Goal: Task Accomplishment & Management: Complete application form

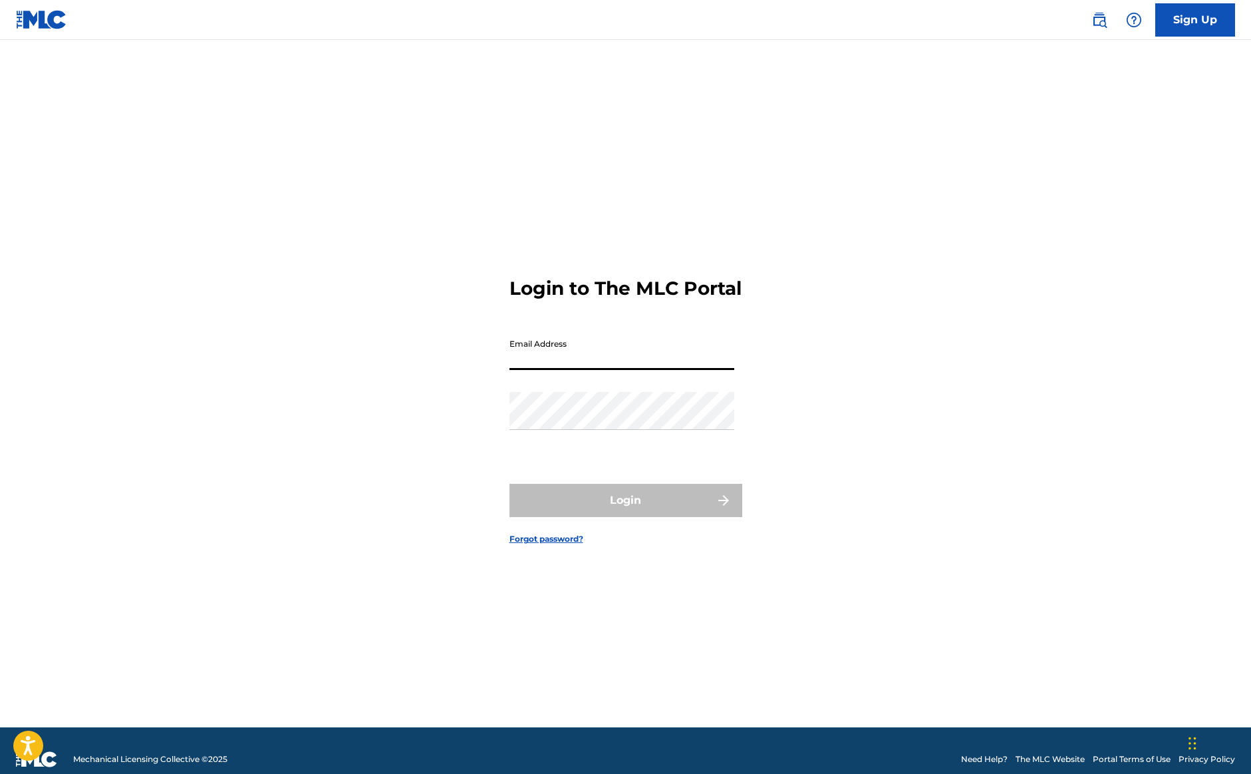
type input "[EMAIL_ADDRESS][DOMAIN_NAME]"
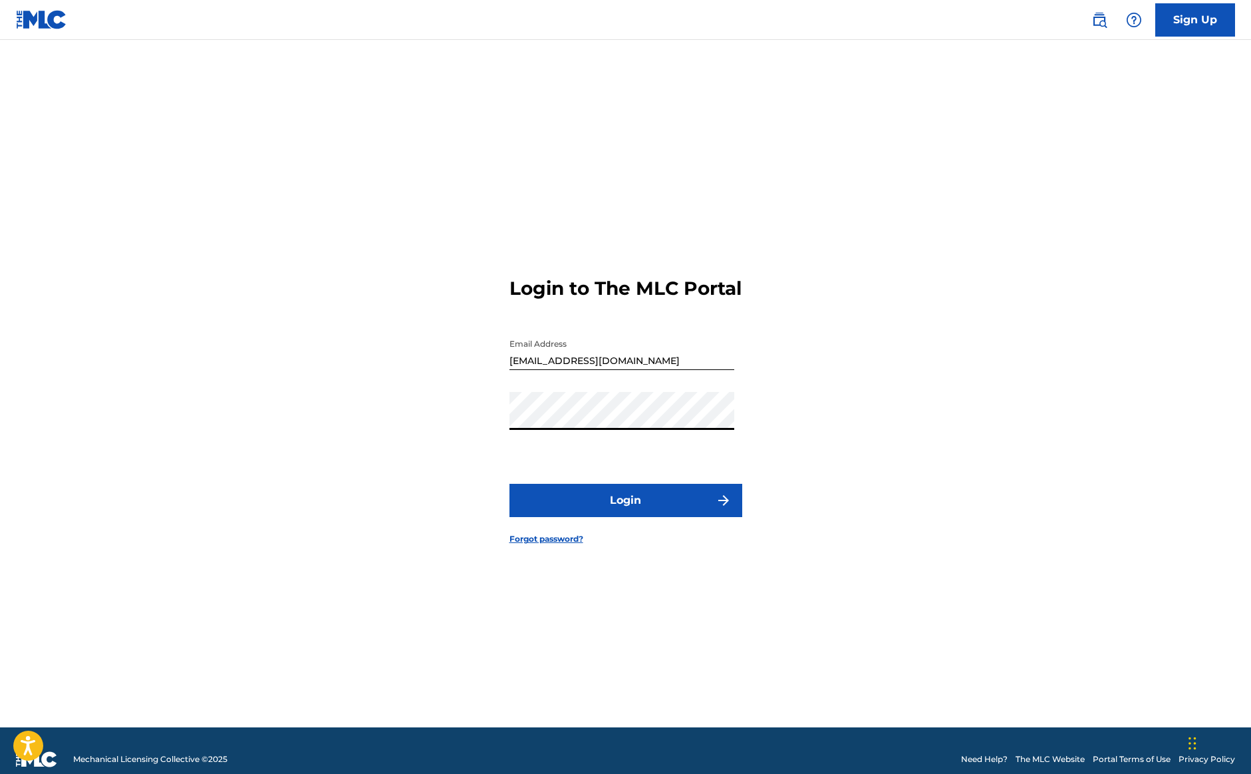
click at [625, 512] on button "Login" at bounding box center [626, 500] width 233 height 33
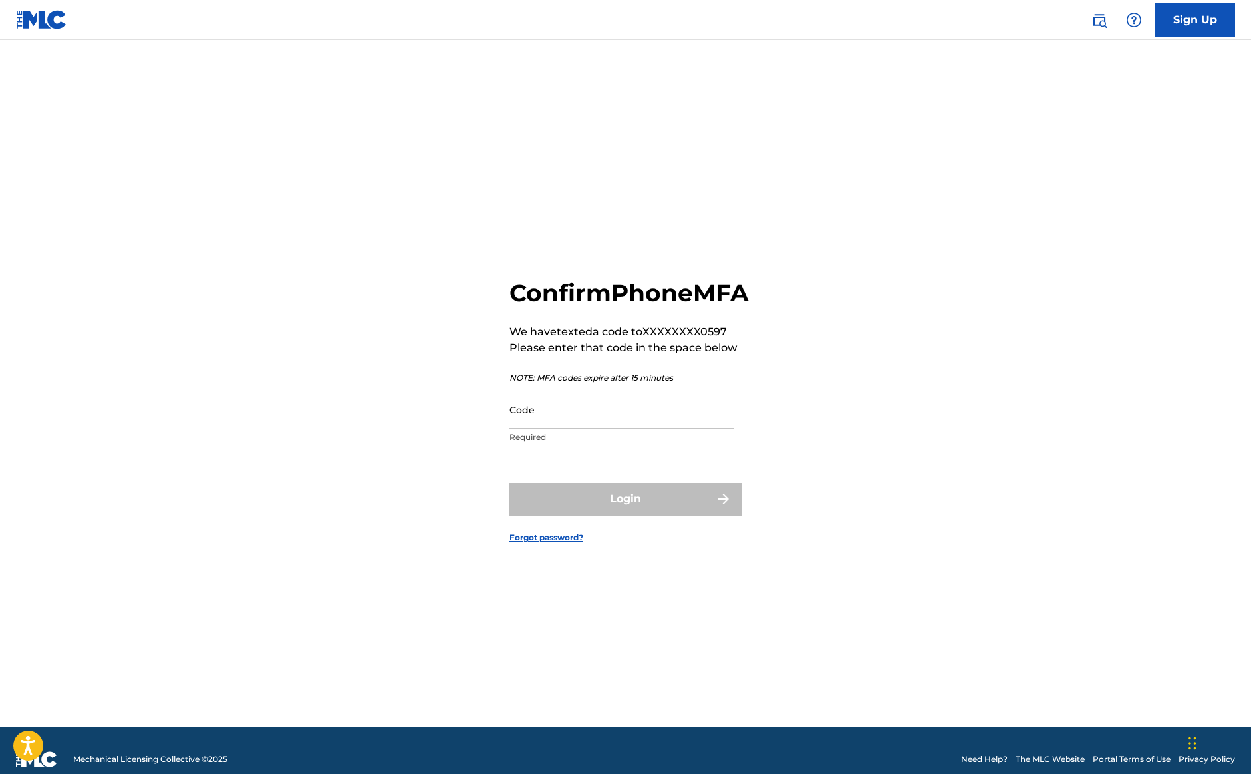
click at [649, 428] on input "Code" at bounding box center [622, 410] width 225 height 38
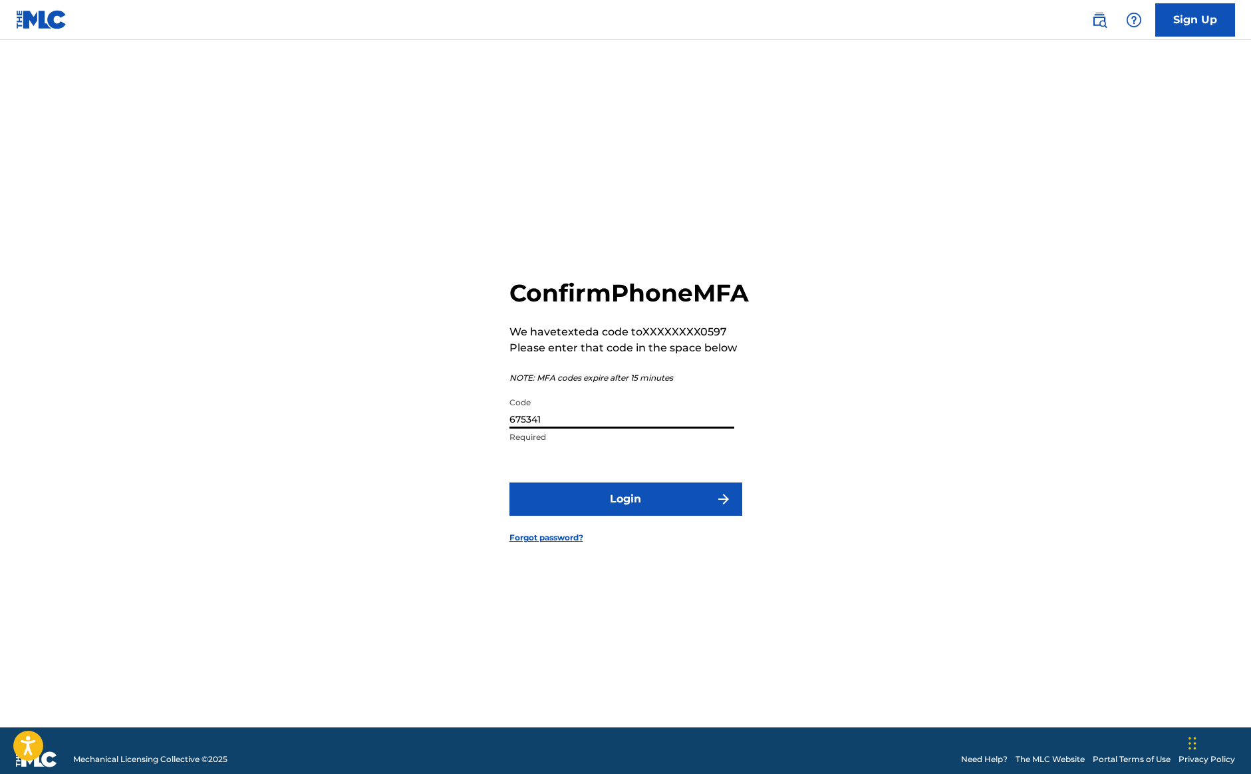
type input "675341"
click at [655, 516] on button "Login" at bounding box center [626, 498] width 233 height 33
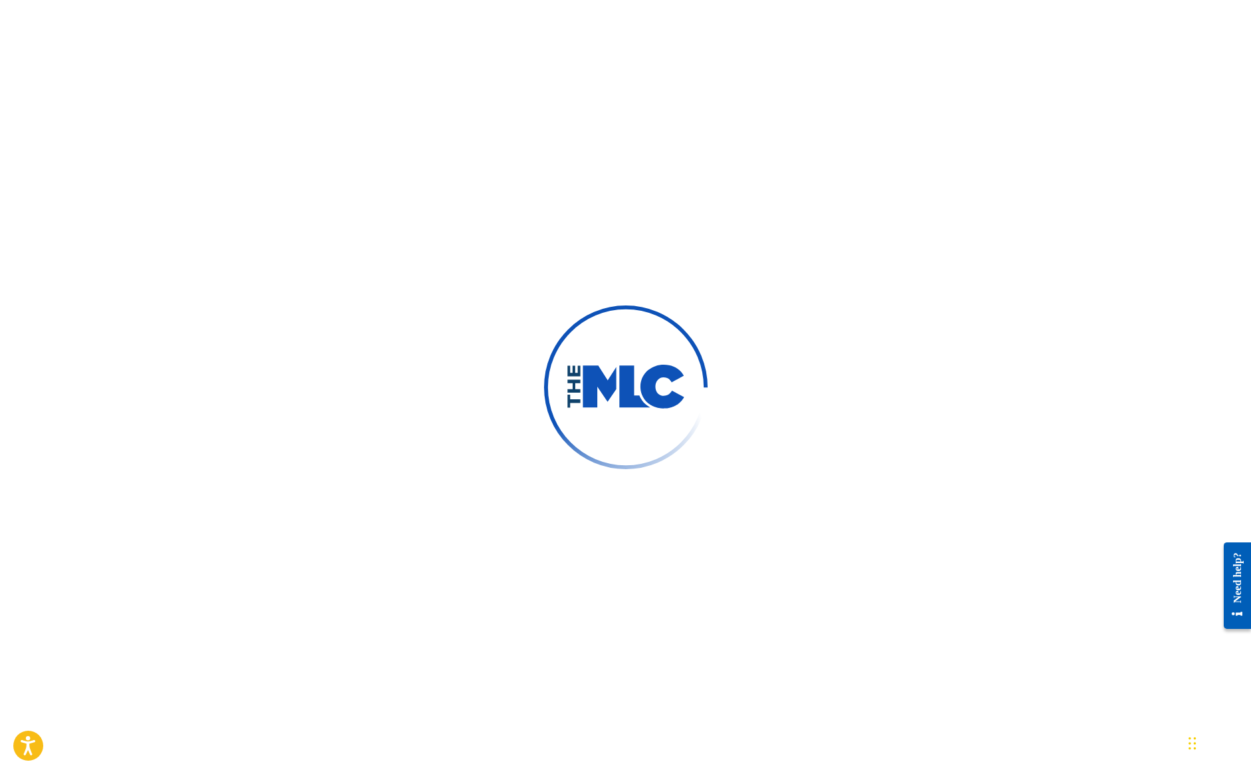
click at [406, 281] on div at bounding box center [625, 387] width 1251 height 774
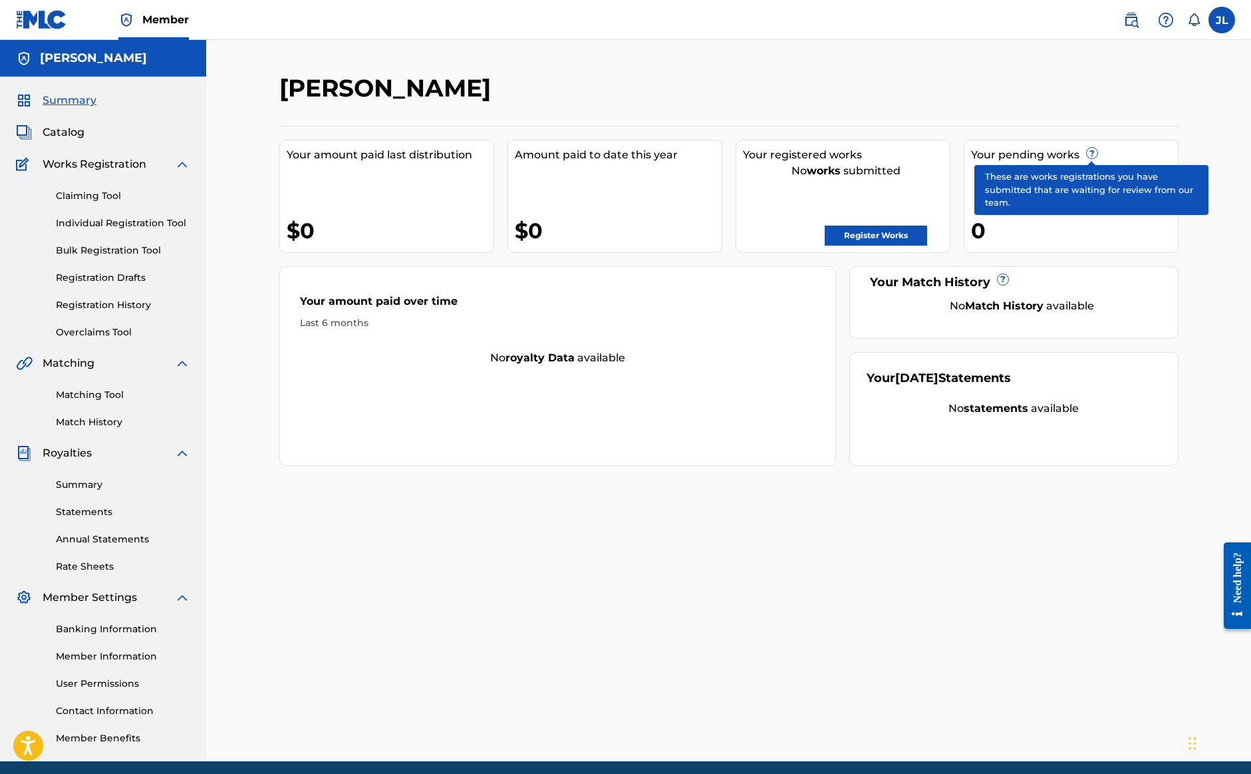
scroll to position [2, 0]
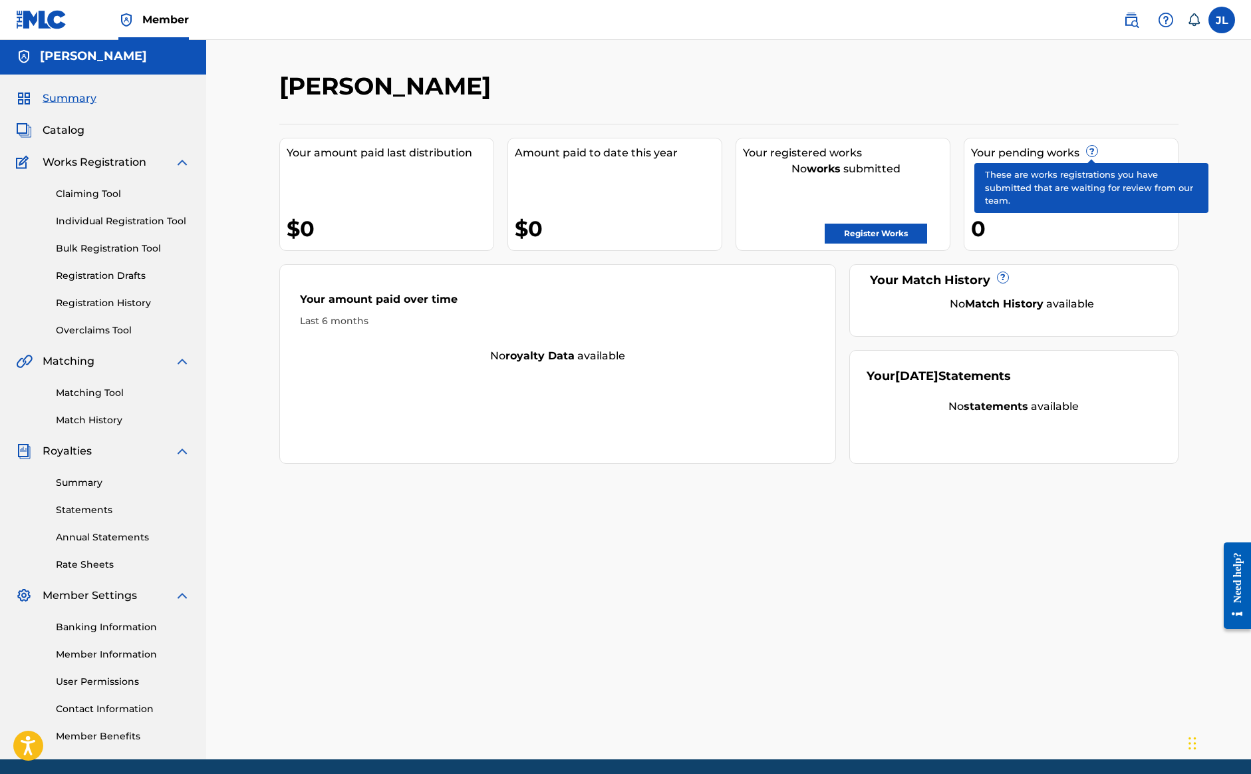
click at [1094, 155] on span "?" at bounding box center [1092, 151] width 11 height 11
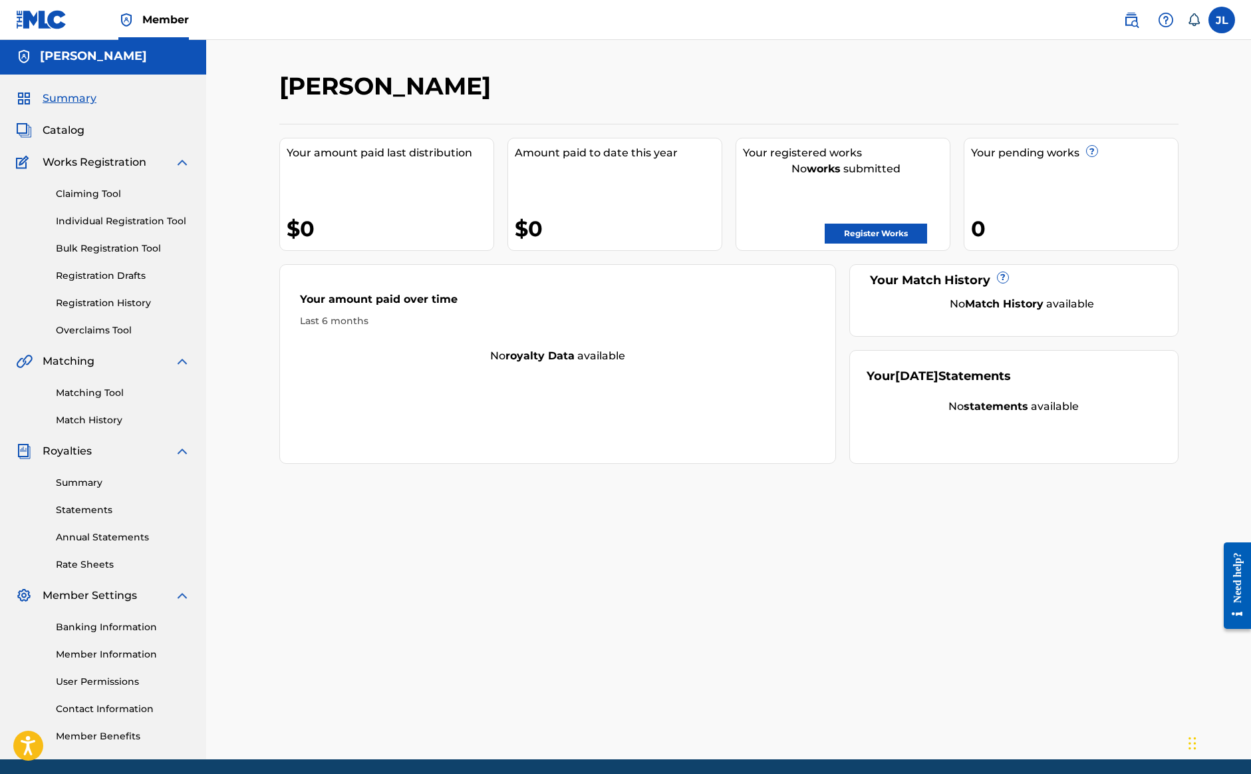
click at [979, 228] on div "0" at bounding box center [1074, 229] width 207 height 30
click at [127, 307] on link "Registration History" at bounding box center [123, 303] width 134 height 14
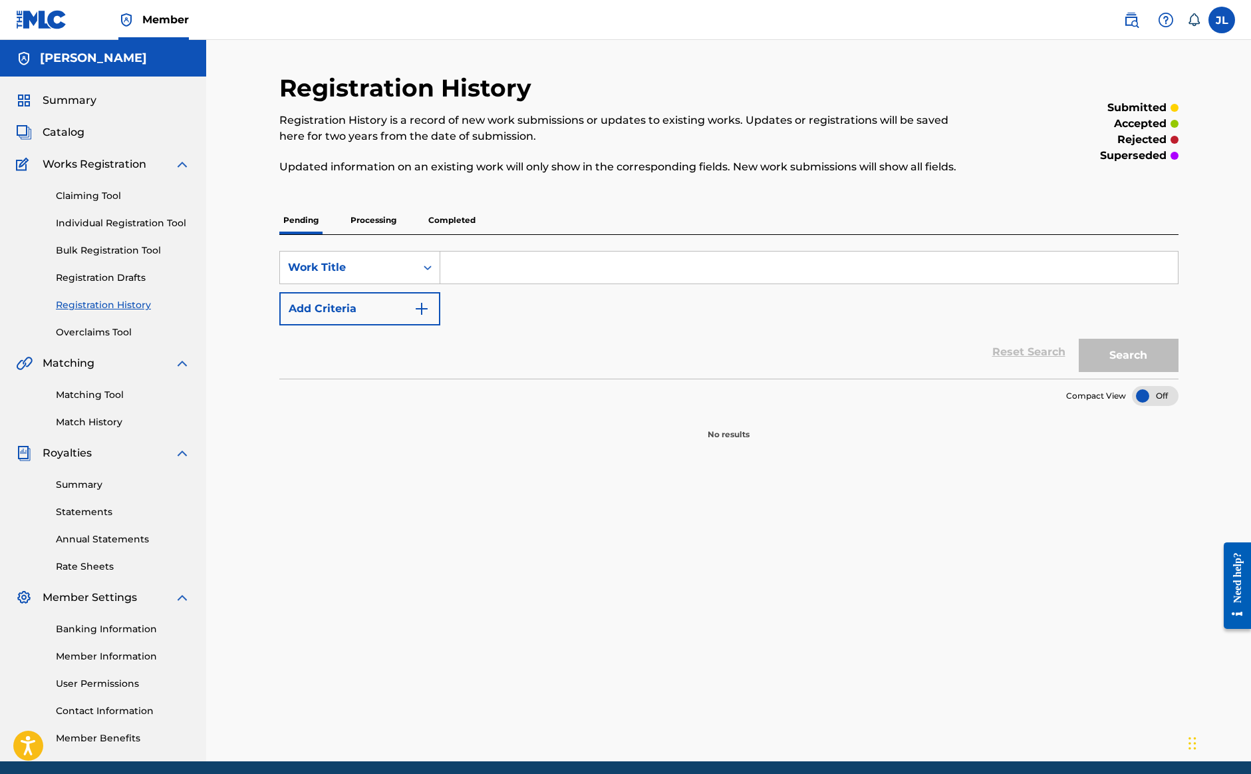
click at [128, 305] on link "Registration History" at bounding box center [123, 305] width 134 height 14
click at [70, 102] on span "Summary" at bounding box center [70, 100] width 54 height 16
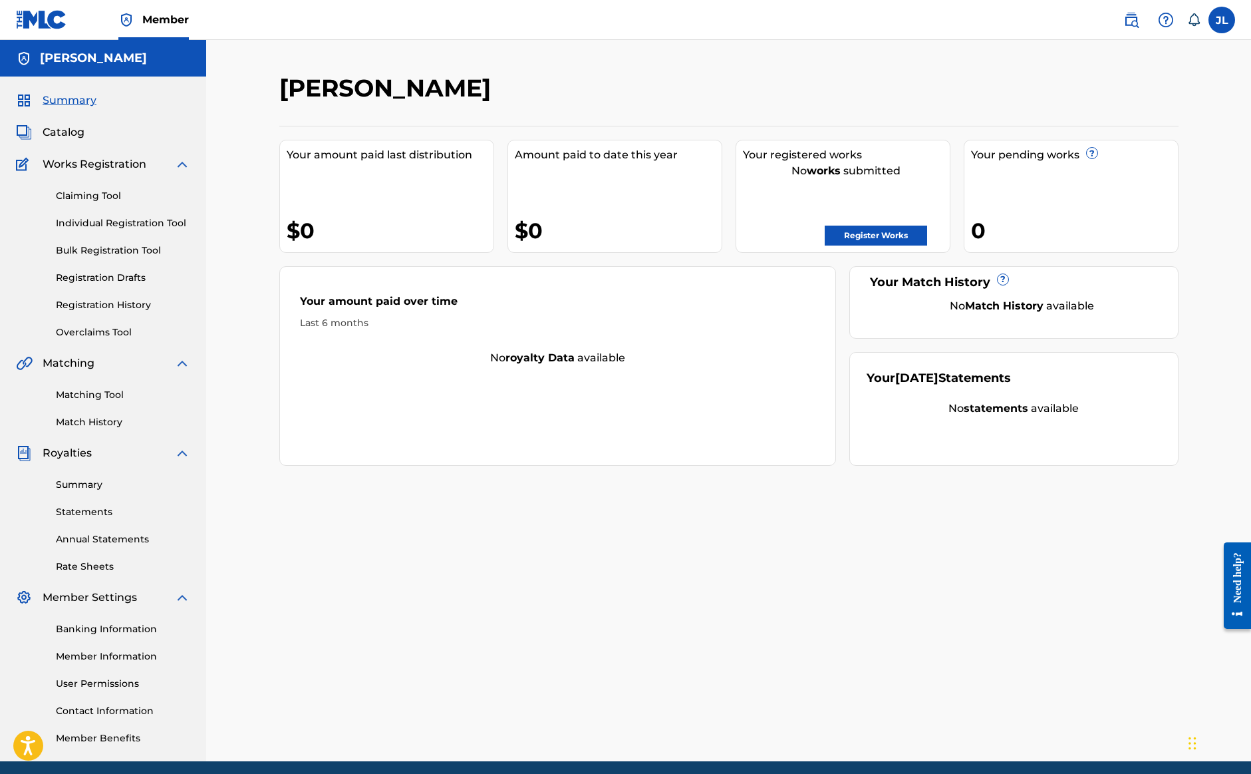
click at [867, 241] on link "Register Works" at bounding box center [876, 236] width 102 height 20
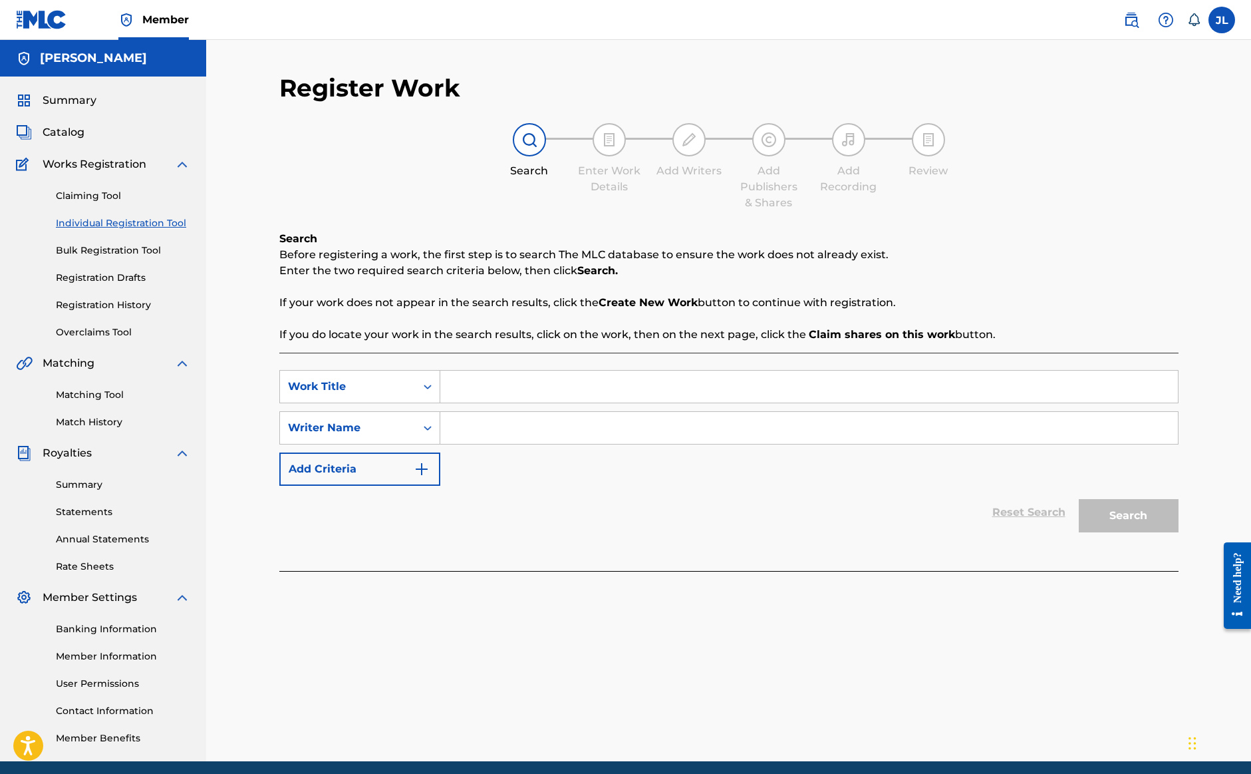
click at [571, 429] on input "Search Form" at bounding box center [809, 428] width 738 height 32
type input "[PERSON_NAME]"
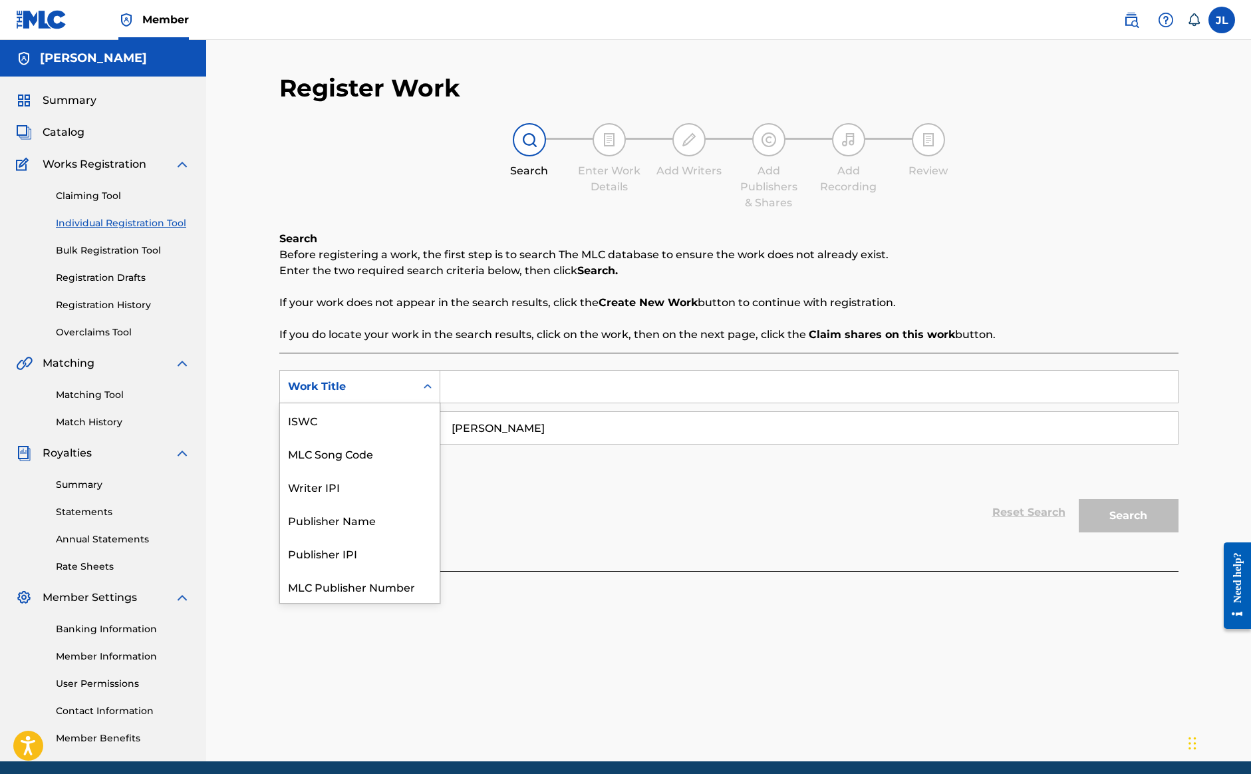
click at [420, 385] on div "Search Form" at bounding box center [428, 387] width 24 height 24
click at [375, 452] on div "Writer IPI" at bounding box center [360, 452] width 160 height 33
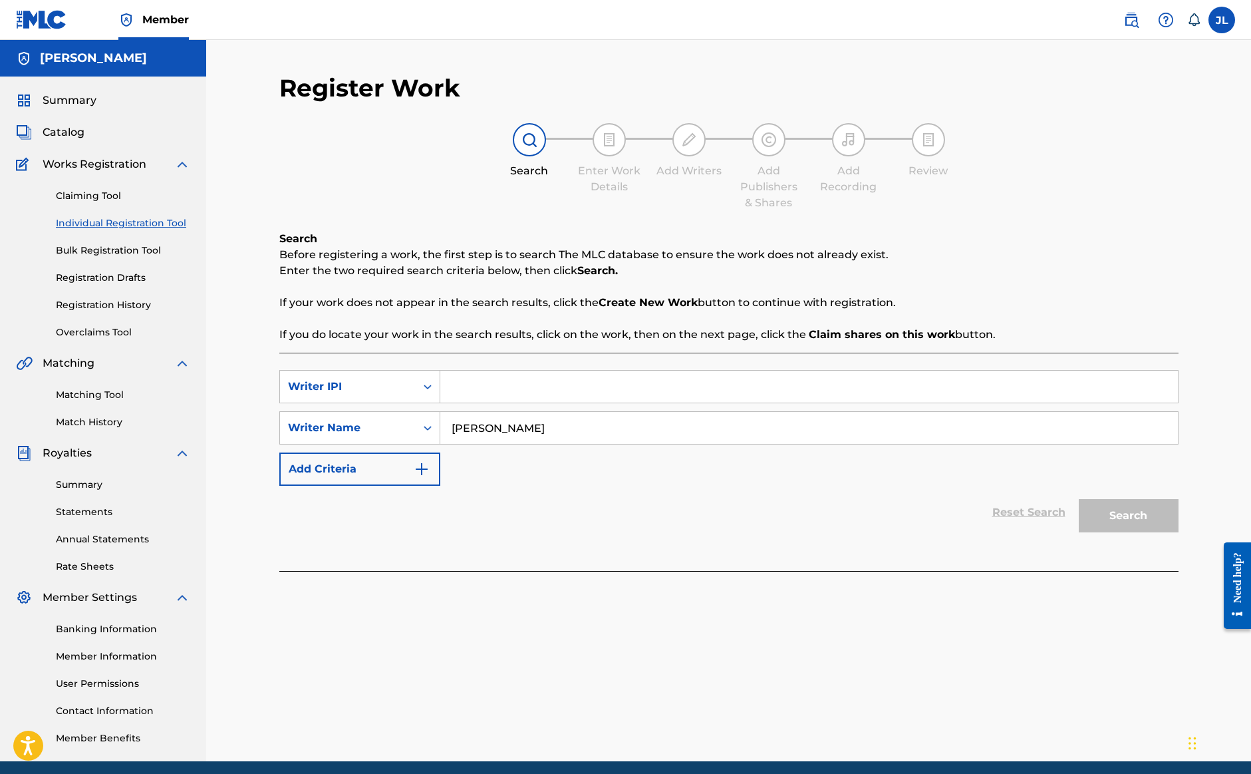
click at [750, 442] on input "[PERSON_NAME]" at bounding box center [809, 428] width 738 height 32
click at [339, 476] on button "Add Criteria" at bounding box center [359, 468] width 161 height 33
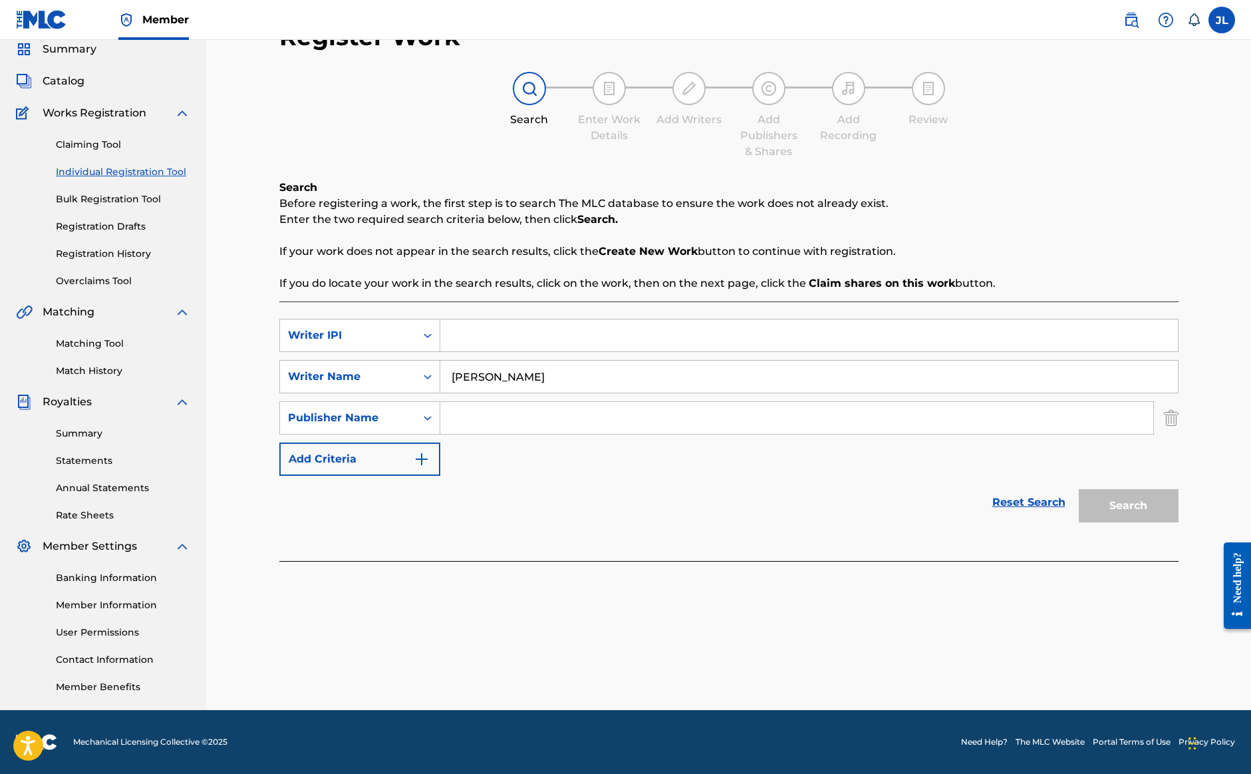
scroll to position [51, 0]
click at [422, 418] on icon "Search Form" at bounding box center [427, 417] width 13 height 13
click at [429, 420] on icon "Search Form" at bounding box center [427, 417] width 13 height 13
click at [992, 501] on link "Reset Search" at bounding box center [1029, 502] width 86 height 29
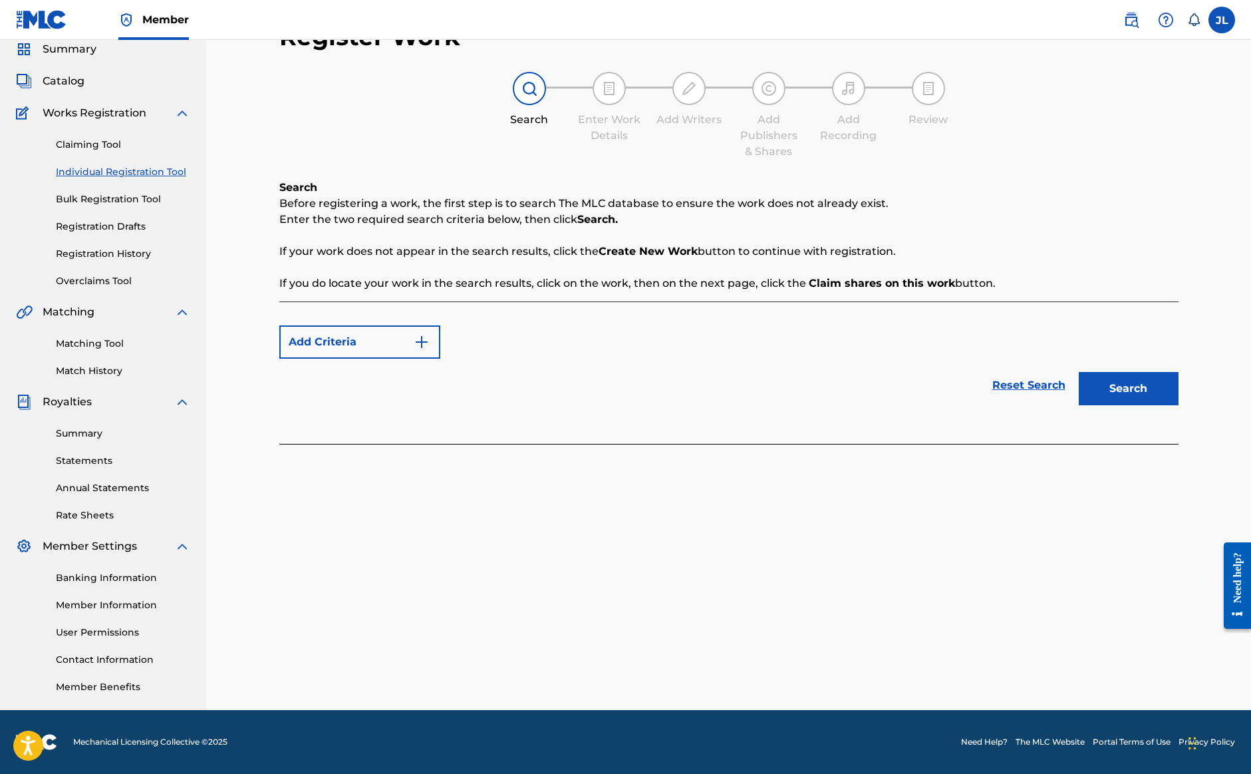
click at [412, 337] on button "Add Criteria" at bounding box center [359, 341] width 161 height 33
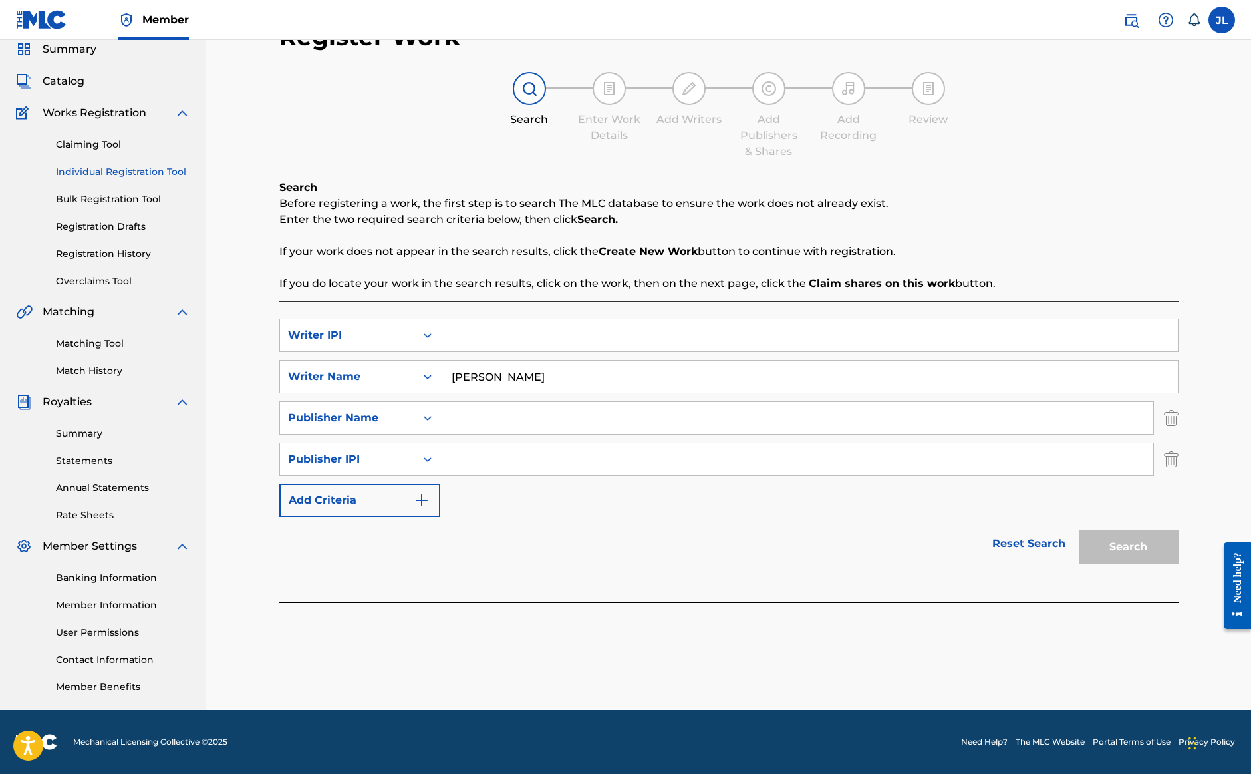
click at [498, 339] on input "Search Form" at bounding box center [809, 335] width 738 height 32
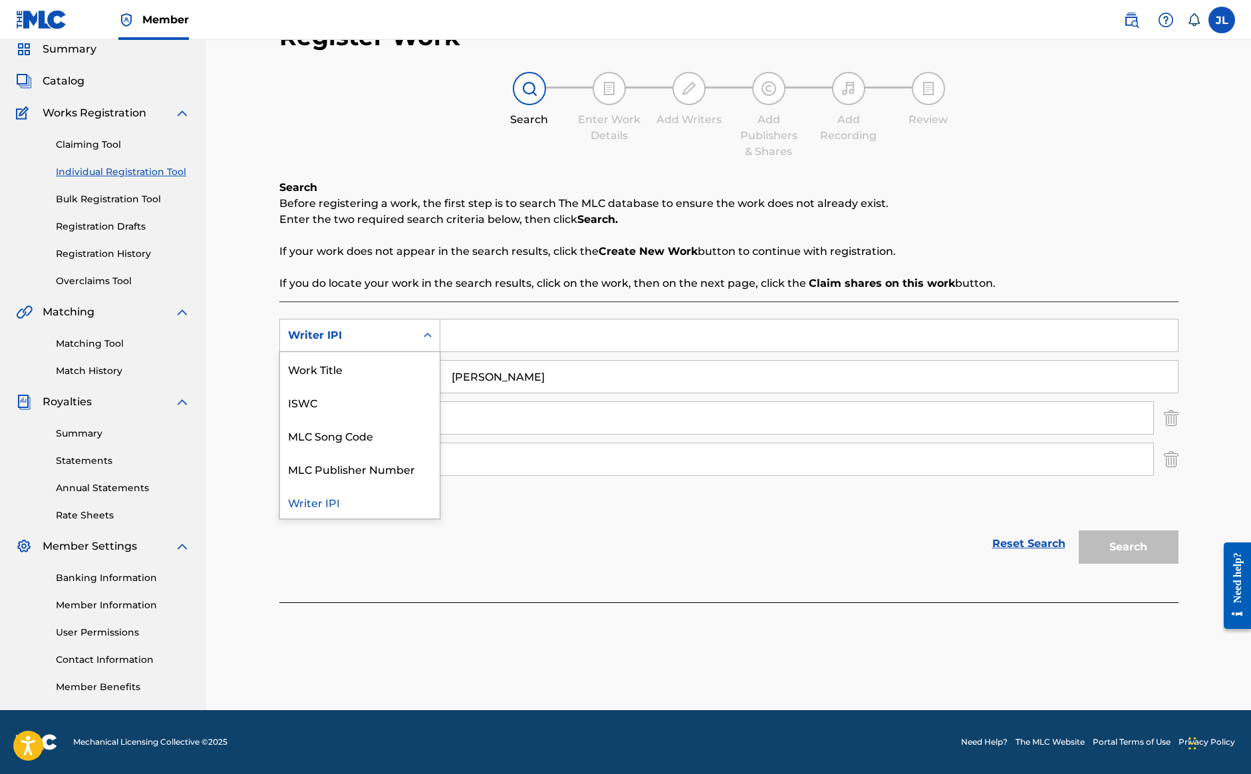
click at [437, 339] on div "Search Form" at bounding box center [428, 335] width 24 height 24
drag, startPoint x: 404, startPoint y: 370, endPoint x: 413, endPoint y: 369, distance: 9.4
click at [404, 370] on div "Work Title" at bounding box center [360, 368] width 160 height 33
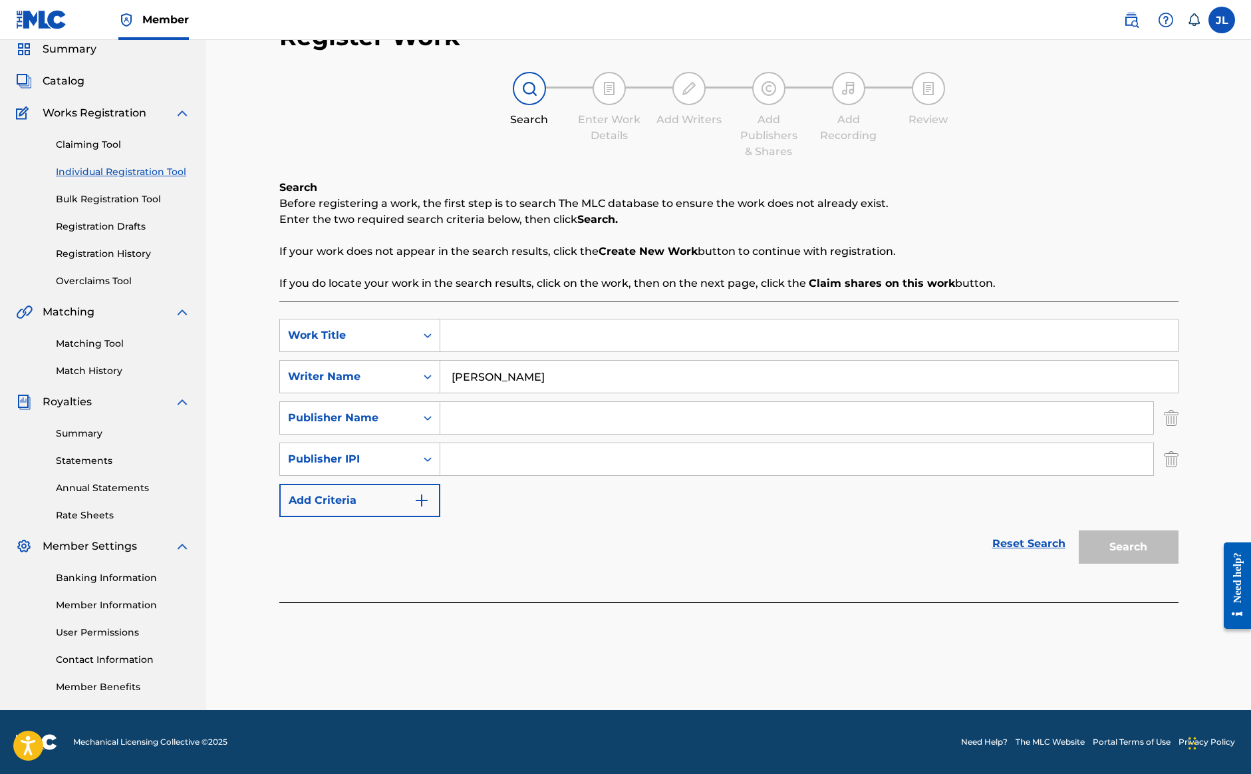
click at [514, 331] on input "Search Form" at bounding box center [809, 335] width 738 height 32
type input "h"
type input "He's Everywhere"
click at [1135, 548] on div "Search" at bounding box center [1125, 543] width 106 height 53
click at [617, 417] on input "Search Form" at bounding box center [796, 418] width 713 height 32
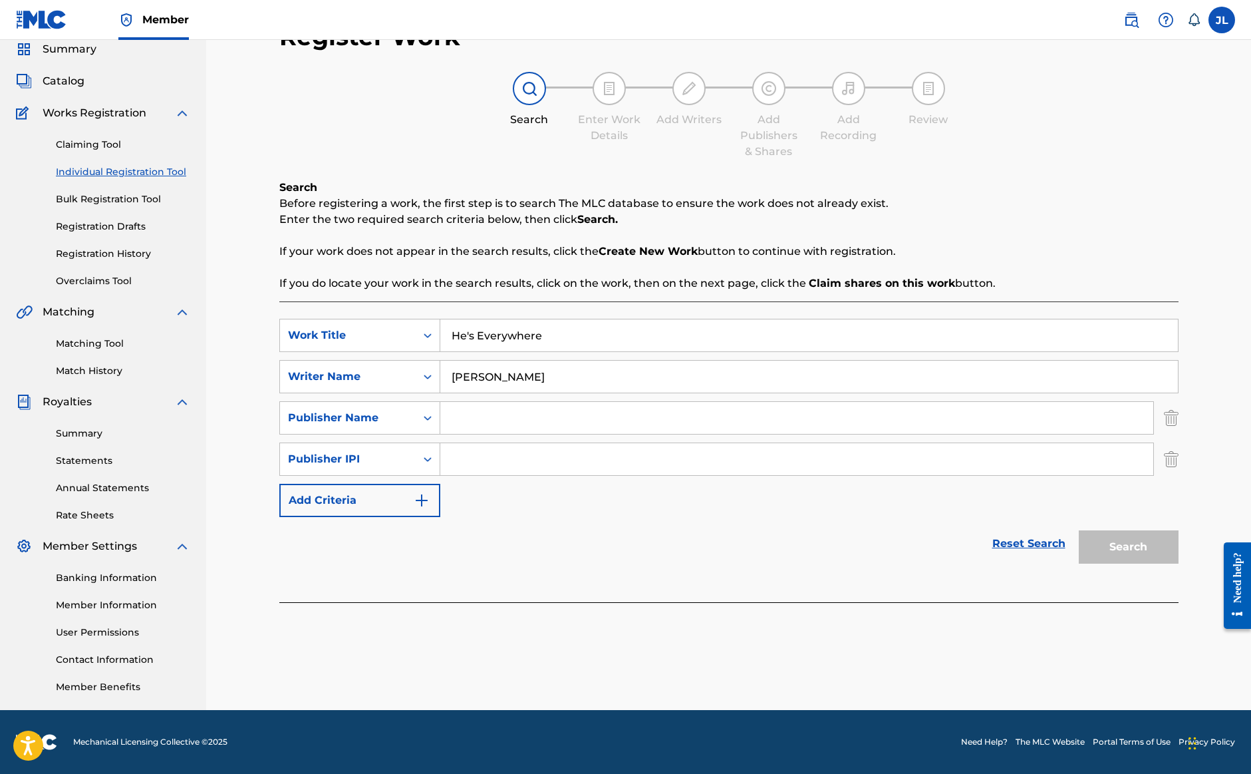
click at [1173, 419] on img "Search Form" at bounding box center [1171, 417] width 15 height 33
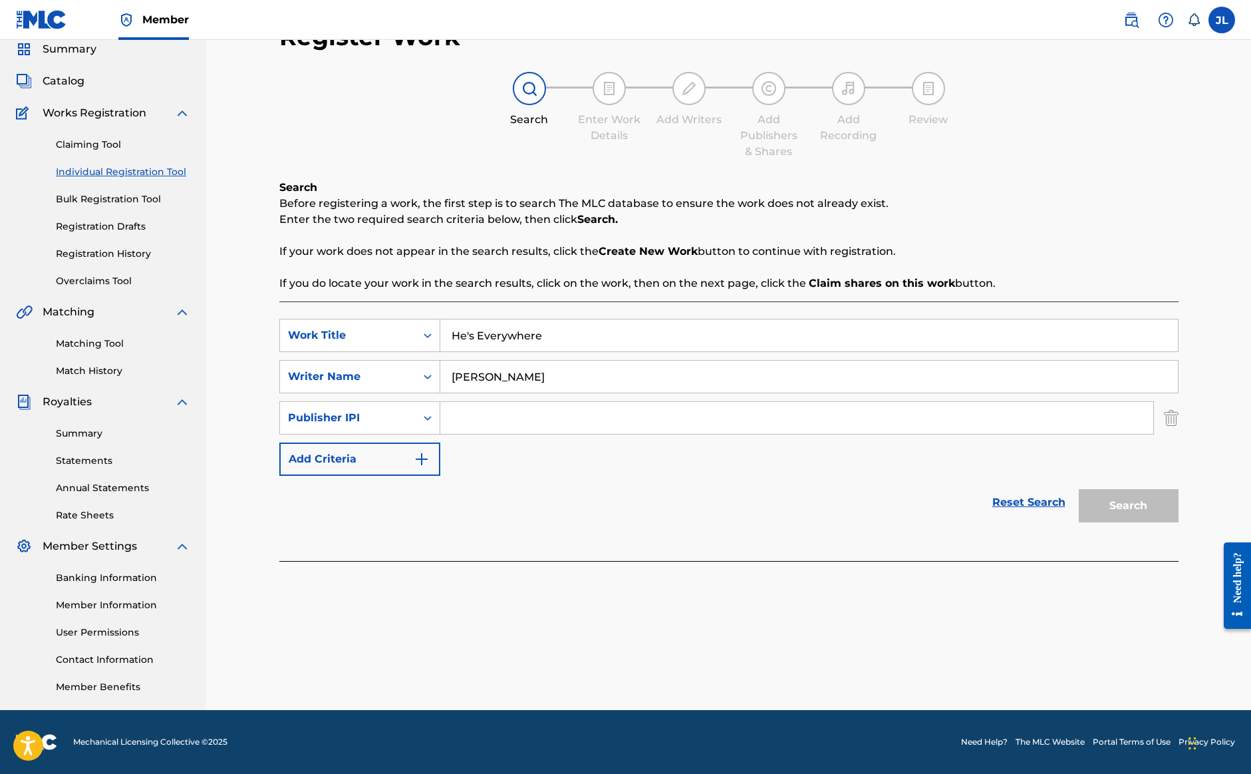
click at [1173, 421] on img "Search Form" at bounding box center [1171, 417] width 15 height 33
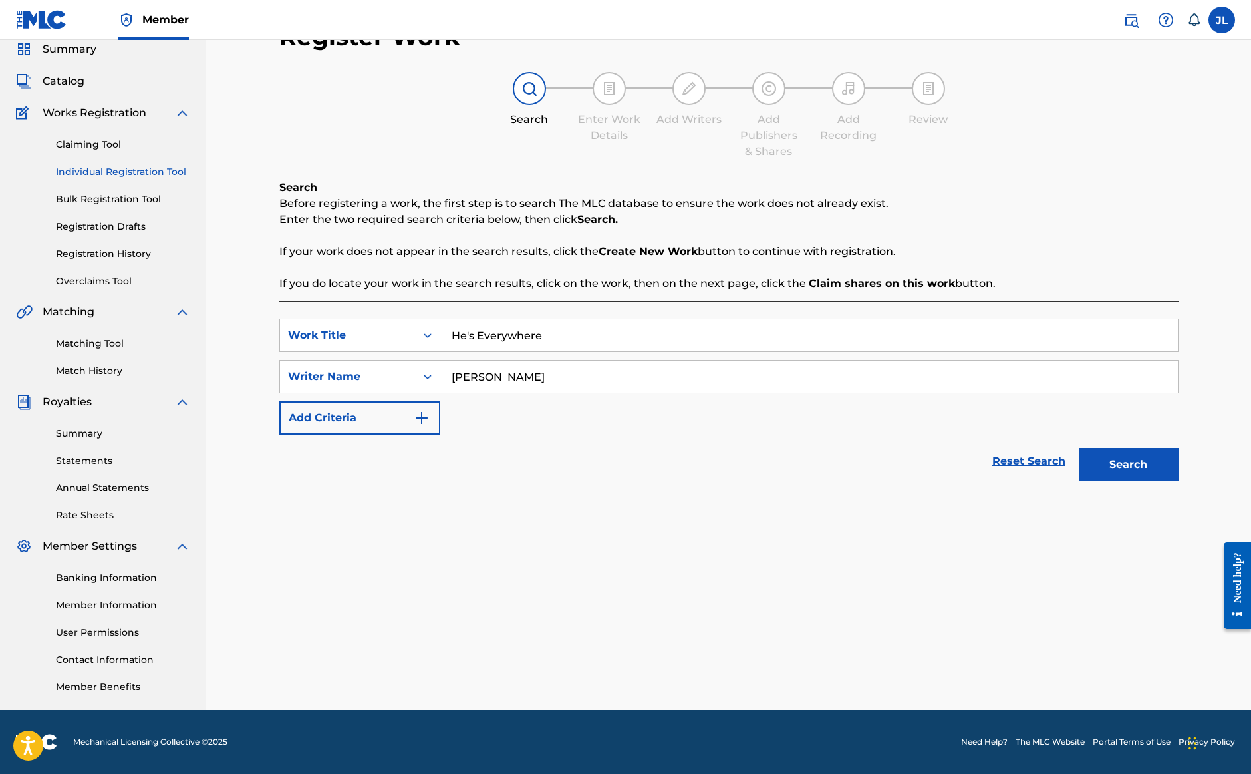
click at [1150, 451] on button "Search" at bounding box center [1129, 464] width 100 height 33
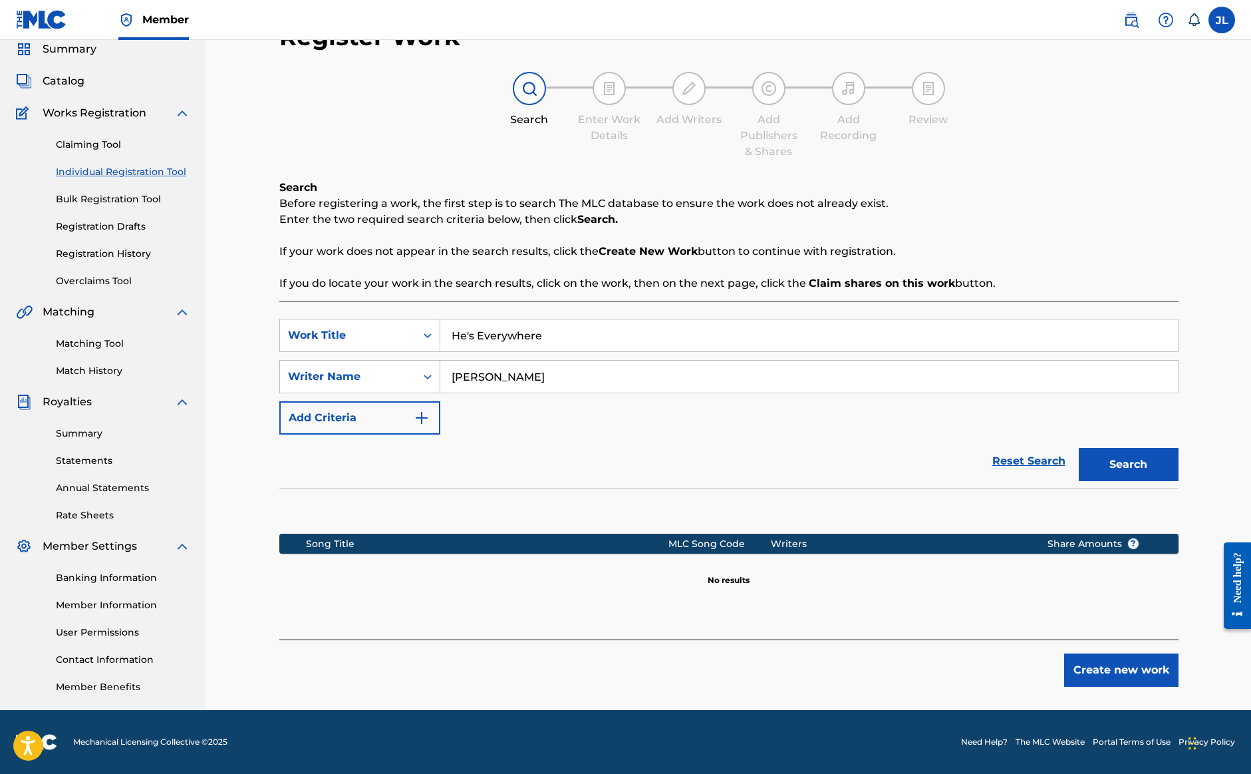
drag, startPoint x: 571, startPoint y: 333, endPoint x: 455, endPoint y: 335, distance: 116.4
click at [454, 335] on input "He's Everywhere" at bounding box center [809, 335] width 738 height 32
type input "v"
click at [466, 338] on input "Ol. [PERSON_NAME]" at bounding box center [809, 335] width 738 height 32
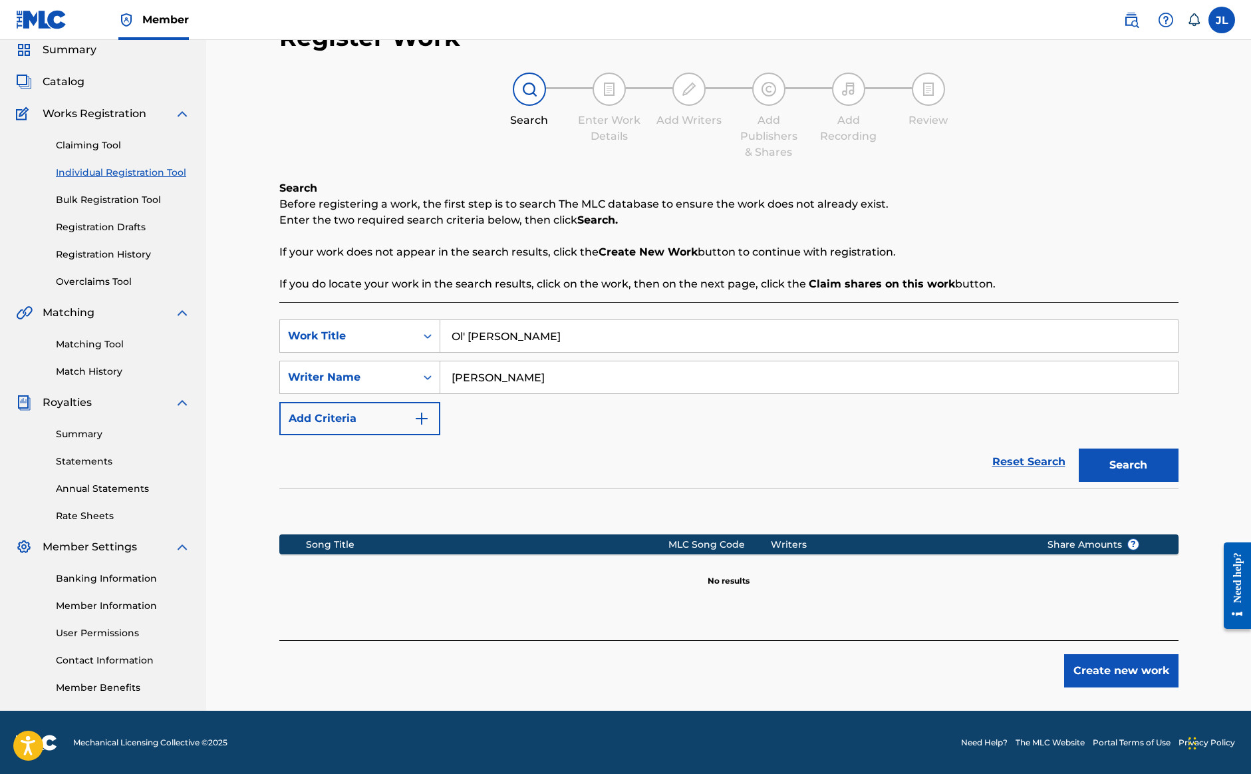
type input "Ol' [PERSON_NAME]"
click at [1136, 474] on button "Search" at bounding box center [1129, 464] width 100 height 33
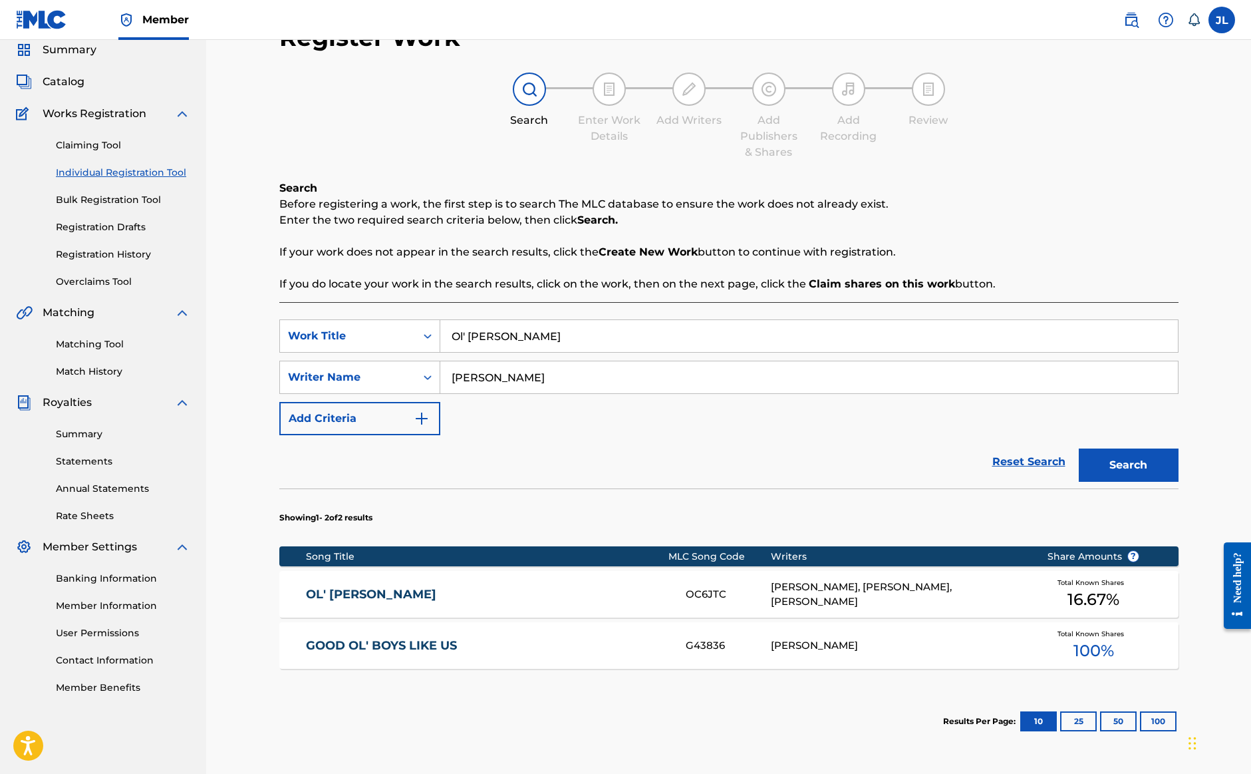
click at [1098, 629] on span "Total Known Shares" at bounding box center [1094, 634] width 72 height 10
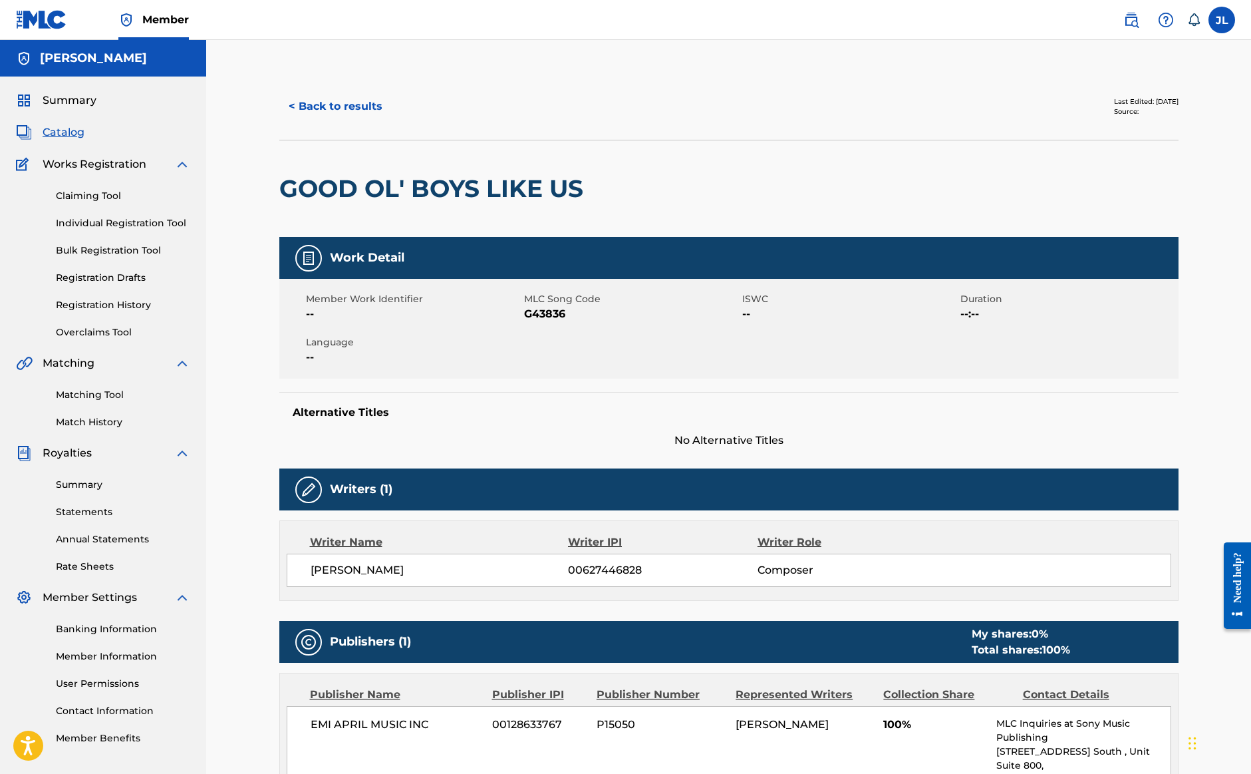
click at [330, 114] on button "< Back to results" at bounding box center [335, 106] width 112 height 33
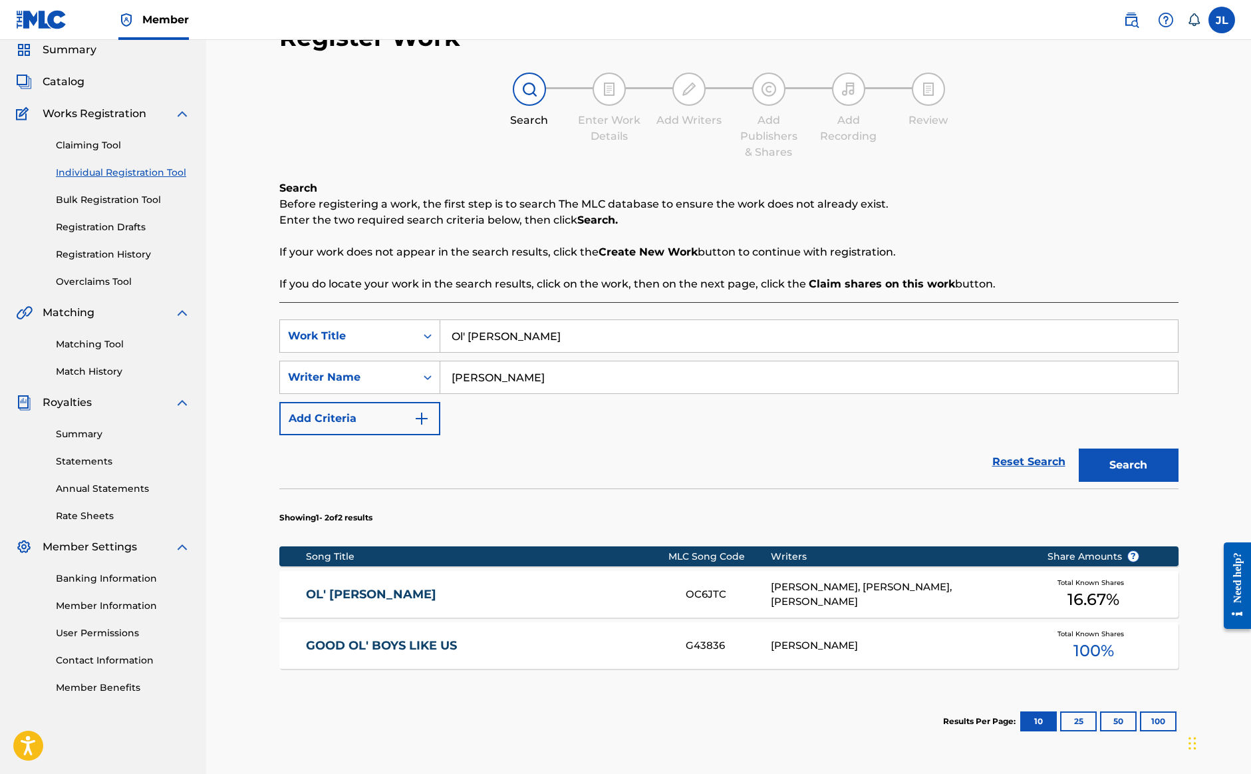
click at [784, 643] on div "[PERSON_NAME]" at bounding box center [899, 645] width 256 height 15
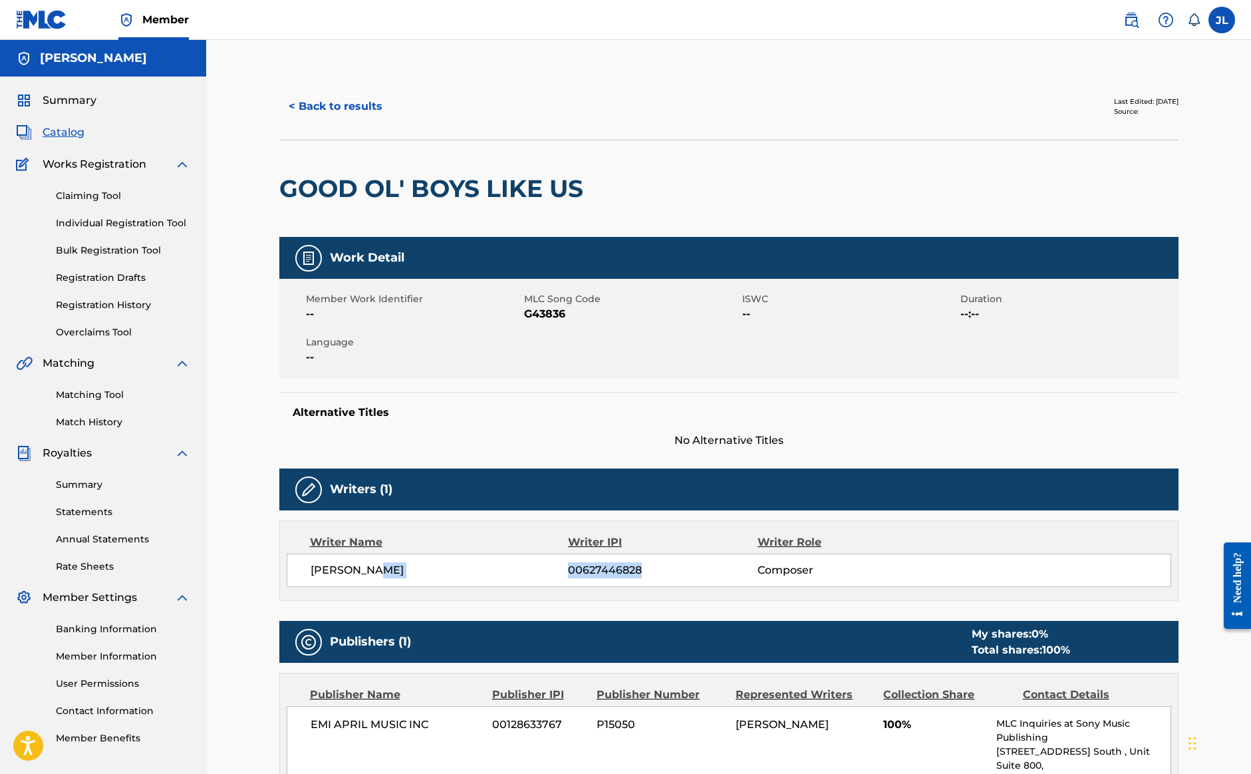
drag, startPoint x: 641, startPoint y: 571, endPoint x: 566, endPoint y: 569, distance: 75.2
click at [565, 568] on div "[PERSON_NAME] 00627446828 Composer" at bounding box center [741, 570] width 860 height 16
click at [635, 572] on span "00627446828" at bounding box center [662, 570] width 189 height 16
drag, startPoint x: 639, startPoint y: 571, endPoint x: 571, endPoint y: 571, distance: 67.2
click at [571, 571] on span "00627446828" at bounding box center [662, 570] width 189 height 16
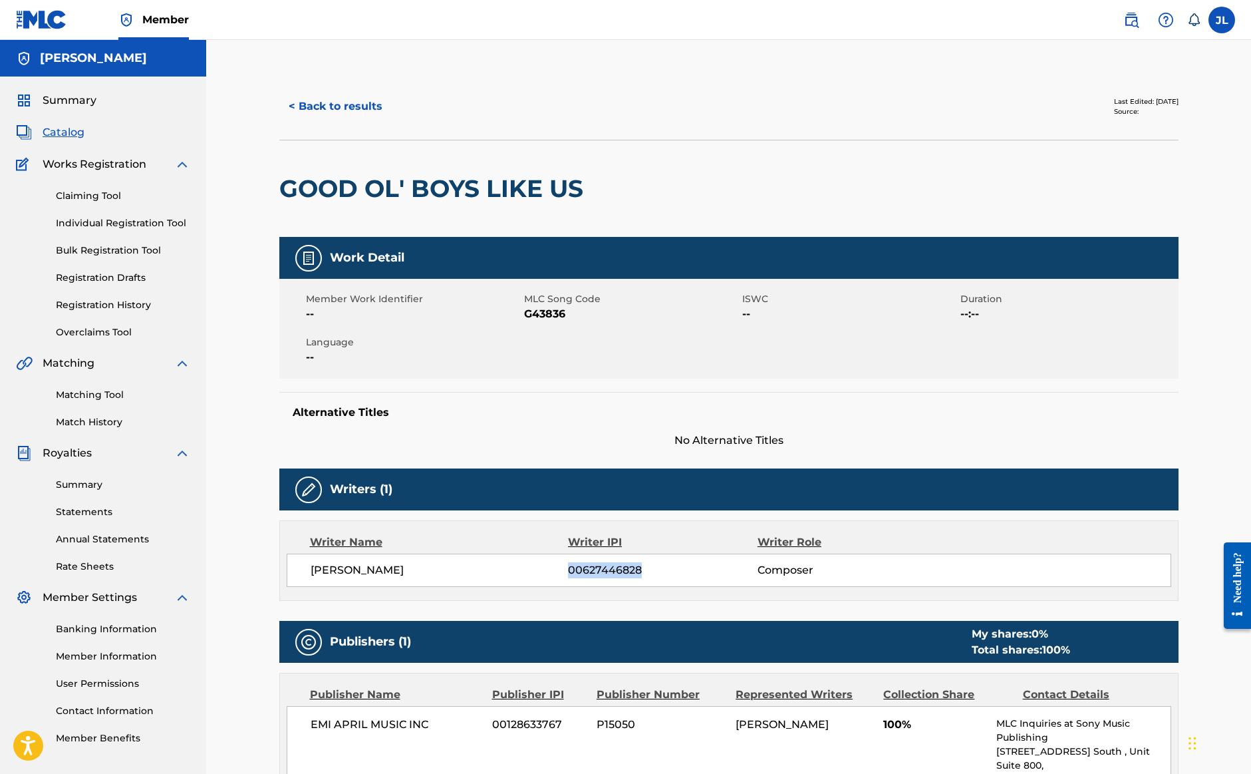
copy span "00627446828"
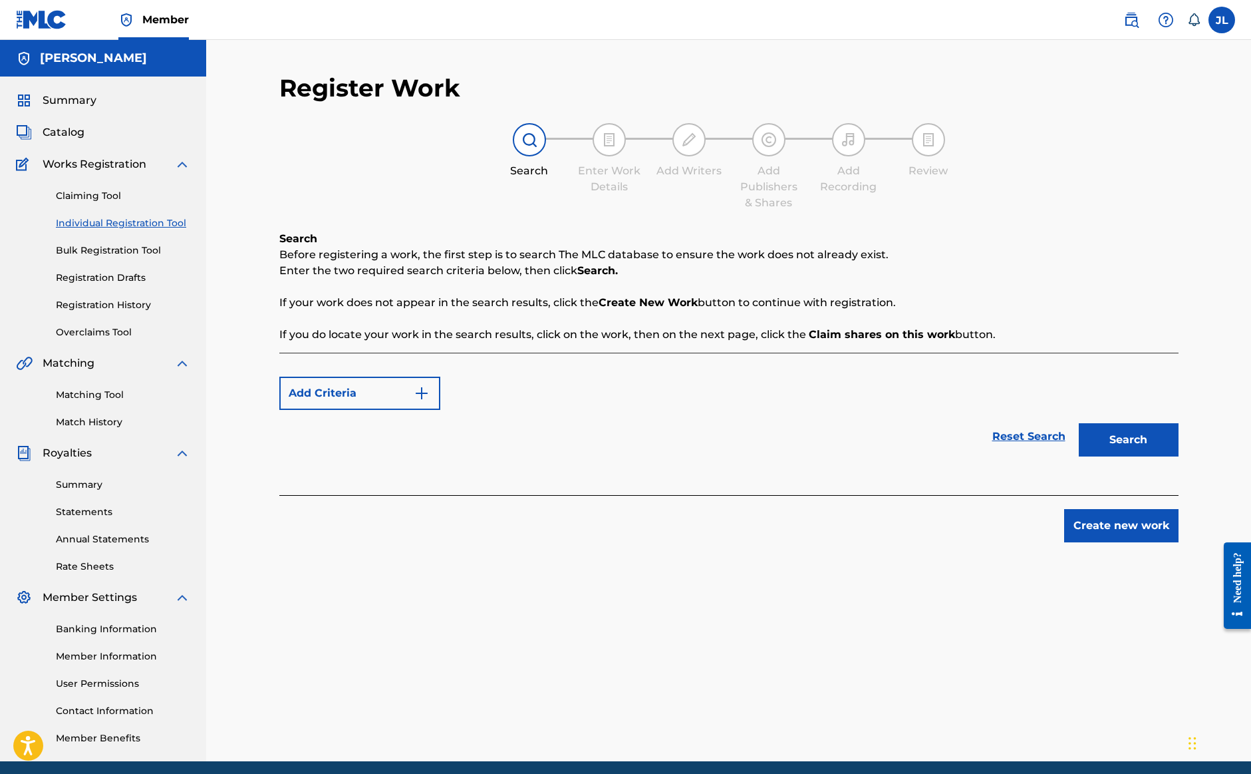
scroll to position [51, 0]
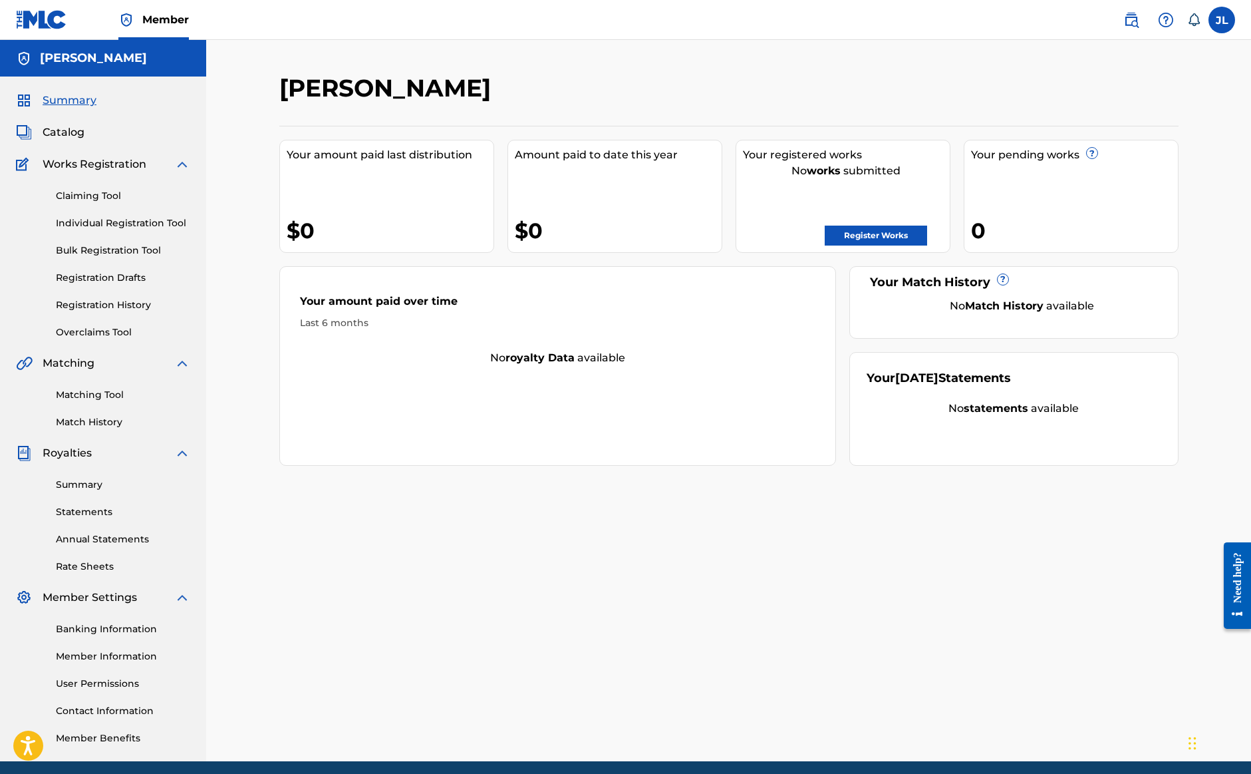
click at [897, 241] on link "Register Works" at bounding box center [876, 236] width 102 height 20
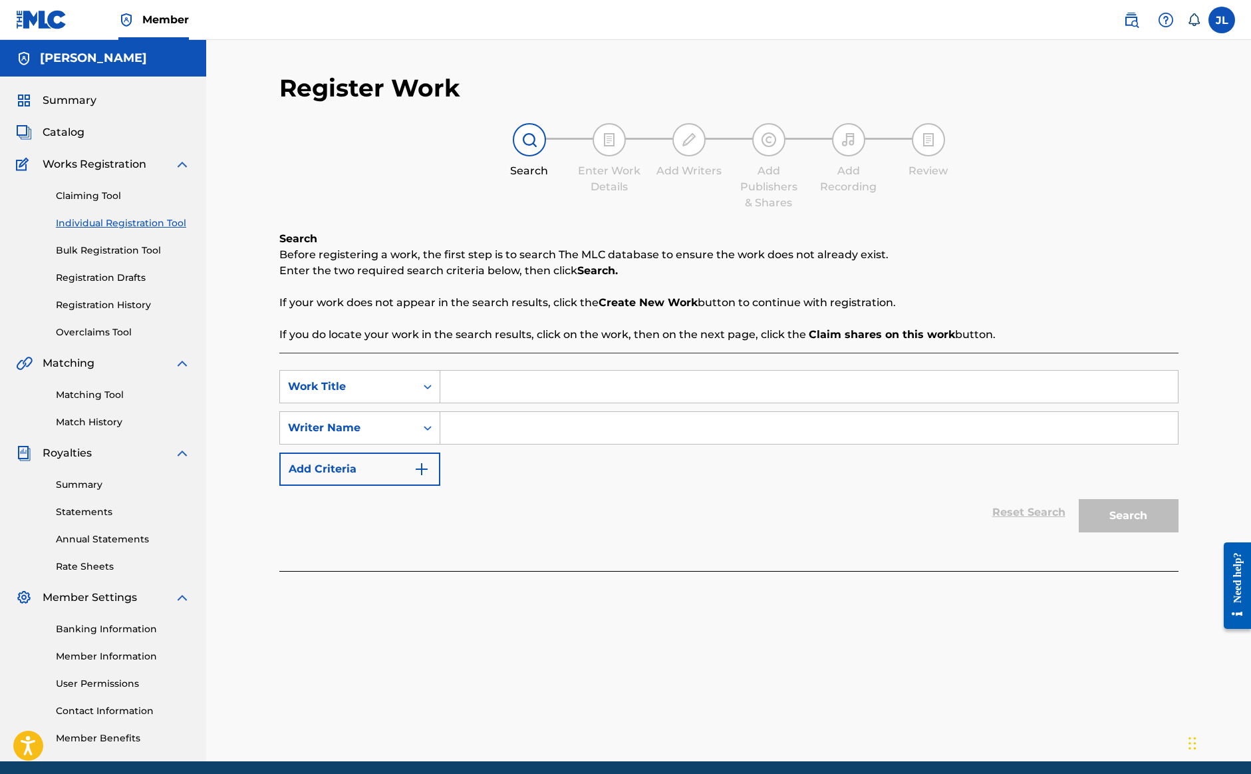
click at [513, 430] on input "Search Form" at bounding box center [809, 428] width 738 height 32
click at [416, 392] on div "Search Form" at bounding box center [428, 387] width 24 height 24
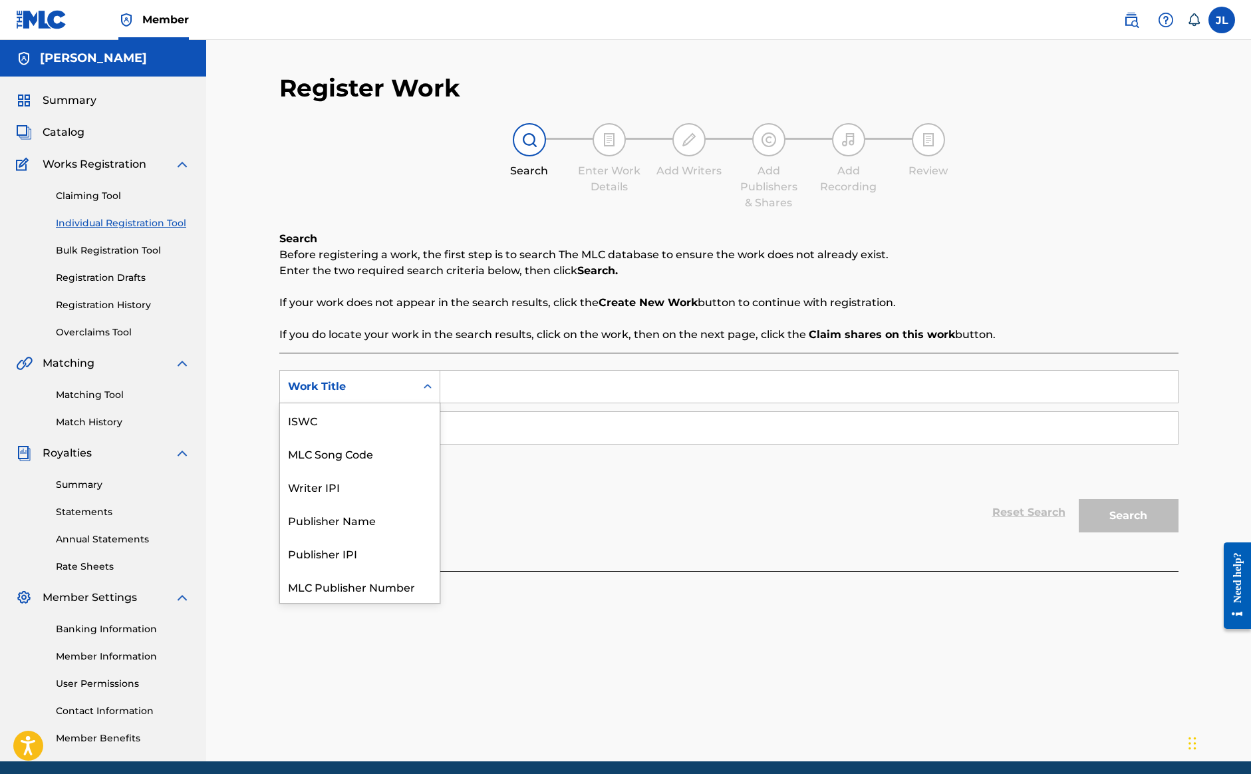
scroll to position [33, 0]
click at [424, 454] on div "Writer IPI" at bounding box center [360, 452] width 160 height 33
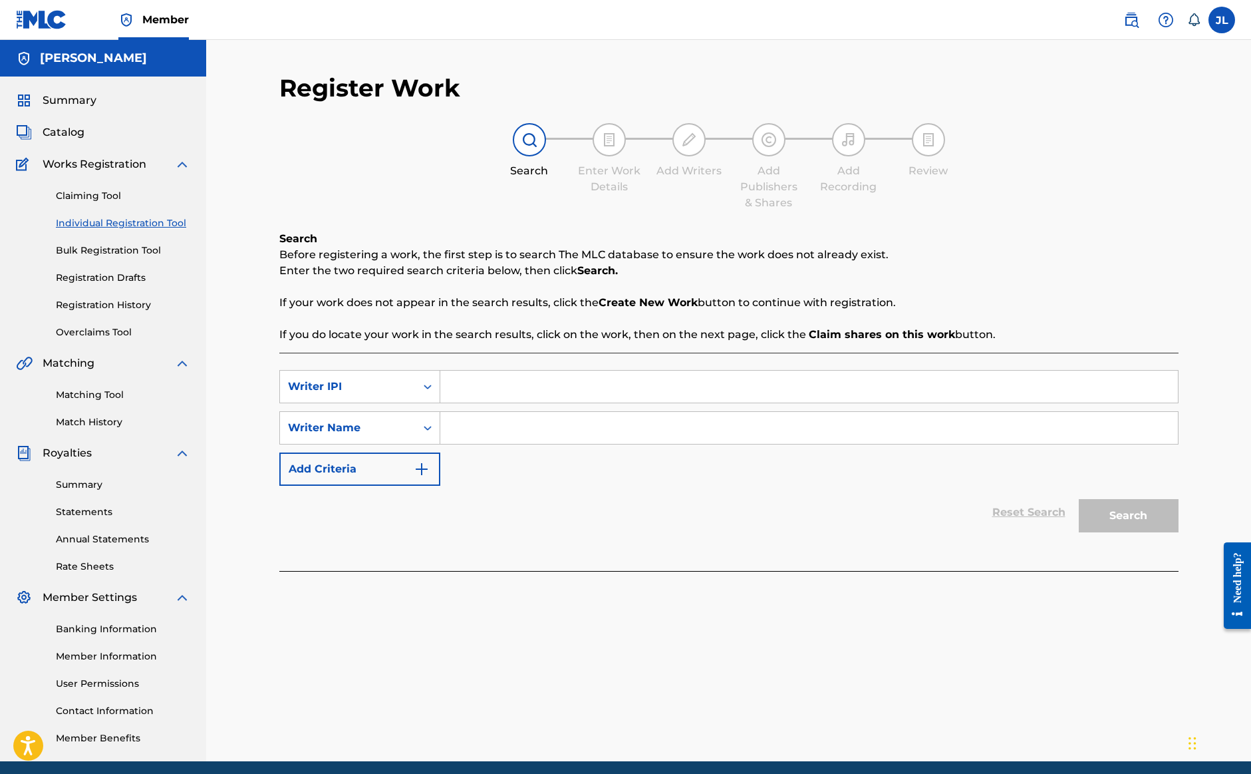
click at [488, 389] on input "Search Form" at bounding box center [809, 387] width 738 height 32
paste input "00627446828"
type input "00627446828"
click at [477, 417] on input "Search Form" at bounding box center [809, 428] width 738 height 32
type input "[PERSON_NAME]"
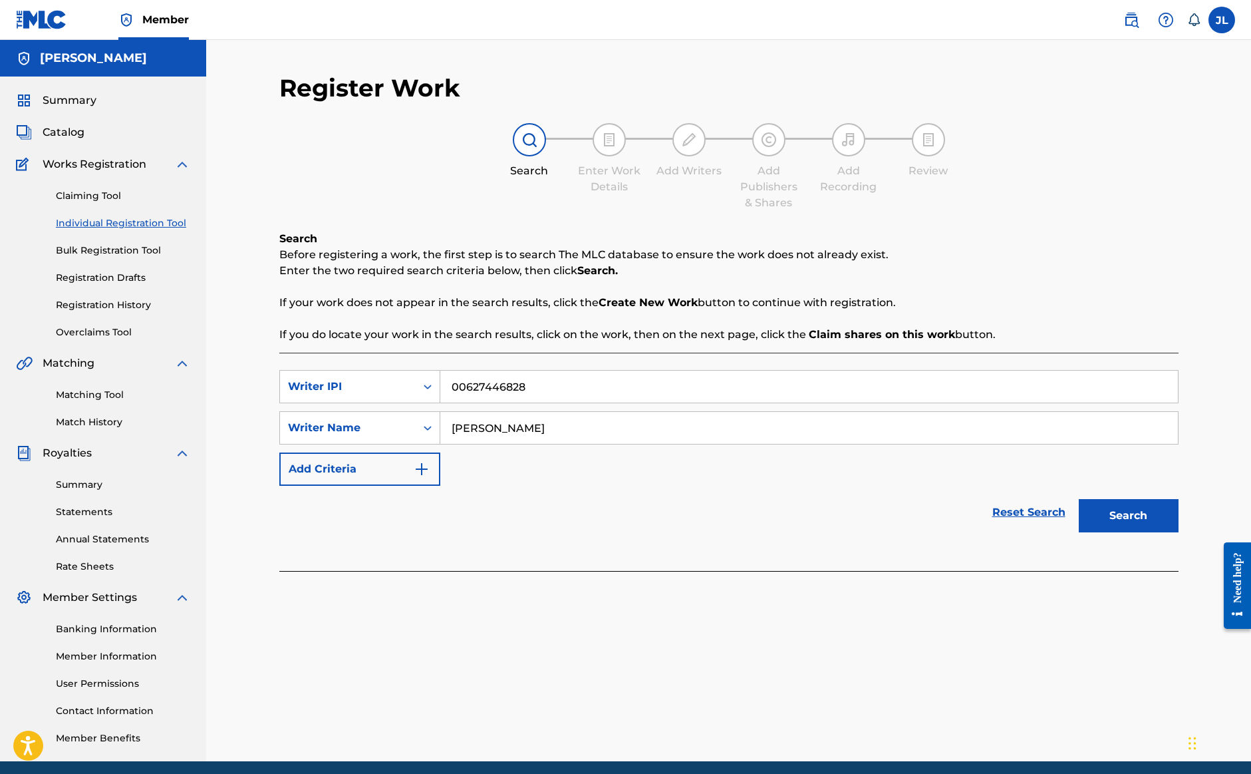
click at [1128, 516] on button "Search" at bounding box center [1129, 515] width 100 height 33
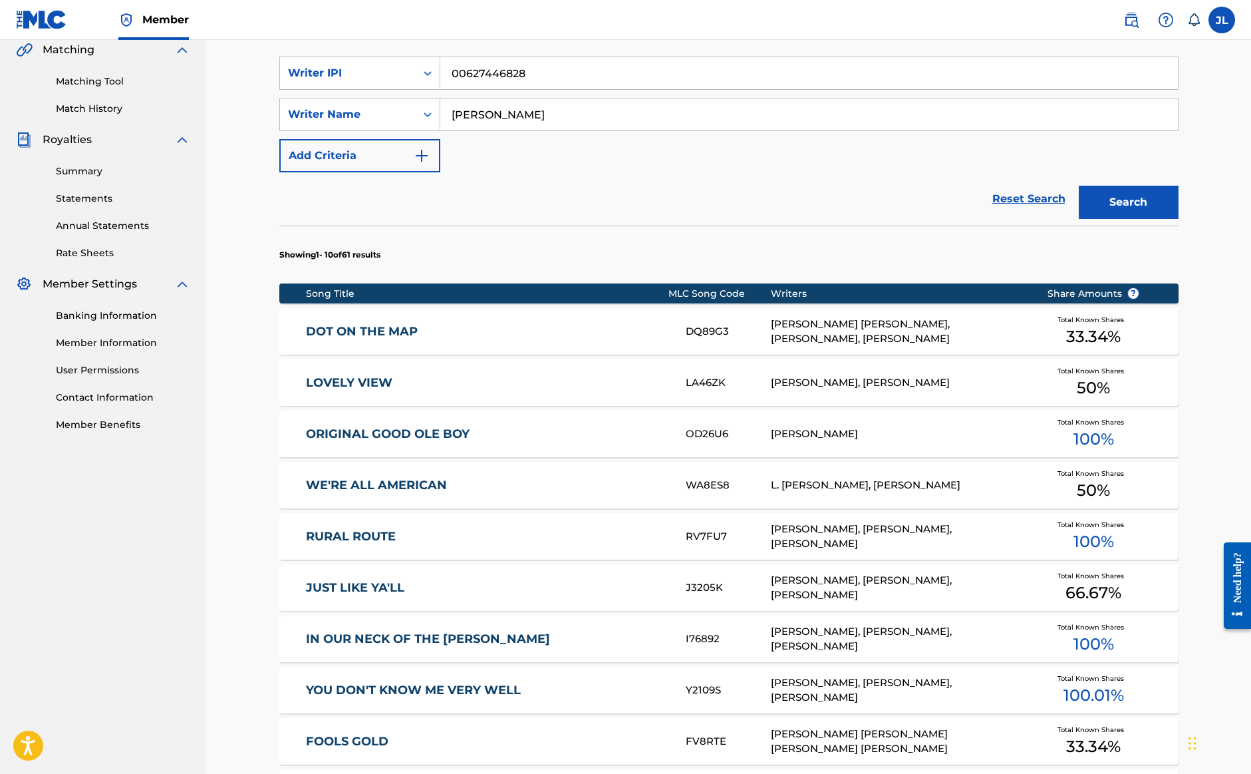
scroll to position [316, 0]
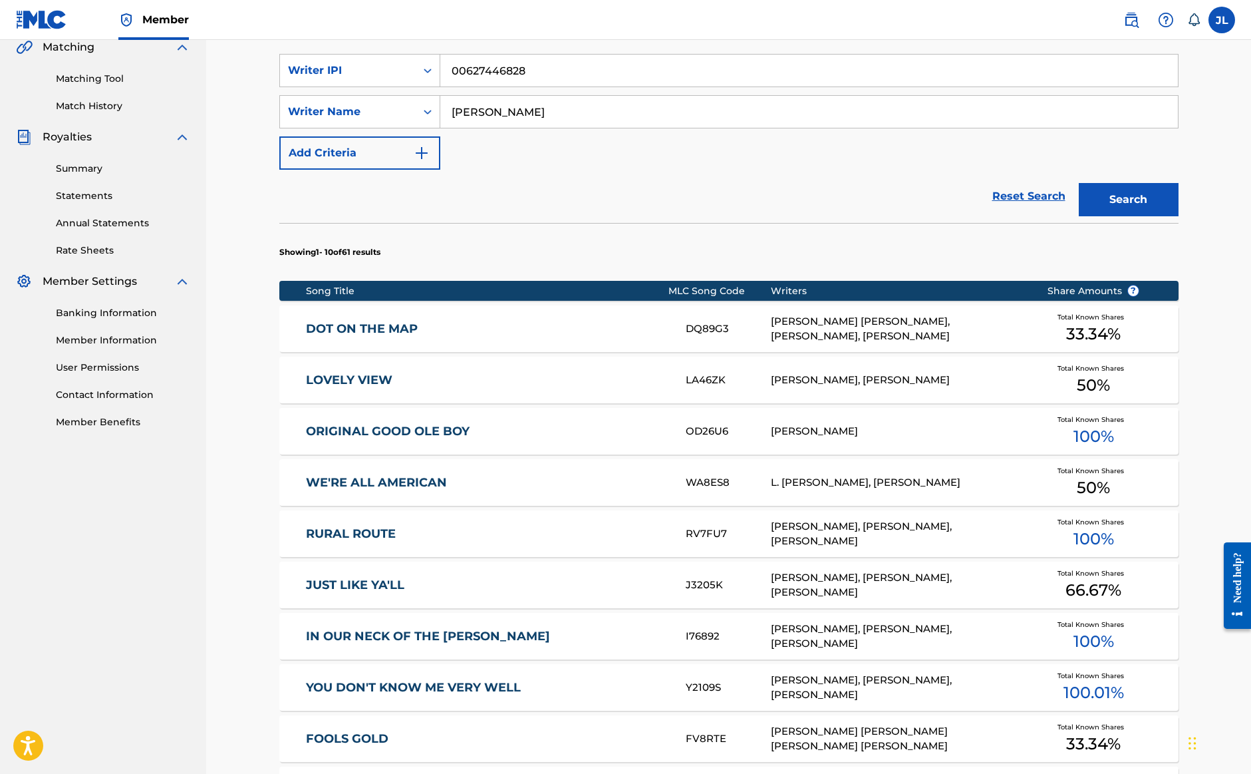
click at [472, 331] on link "DOT ON THE MAP" at bounding box center [487, 328] width 362 height 15
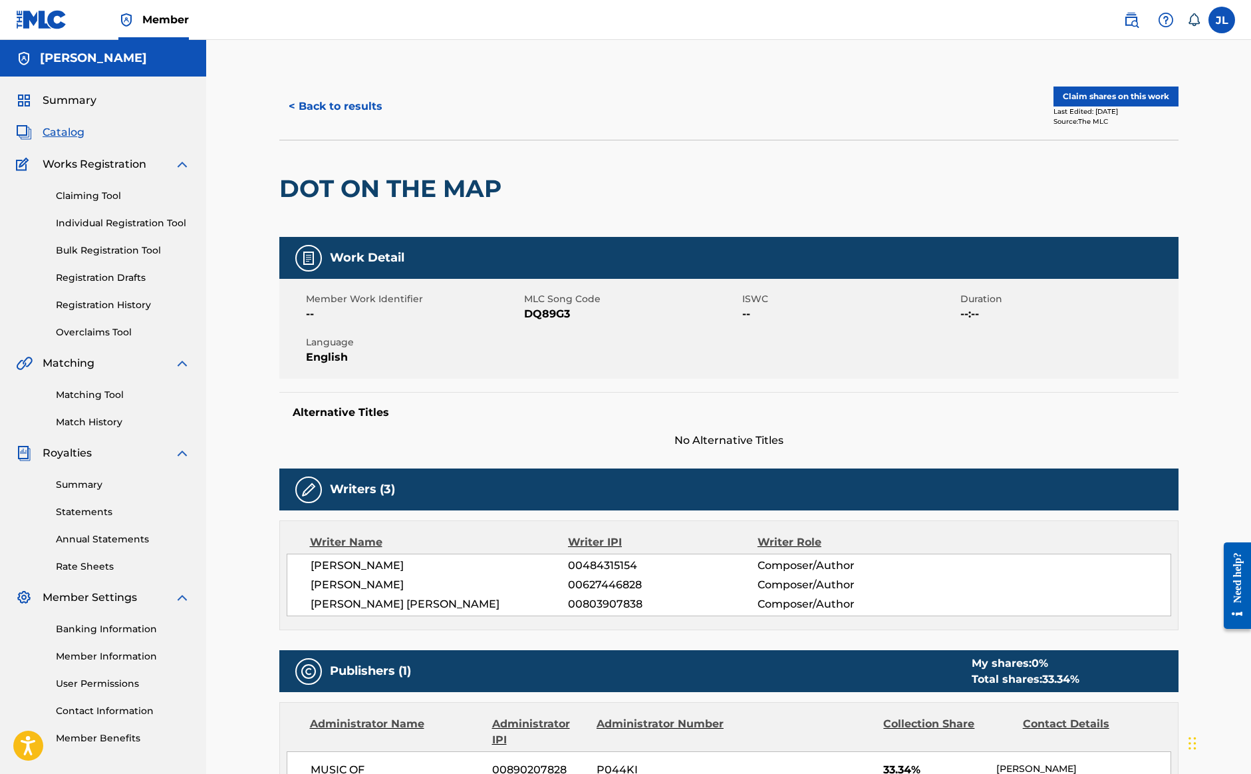
click at [1154, 100] on button "Claim shares on this work" at bounding box center [1116, 96] width 125 height 20
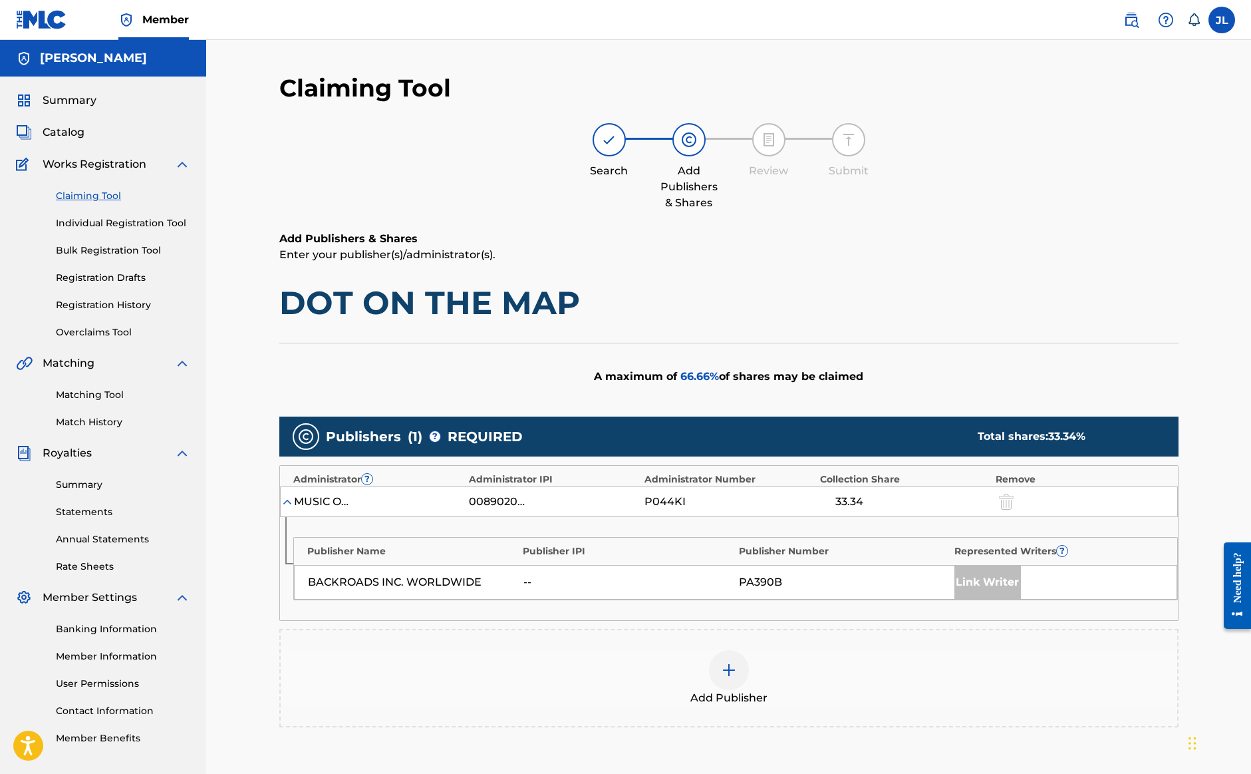
click at [732, 679] on div at bounding box center [729, 670] width 40 height 40
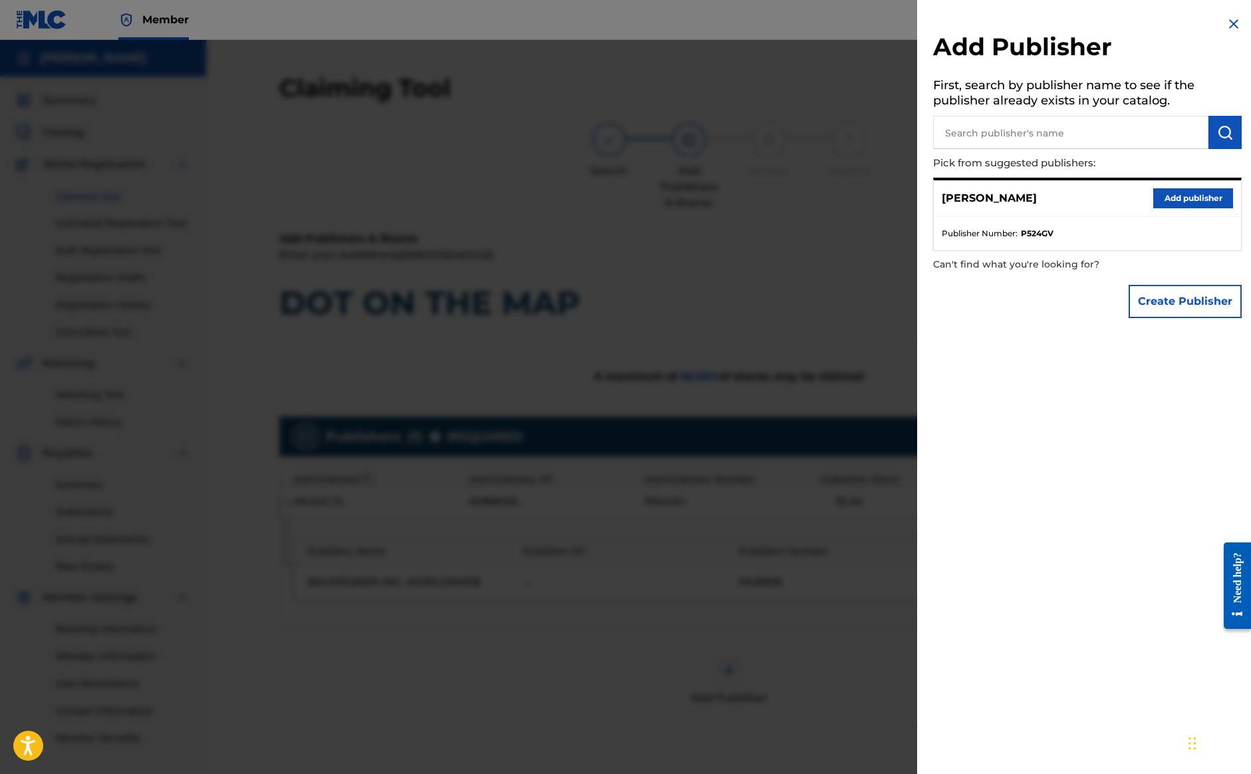
click at [1192, 192] on button "Add publisher" at bounding box center [1194, 198] width 80 height 20
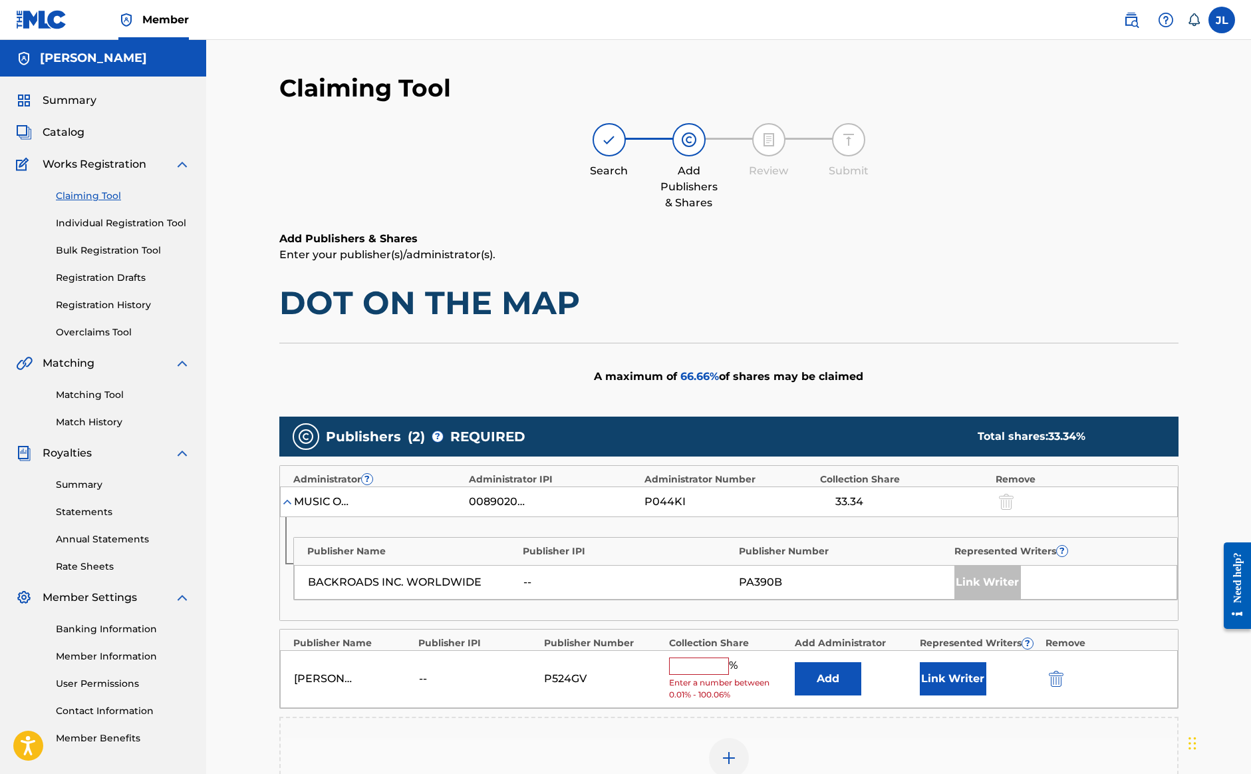
click at [702, 665] on input "text" at bounding box center [699, 665] width 60 height 17
type input "1"
type input "2"
type input "33.33"
click at [941, 667] on button "Link Writer" at bounding box center [953, 673] width 67 height 33
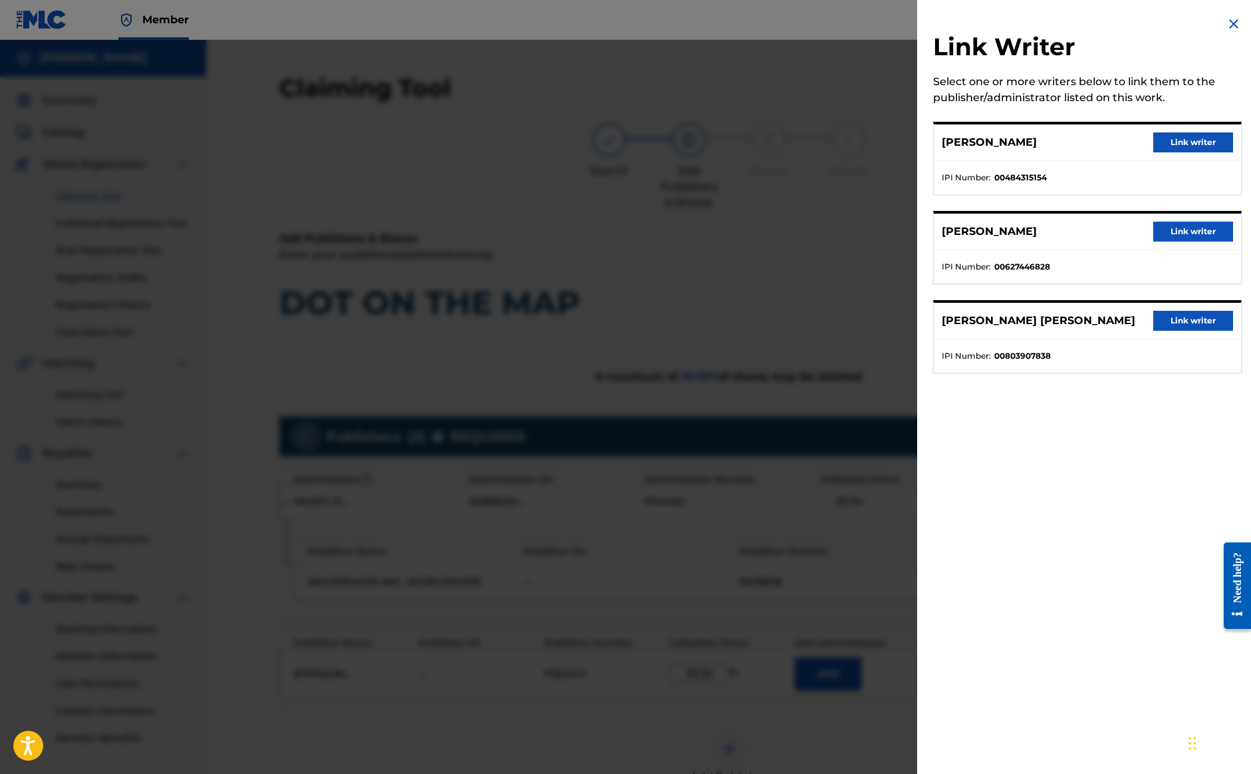
click at [1171, 238] on button "Link writer" at bounding box center [1194, 232] width 80 height 20
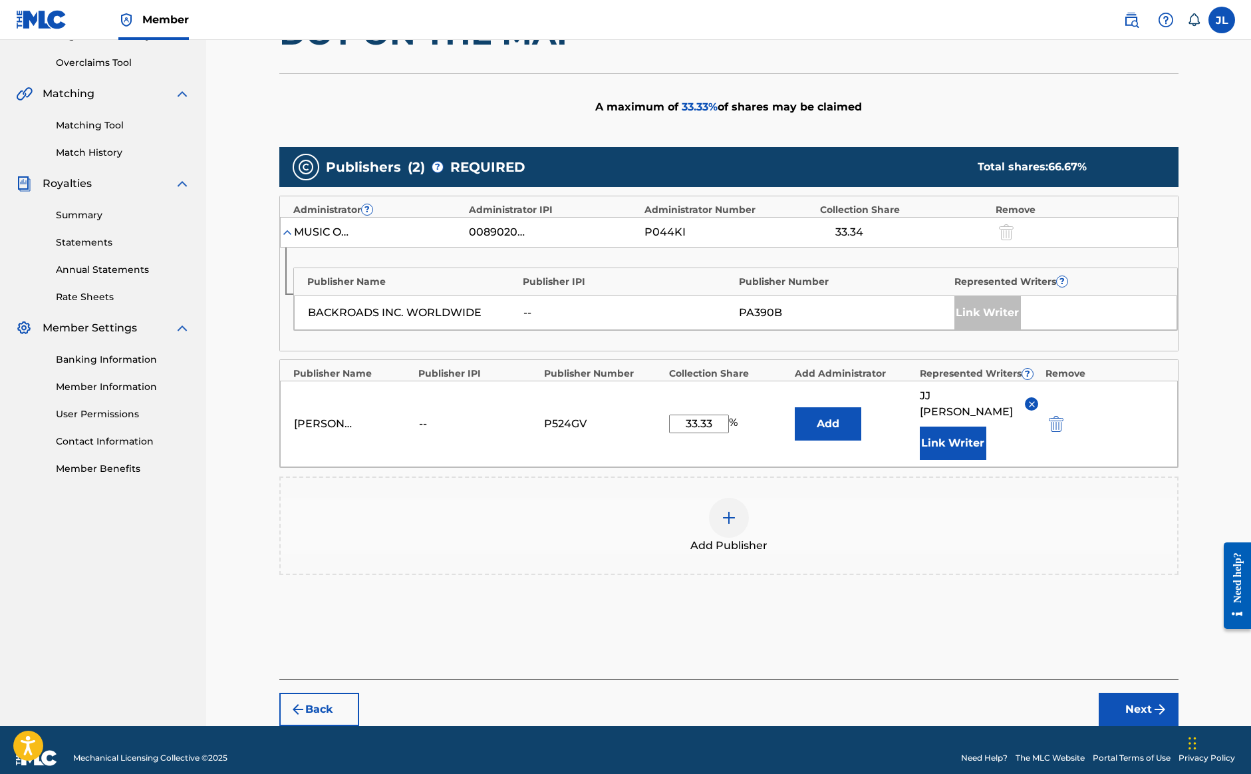
scroll to position [269, 0]
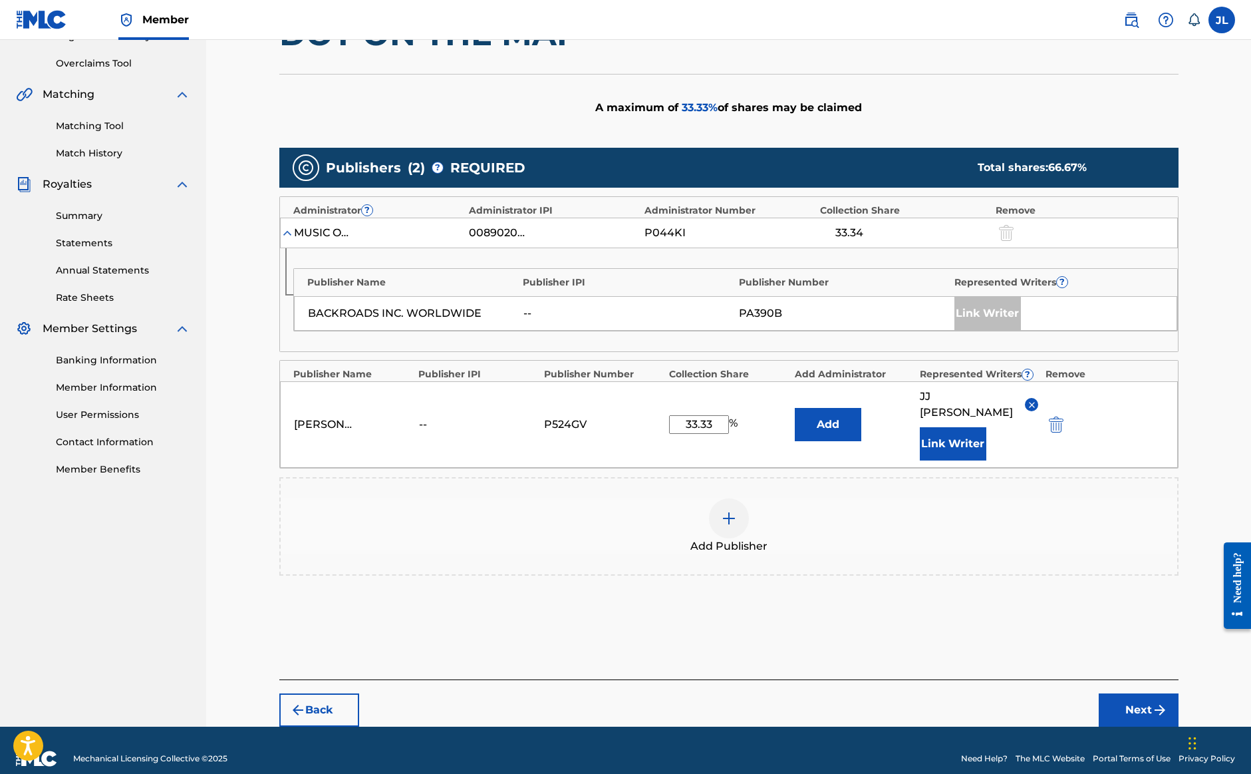
click at [1154, 702] on img "submit" at bounding box center [1160, 710] width 16 height 16
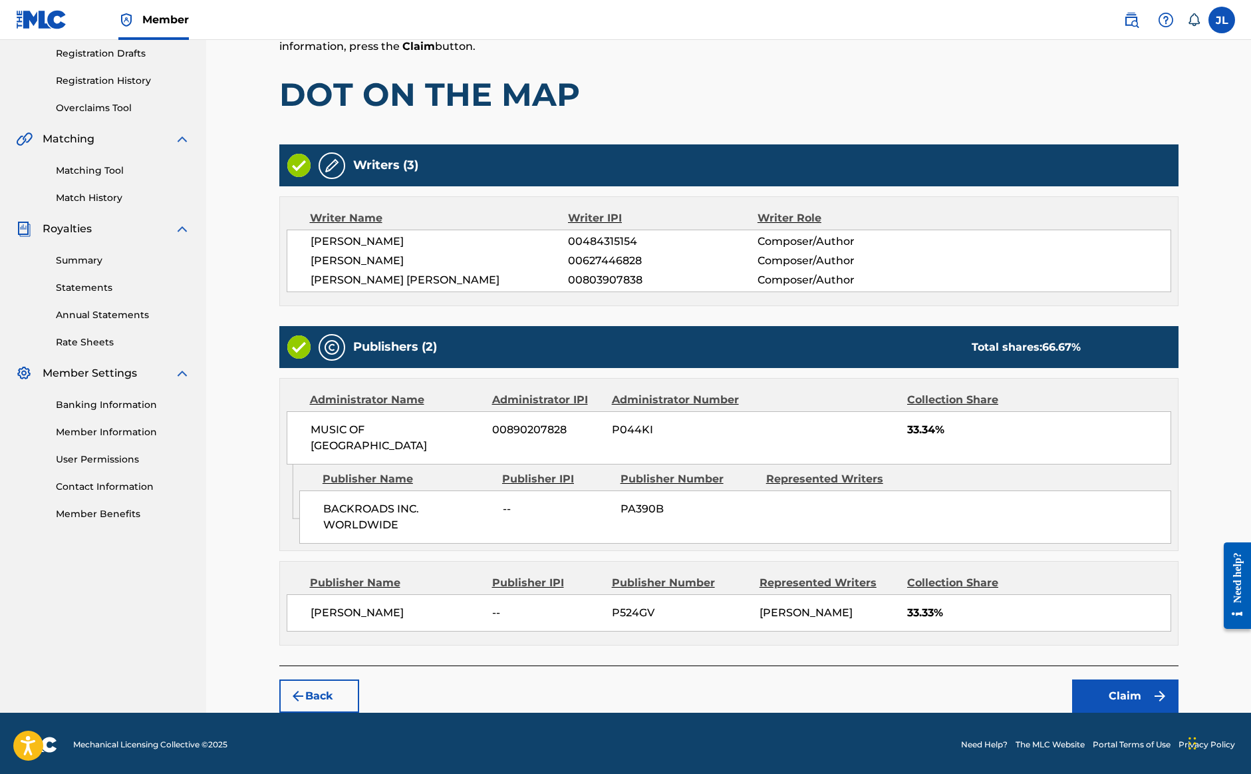
click at [1146, 696] on button "Claim" at bounding box center [1125, 695] width 106 height 33
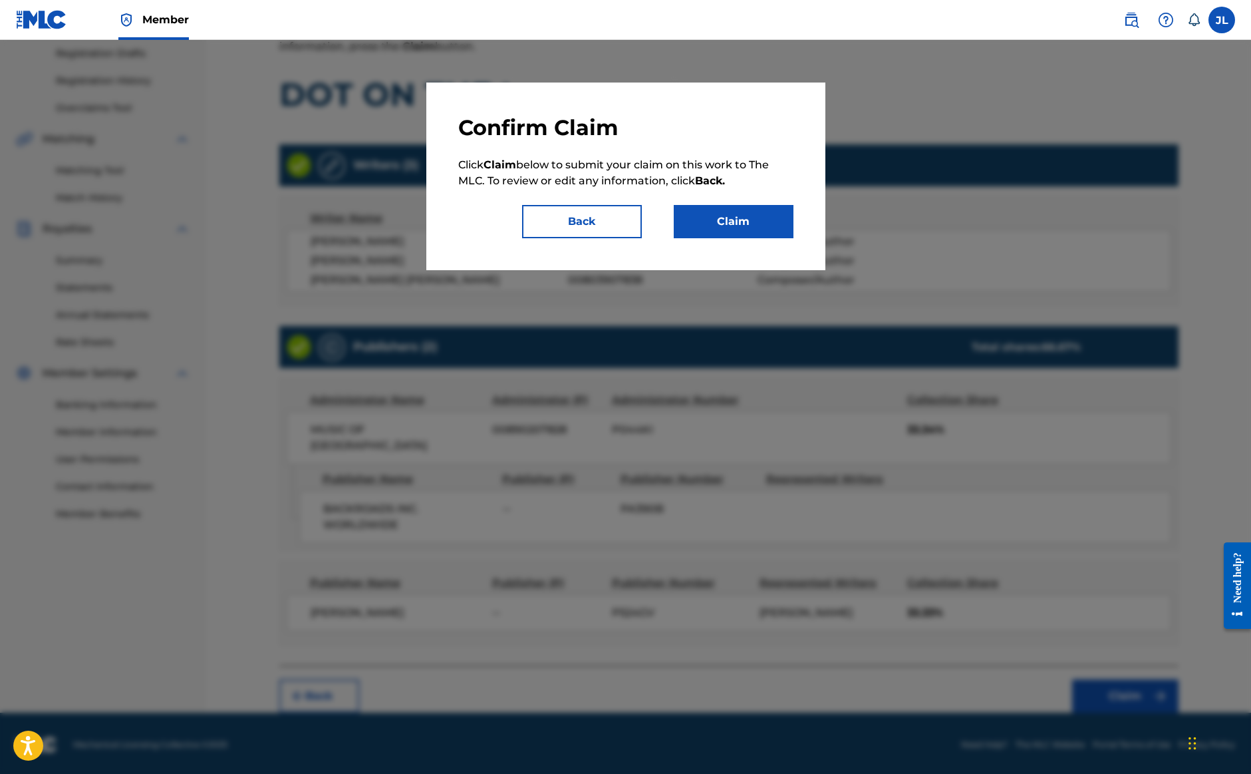
click at [744, 221] on button "Claim" at bounding box center [734, 221] width 120 height 33
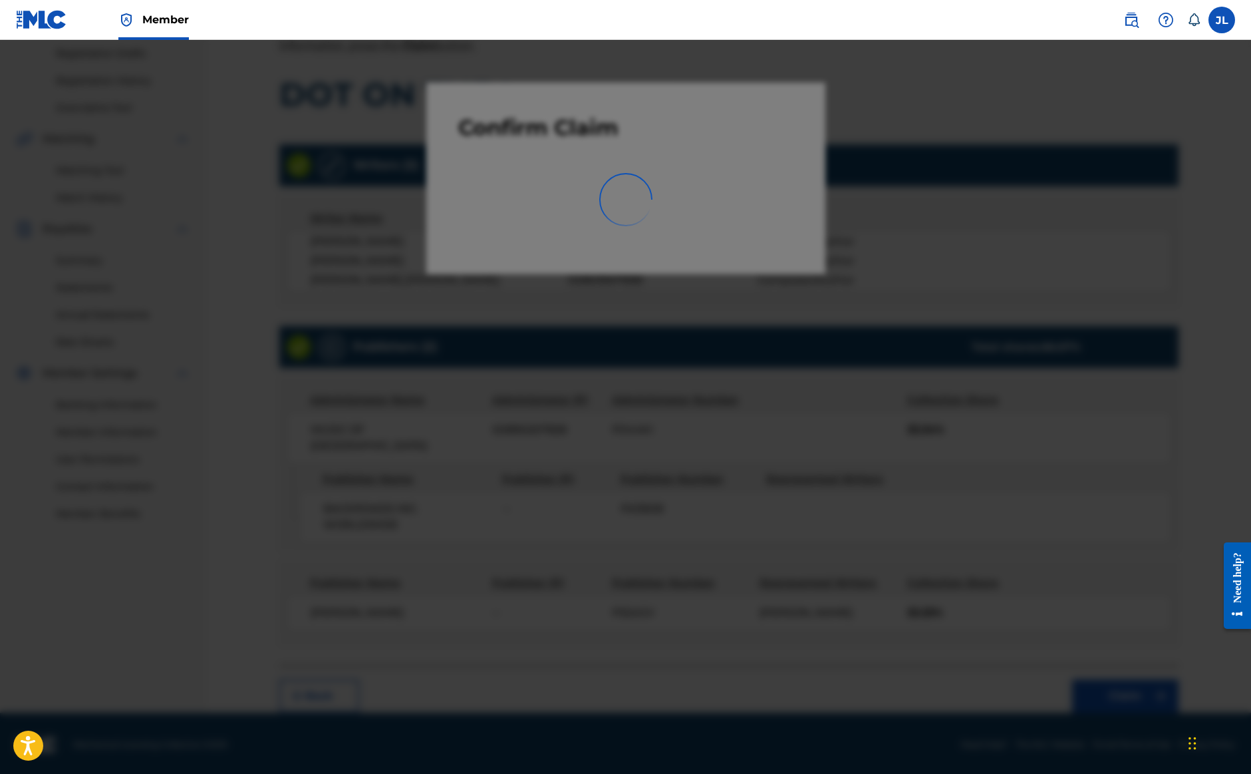
scroll to position [51, 0]
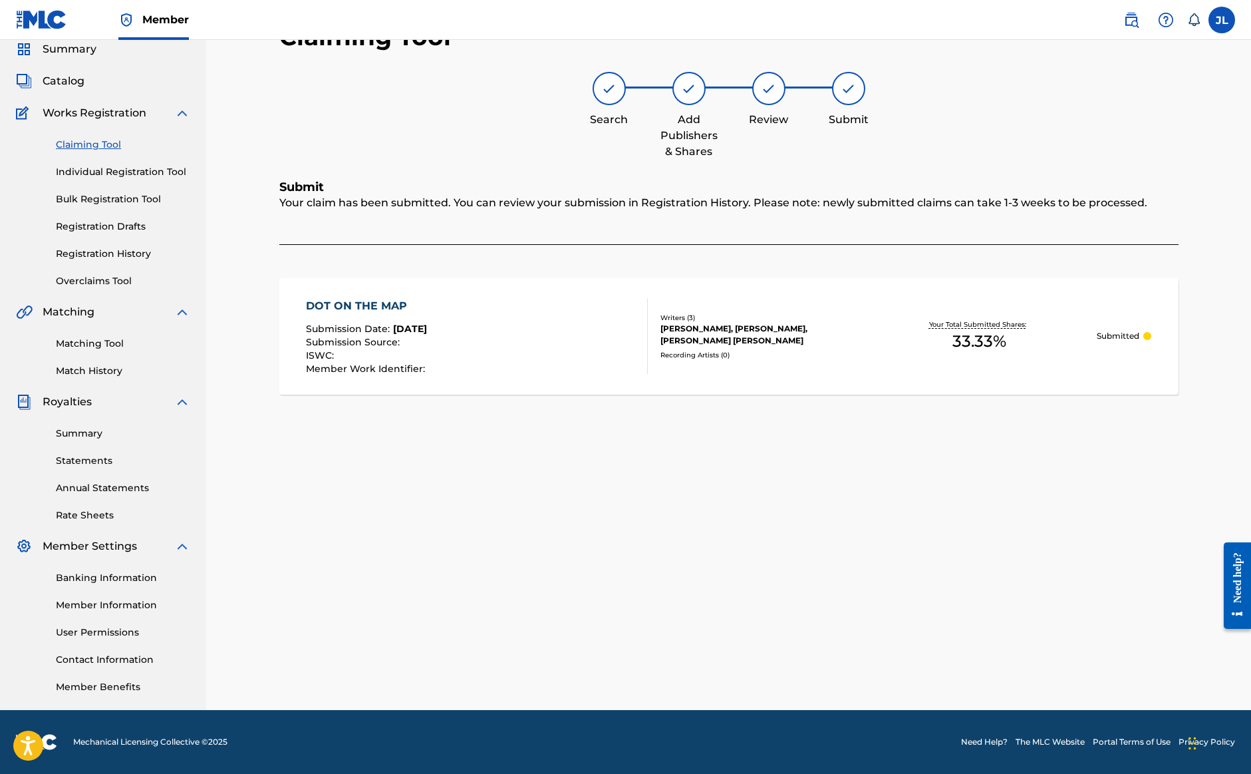
click at [130, 248] on link "Registration History" at bounding box center [123, 254] width 134 height 14
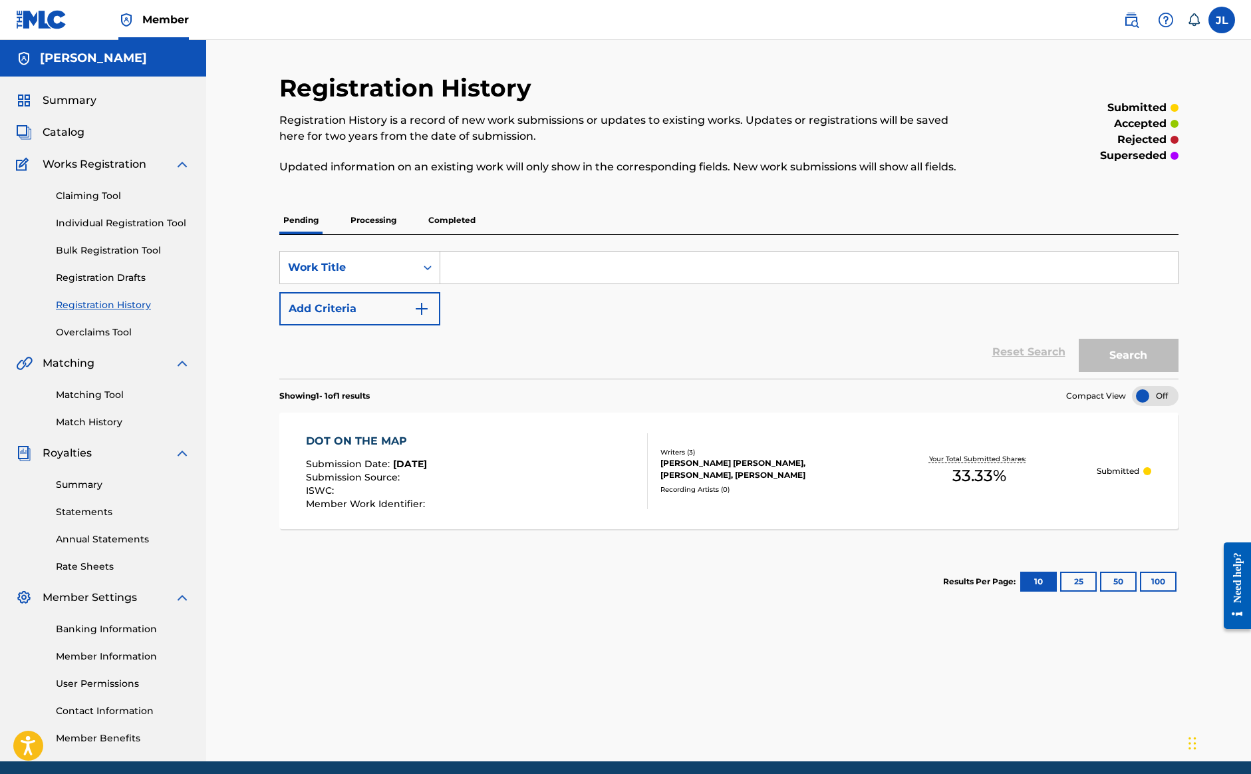
click at [107, 197] on link "Claiming Tool" at bounding box center [123, 196] width 134 height 14
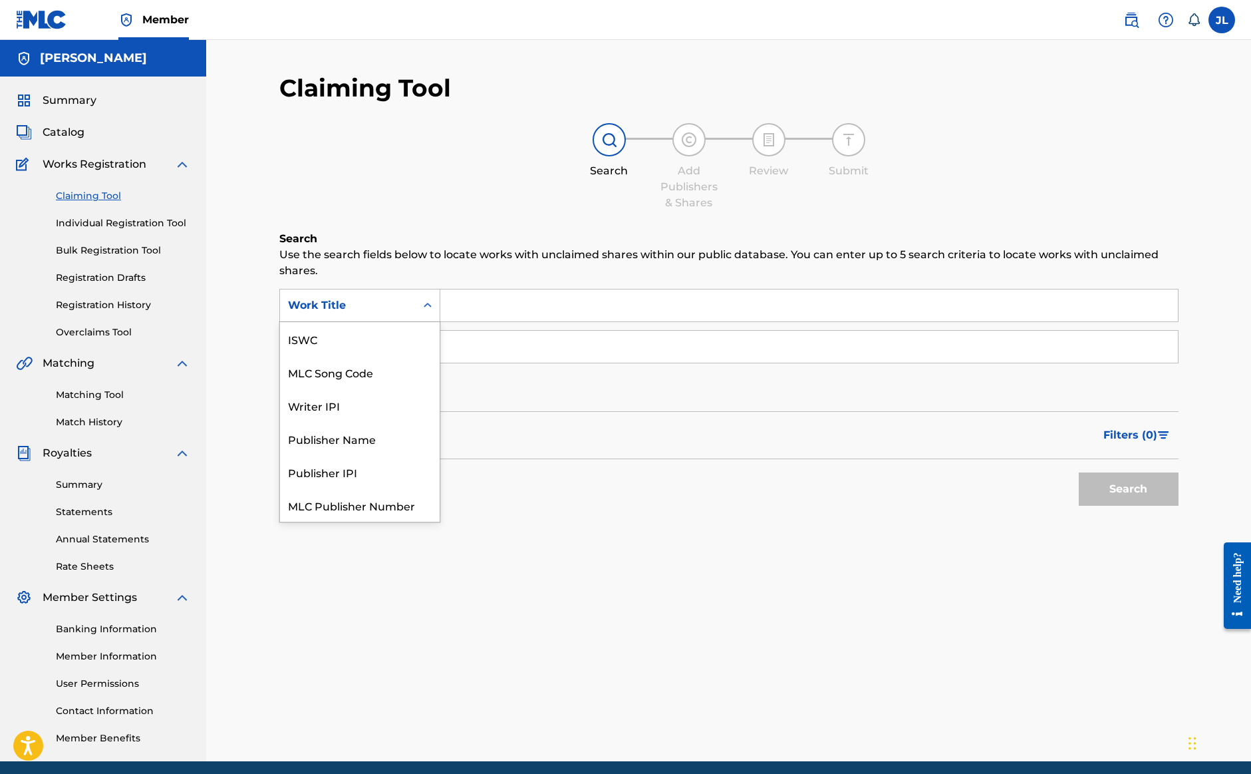
click at [380, 307] on div "Work Title" at bounding box center [348, 305] width 120 height 16
click at [373, 377] on div "Writer IPI" at bounding box center [360, 371] width 160 height 33
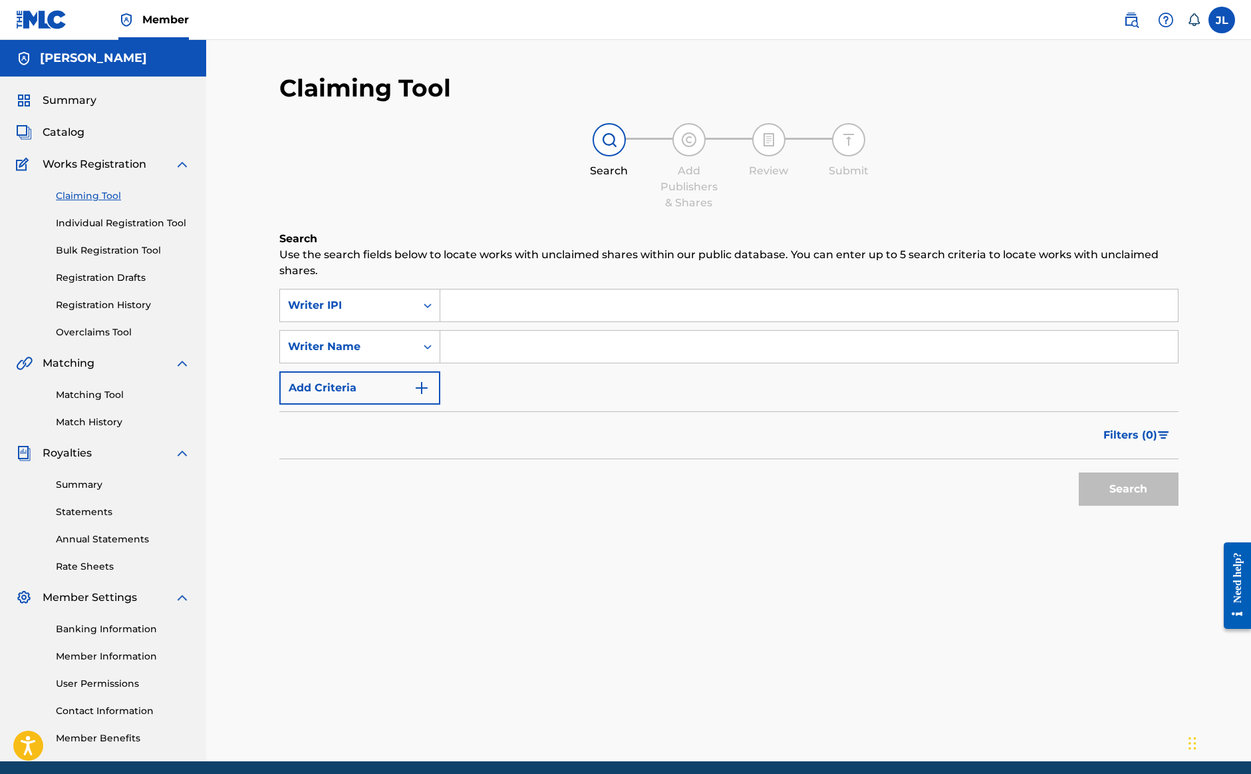
click at [474, 309] on input "Search Form" at bounding box center [809, 305] width 738 height 32
paste input "00627446828"
type input "00627446828"
click at [458, 347] on input "Search Form" at bounding box center [809, 347] width 738 height 32
click at [1114, 483] on button "Search" at bounding box center [1129, 488] width 100 height 33
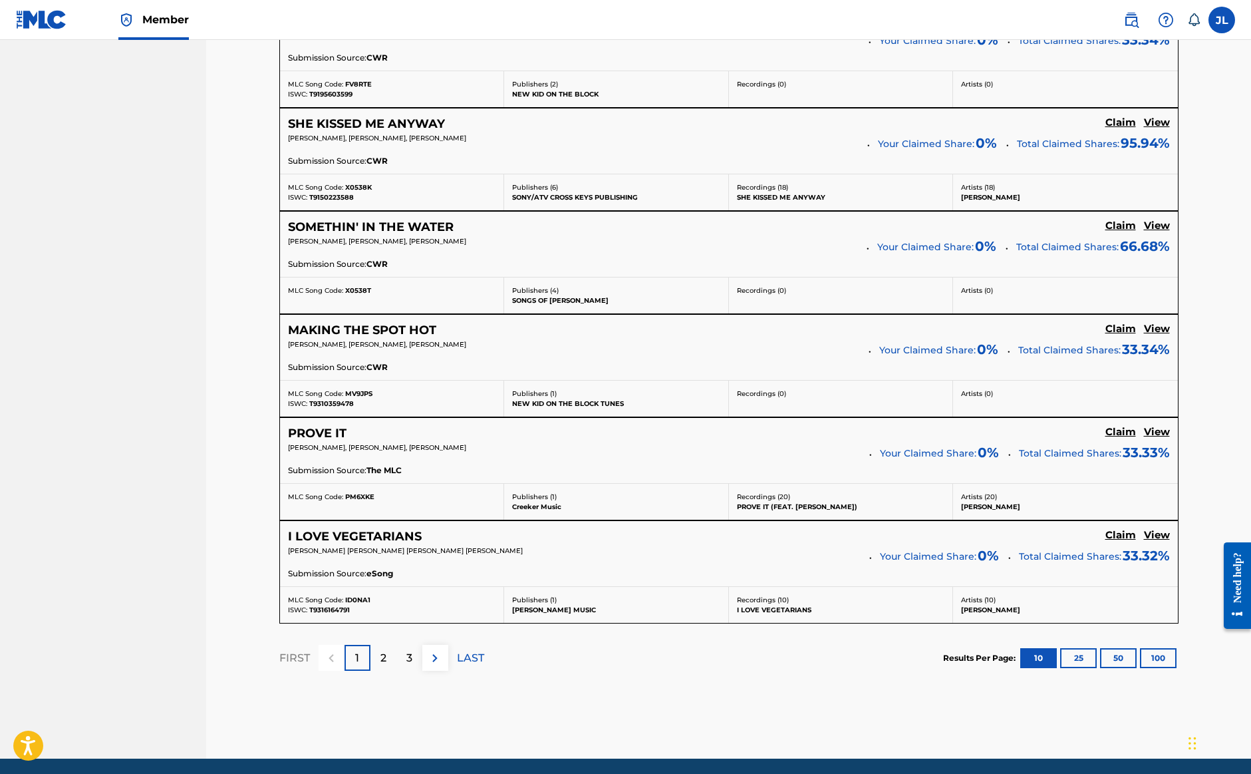
scroll to position [925, 0]
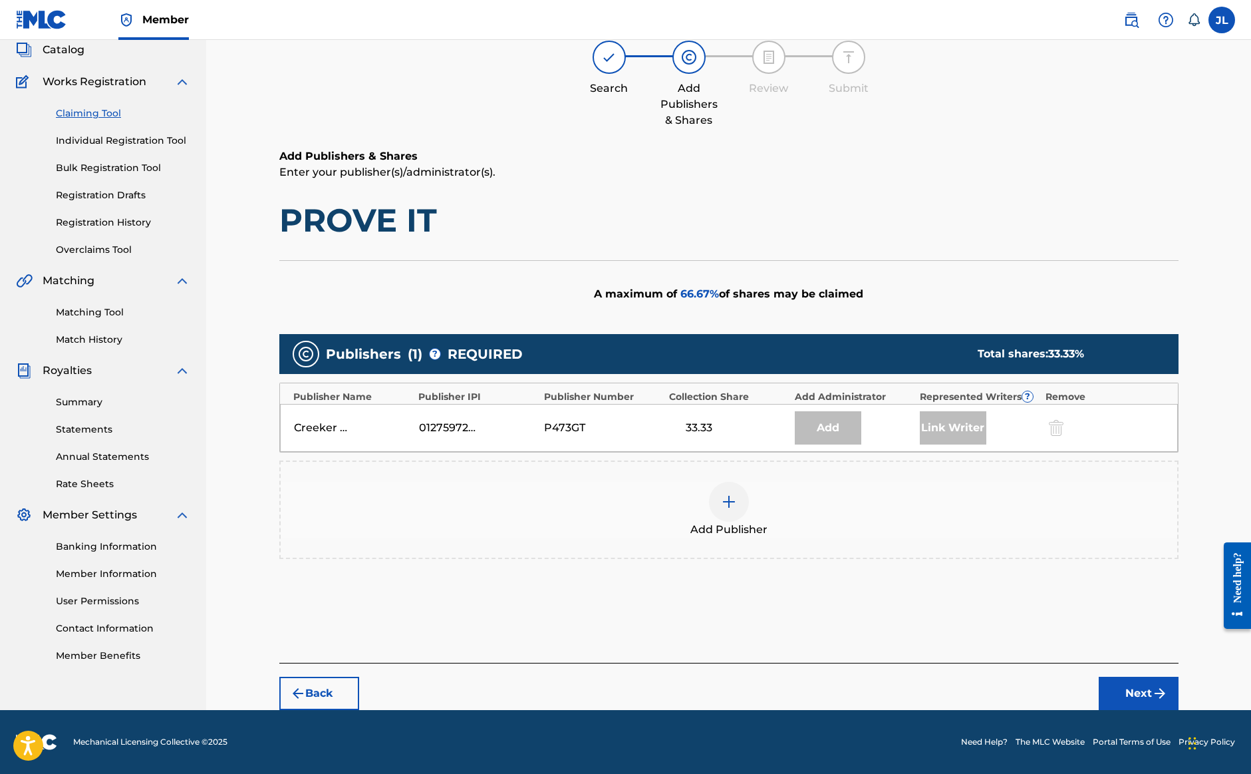
scroll to position [82, 0]
click at [726, 513] on div at bounding box center [729, 502] width 40 height 40
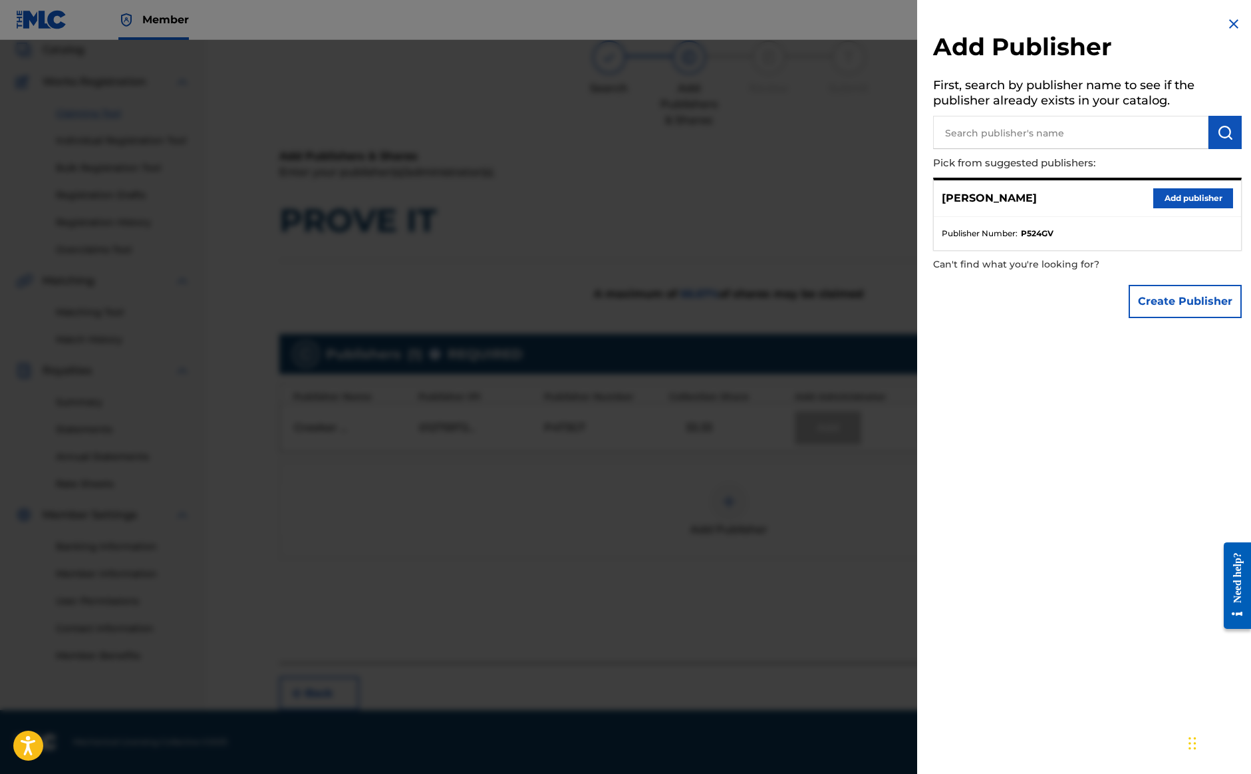
click at [1159, 204] on button "Add publisher" at bounding box center [1194, 198] width 80 height 20
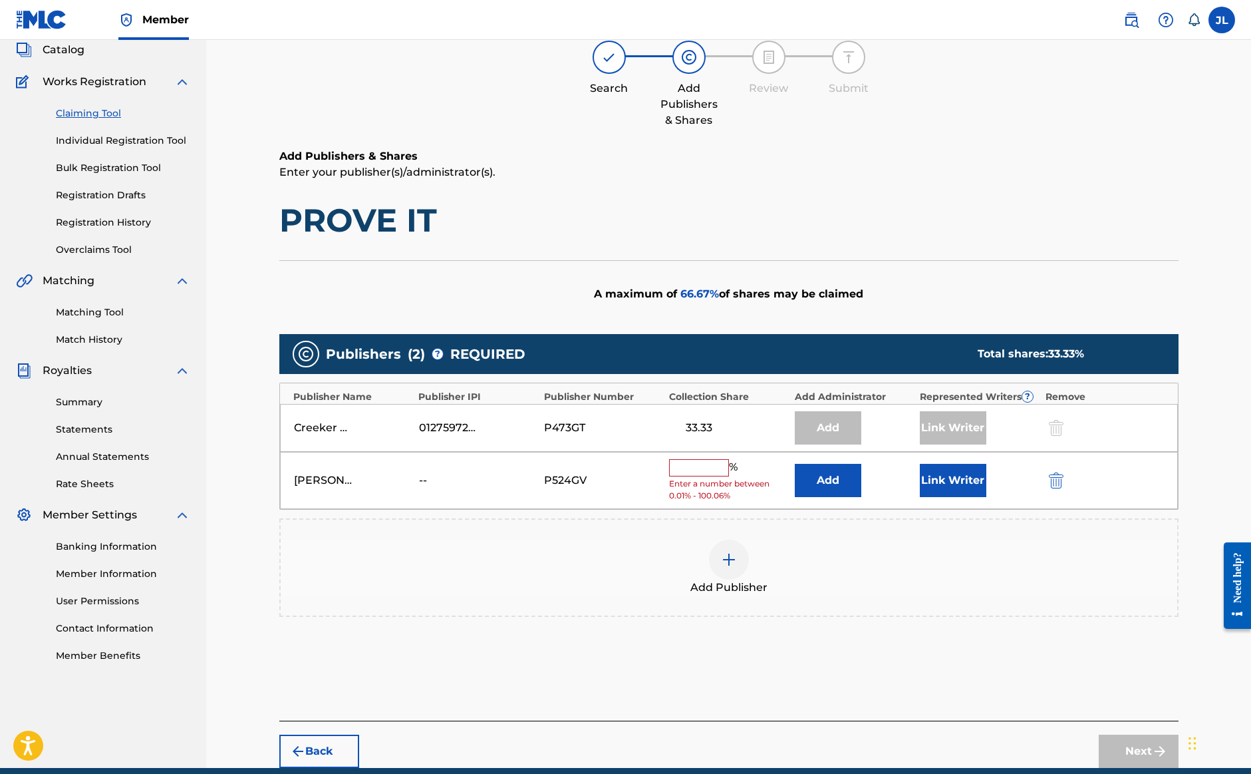
click at [700, 461] on input "text" at bounding box center [699, 467] width 60 height 17
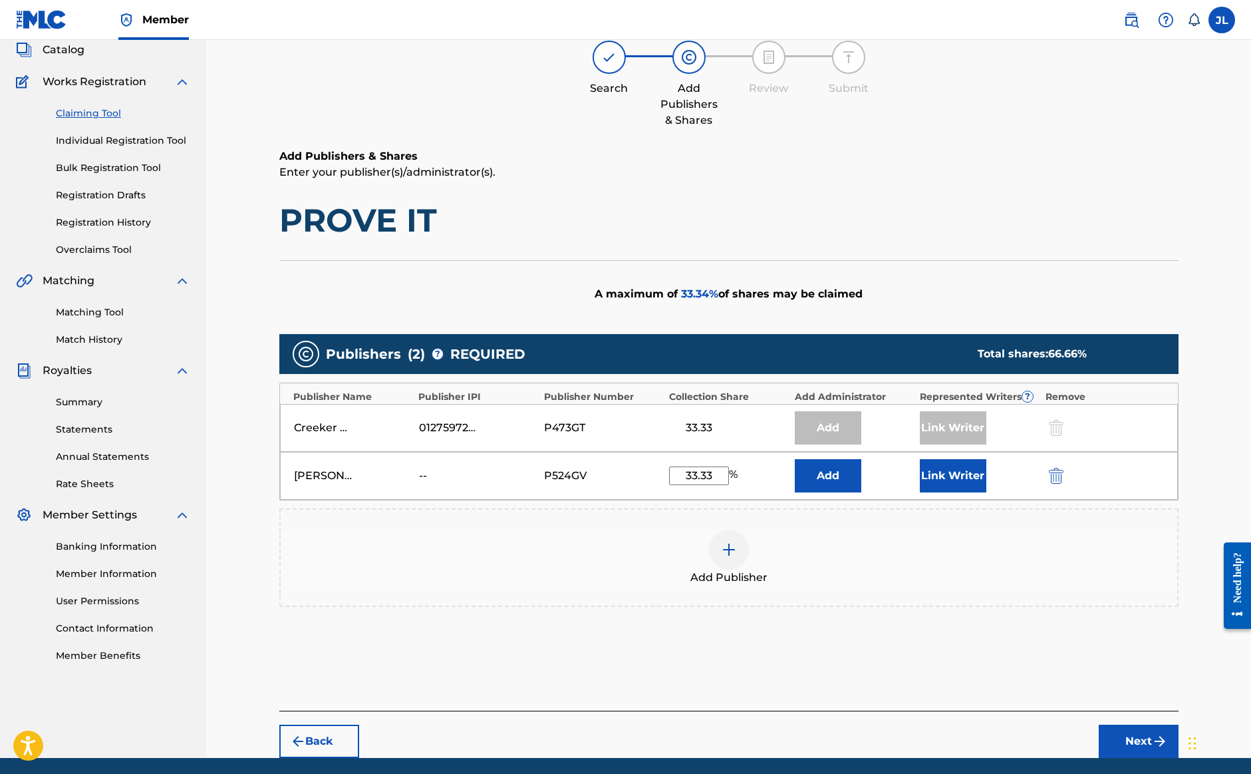
type input "33.33"
click at [835, 475] on button "Add" at bounding box center [828, 475] width 67 height 33
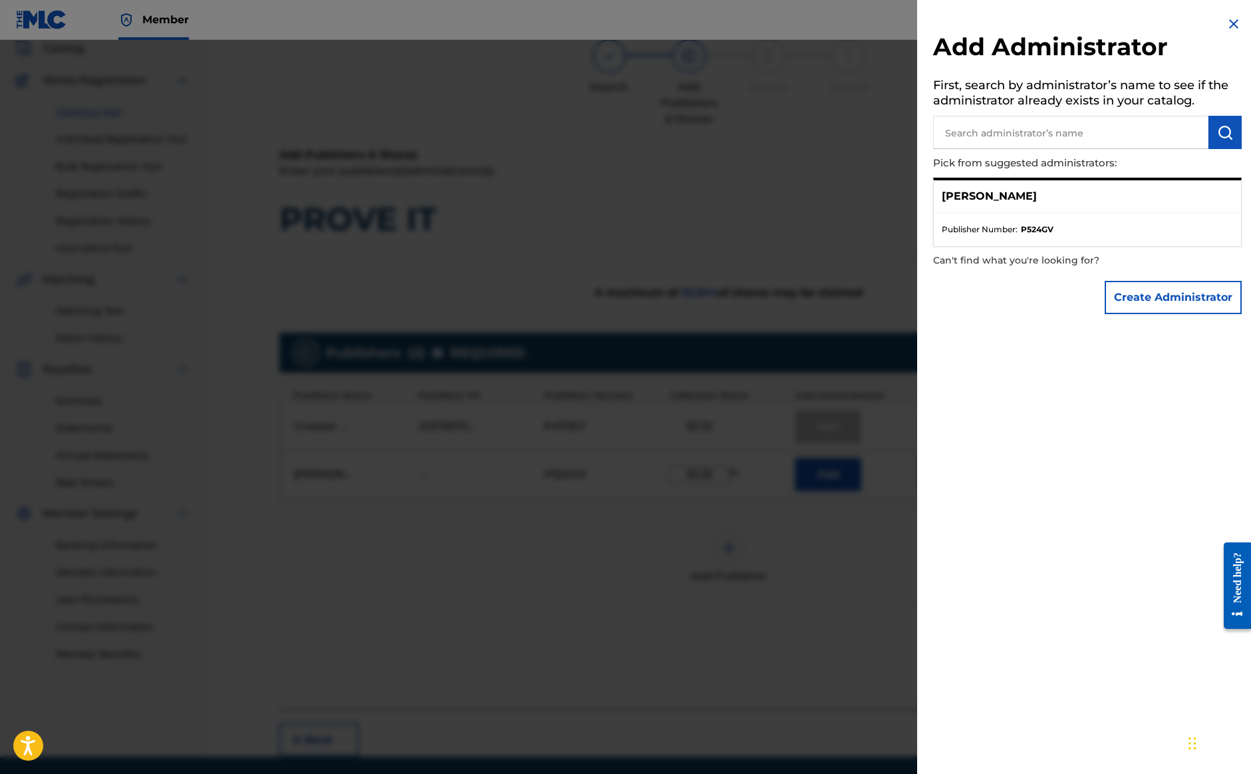
scroll to position [84, 0]
drag, startPoint x: 1225, startPoint y: 24, endPoint x: 1160, endPoint y: 114, distance: 111.5
click at [1226, 24] on img at bounding box center [1234, 24] width 16 height 16
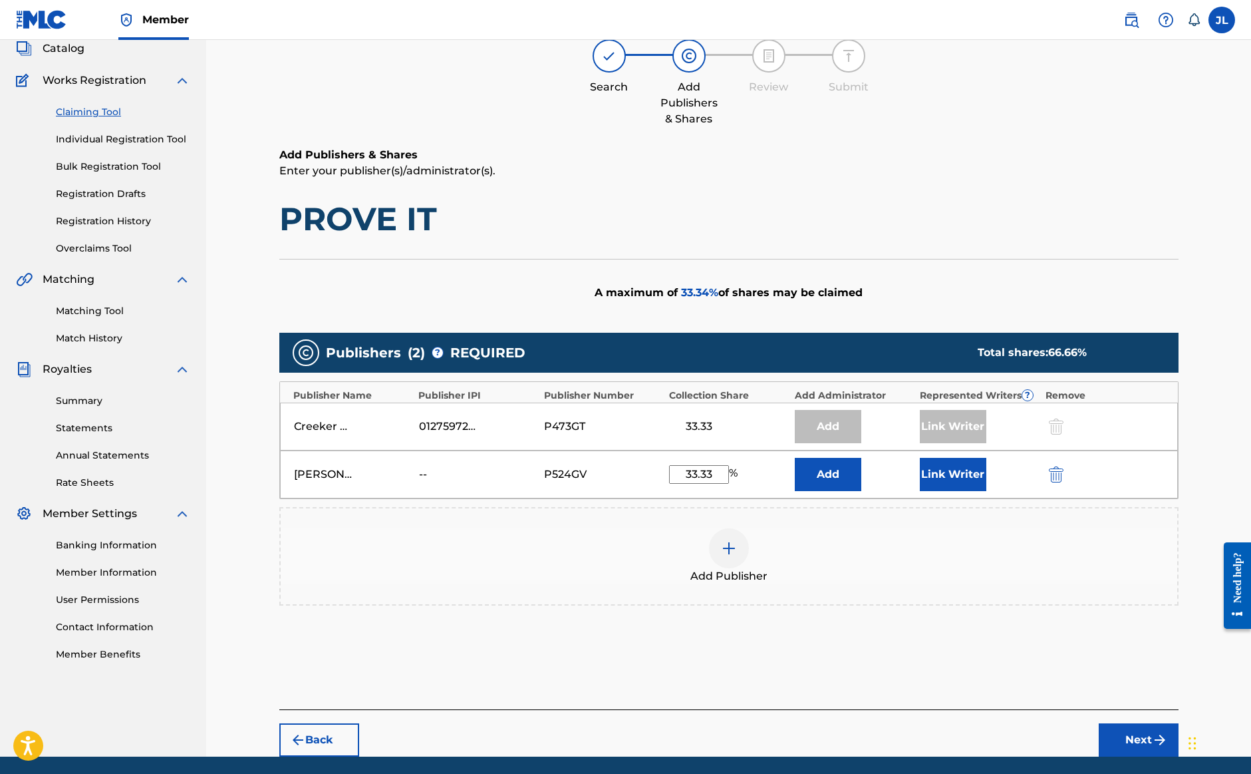
click at [959, 482] on button "Link Writer" at bounding box center [953, 474] width 67 height 33
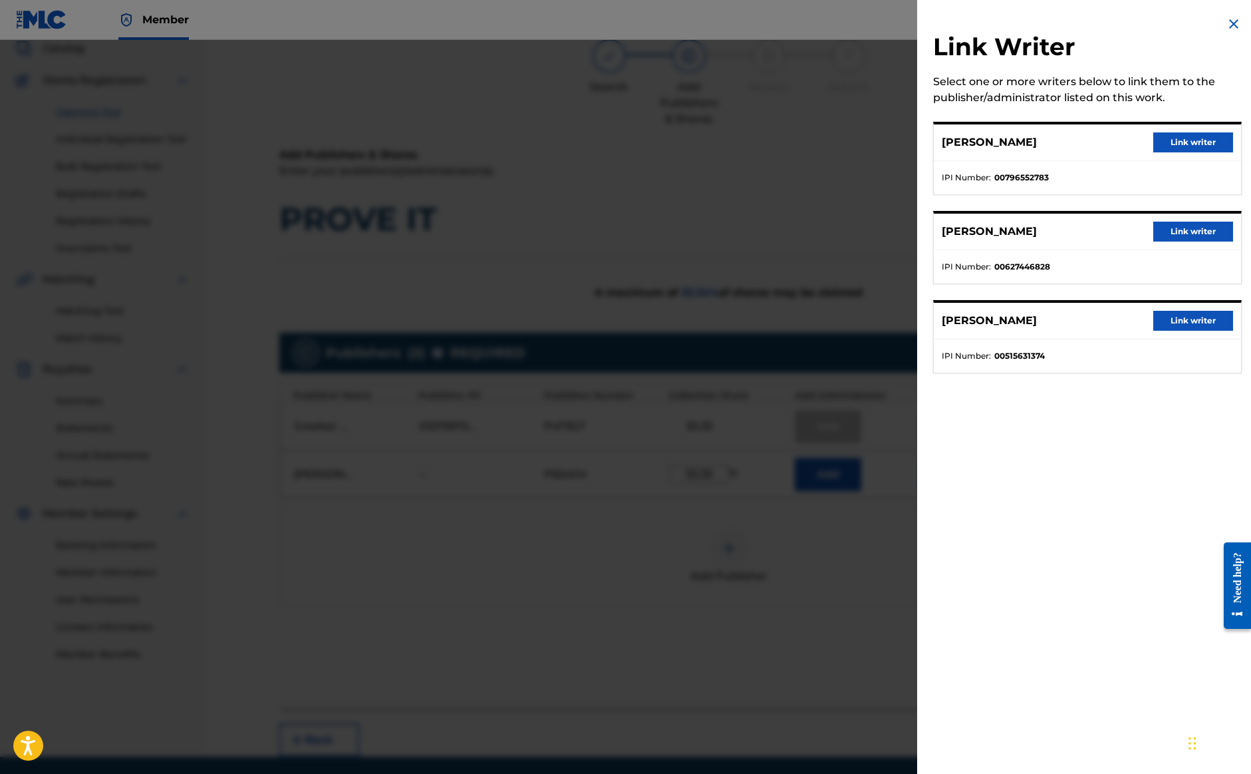
click at [1176, 235] on button "Link writer" at bounding box center [1194, 232] width 80 height 20
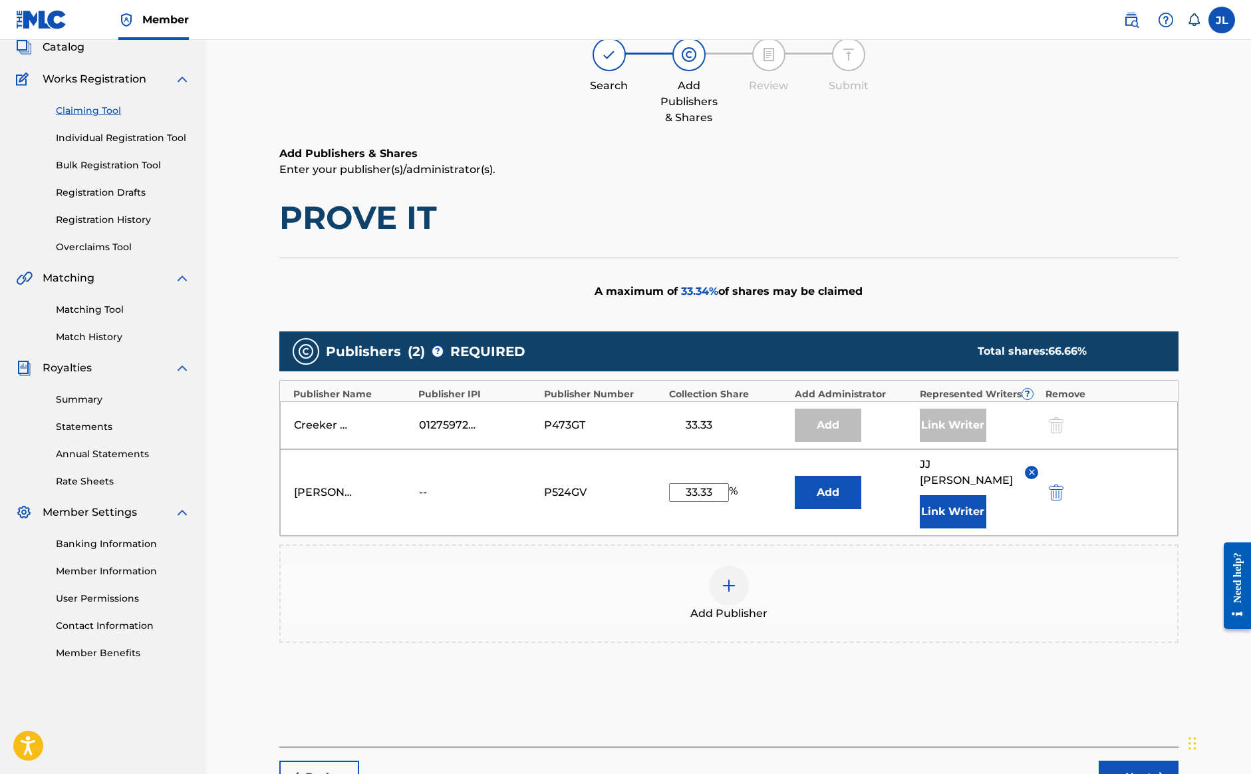
scroll to position [86, 1]
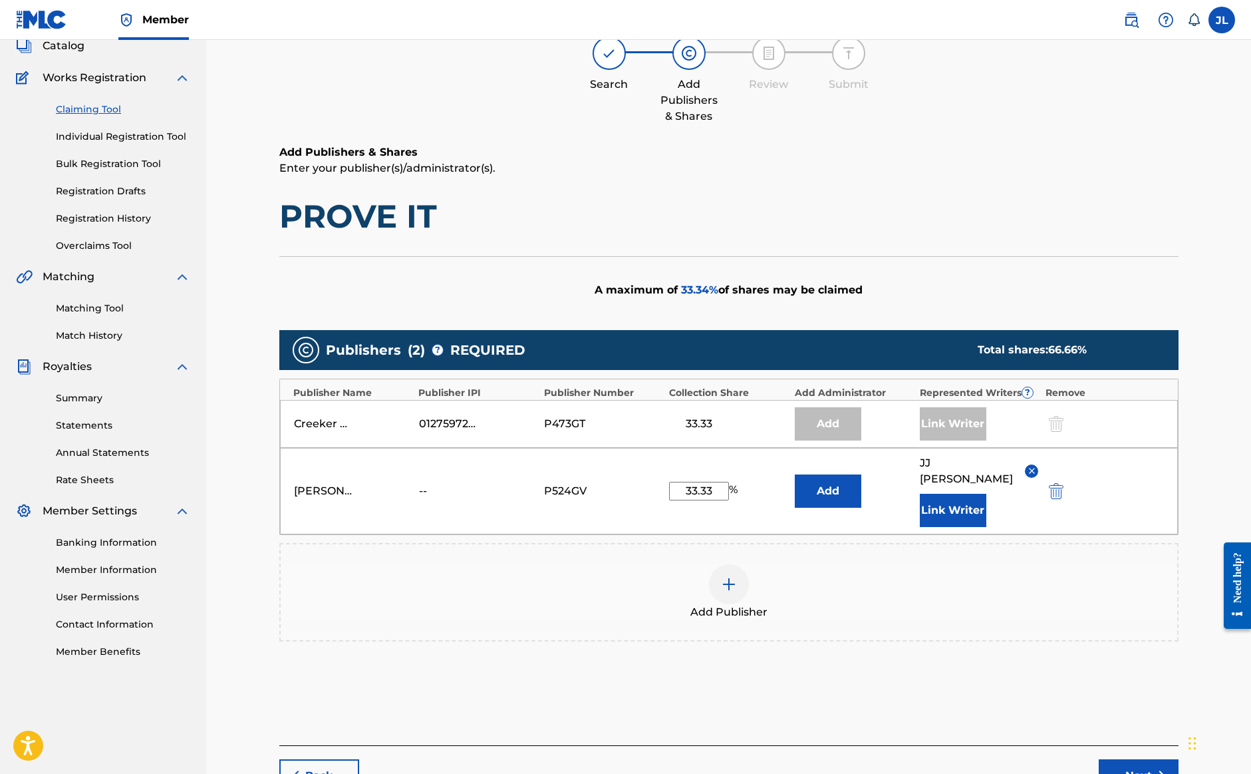
click at [1128, 759] on button "Next" at bounding box center [1139, 775] width 80 height 33
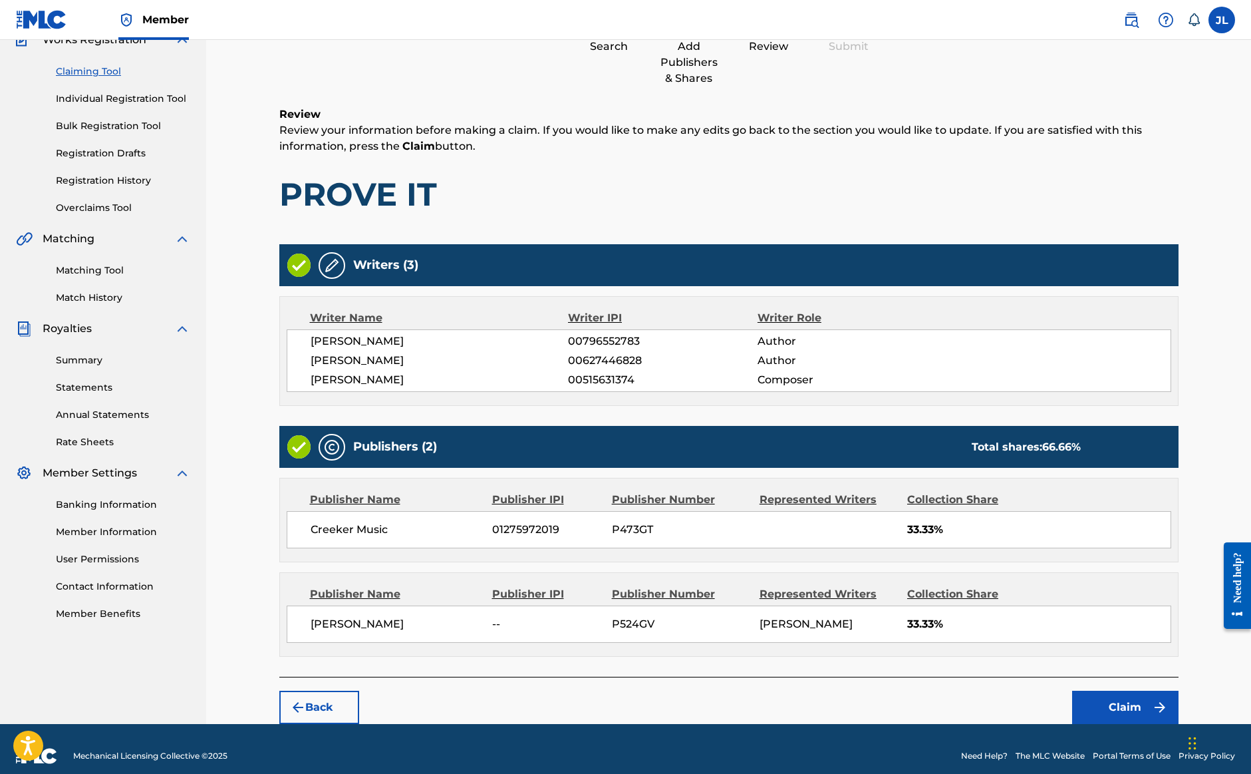
scroll to position [136, 0]
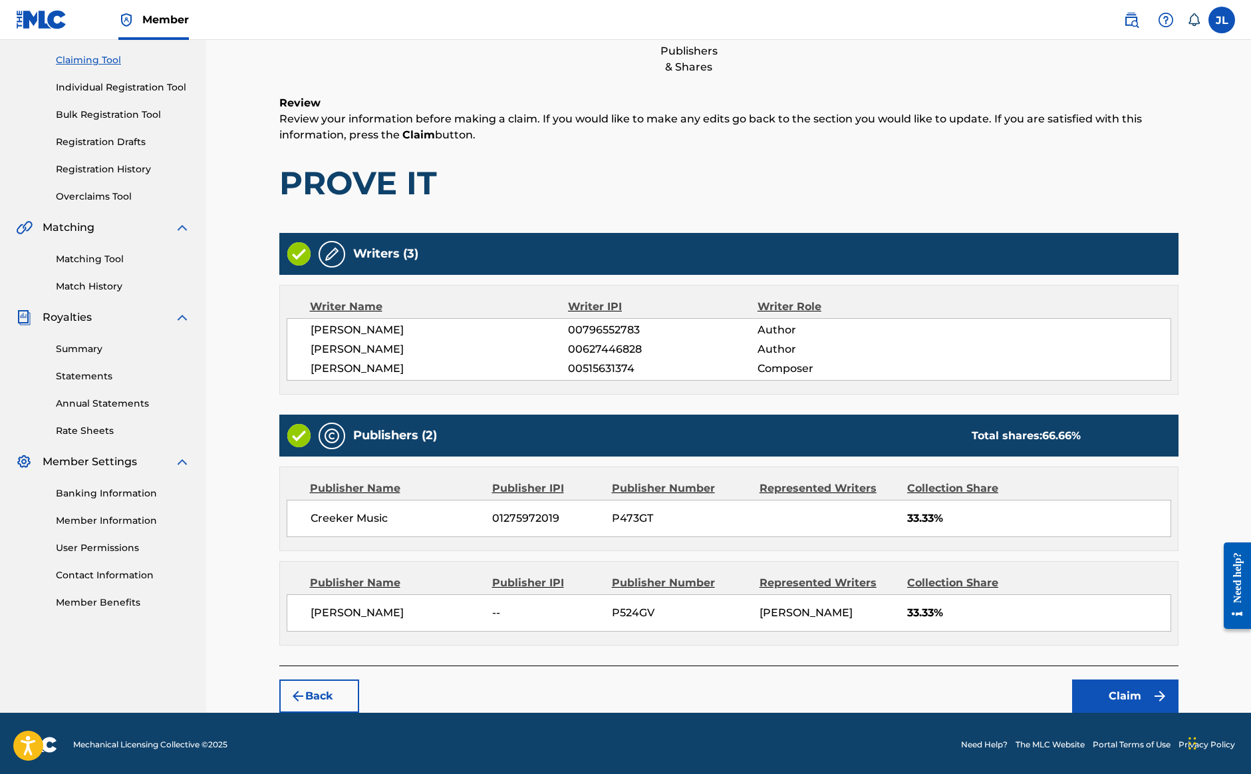
click at [1128, 685] on button "Claim" at bounding box center [1125, 695] width 106 height 33
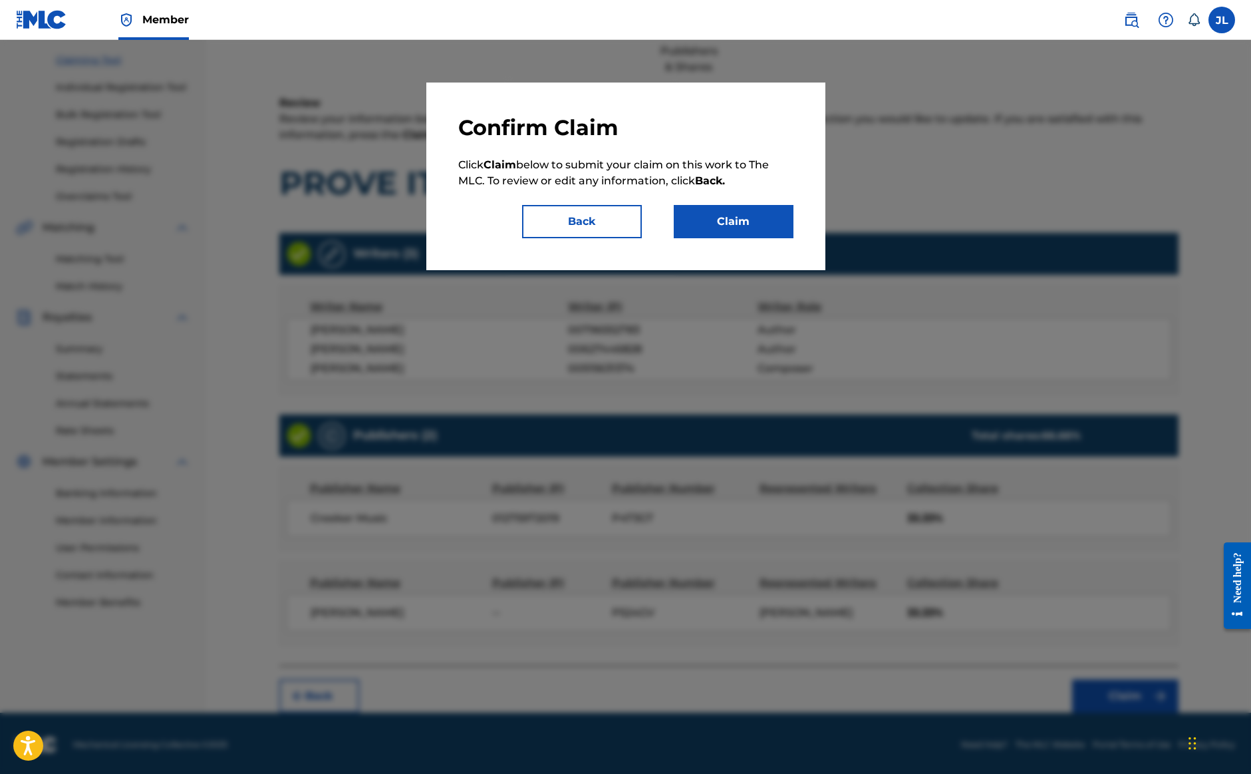
click at [753, 221] on button "Claim" at bounding box center [734, 221] width 120 height 33
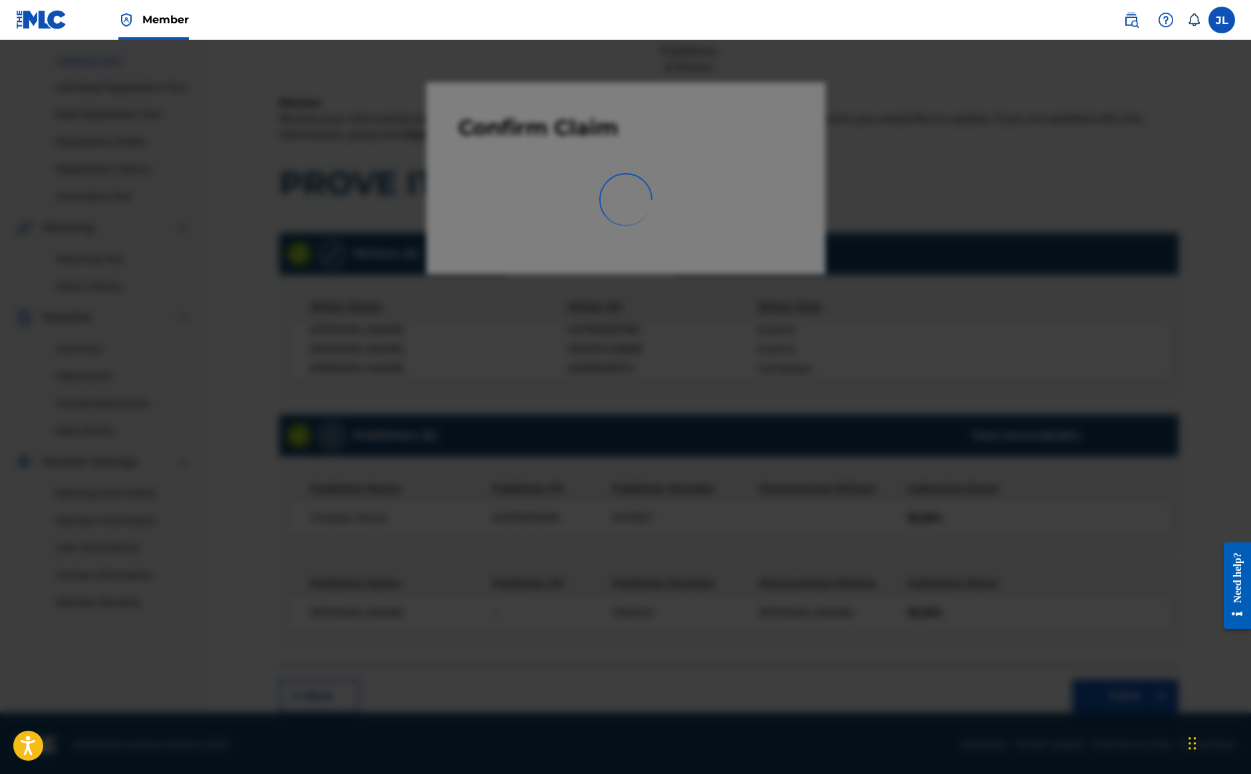
scroll to position [51, 0]
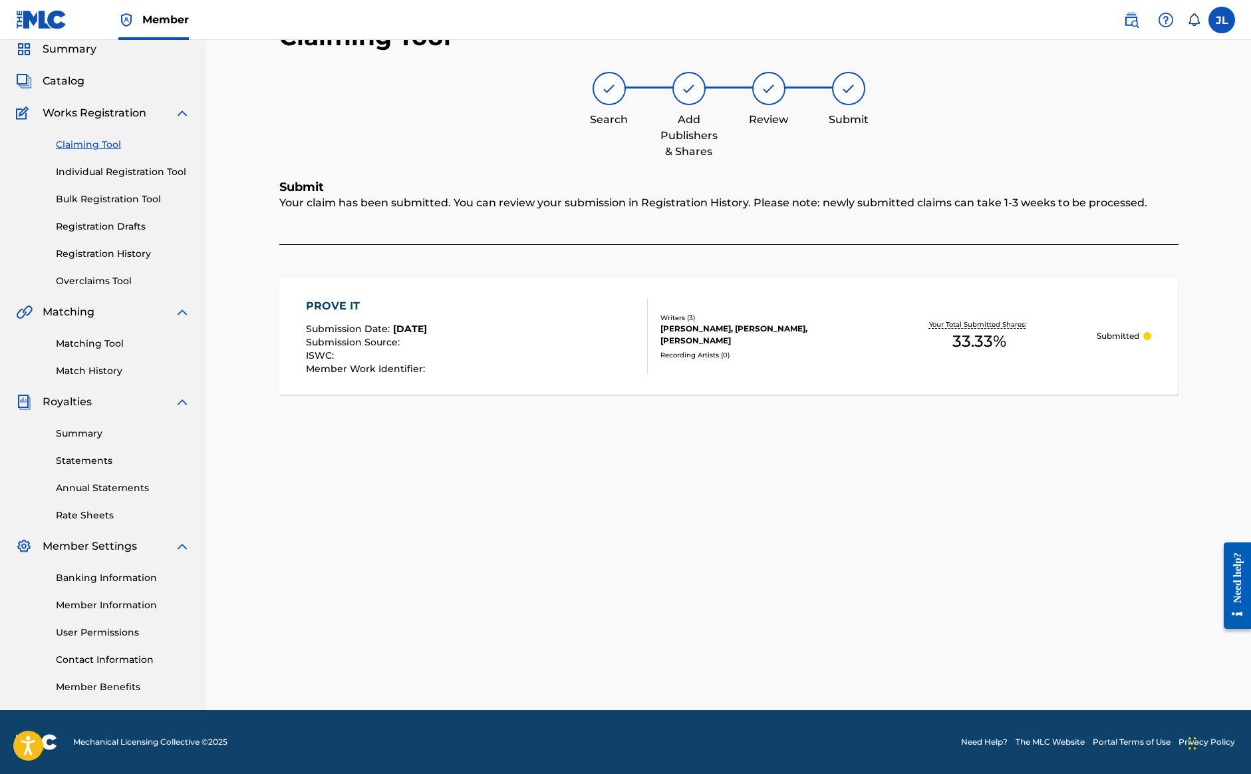
click at [108, 144] on link "Claiming Tool" at bounding box center [123, 145] width 134 height 14
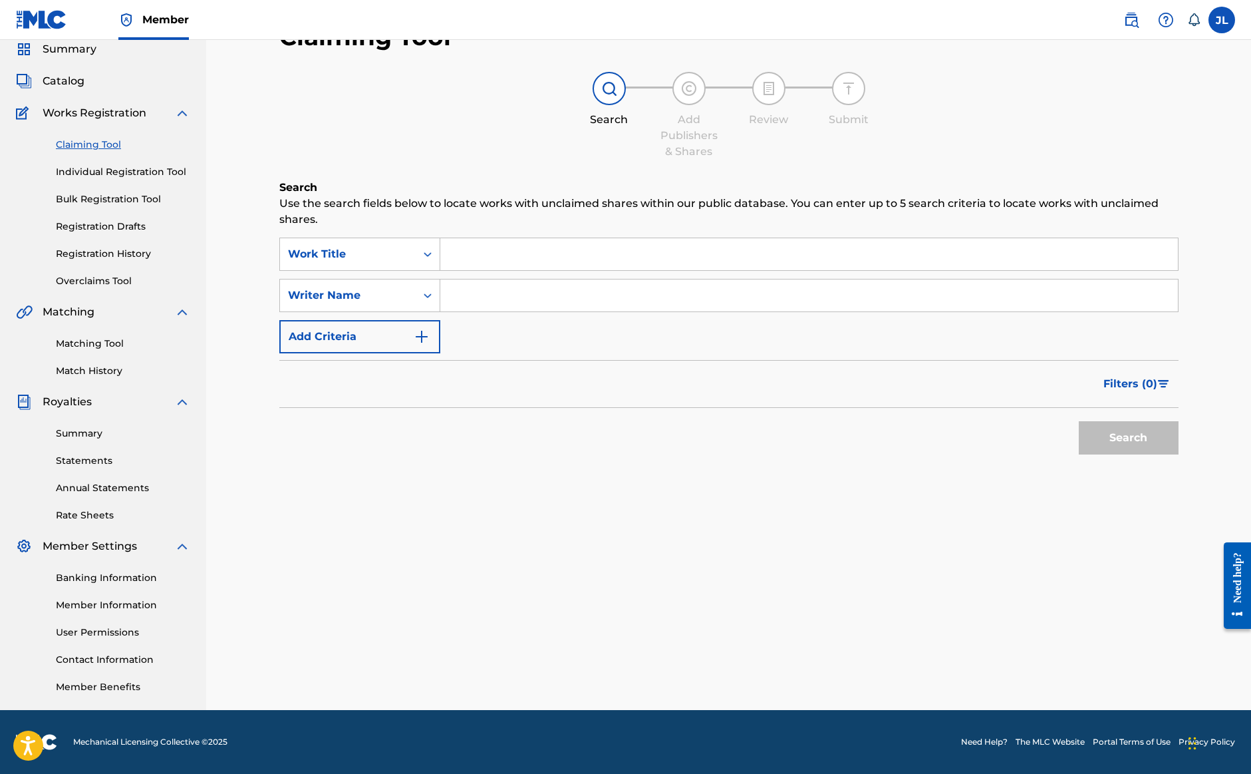
click at [470, 309] on input "Search Form" at bounding box center [809, 295] width 738 height 32
drag, startPoint x: 411, startPoint y: 311, endPoint x: 408, endPoint y: 323, distance: 11.8
click at [411, 311] on div "SearchWithCriteria50f7ed90-3f74-4887-8b4e-bd265d9137ba Work Title SearchWithCri…" at bounding box center [728, 295] width 899 height 116
click at [408, 284] on div "Writer Name" at bounding box center [348, 295] width 136 height 25
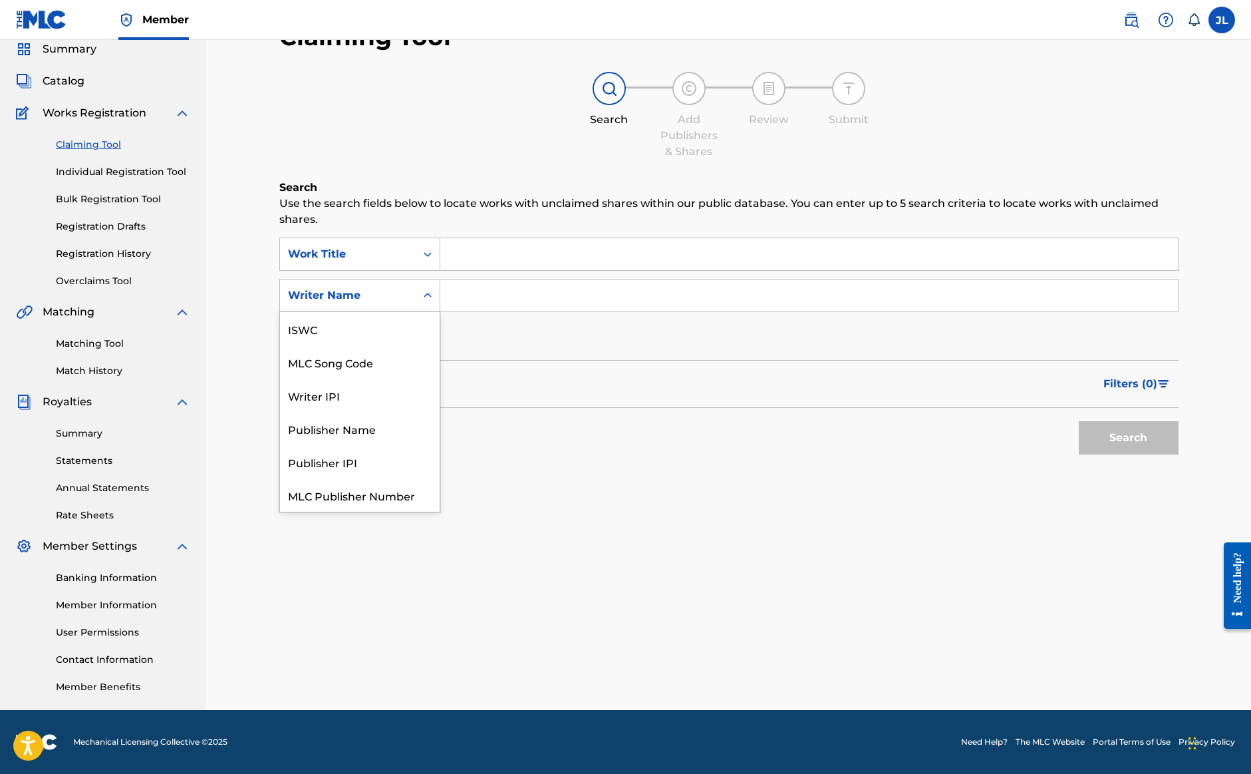
scroll to position [33, 0]
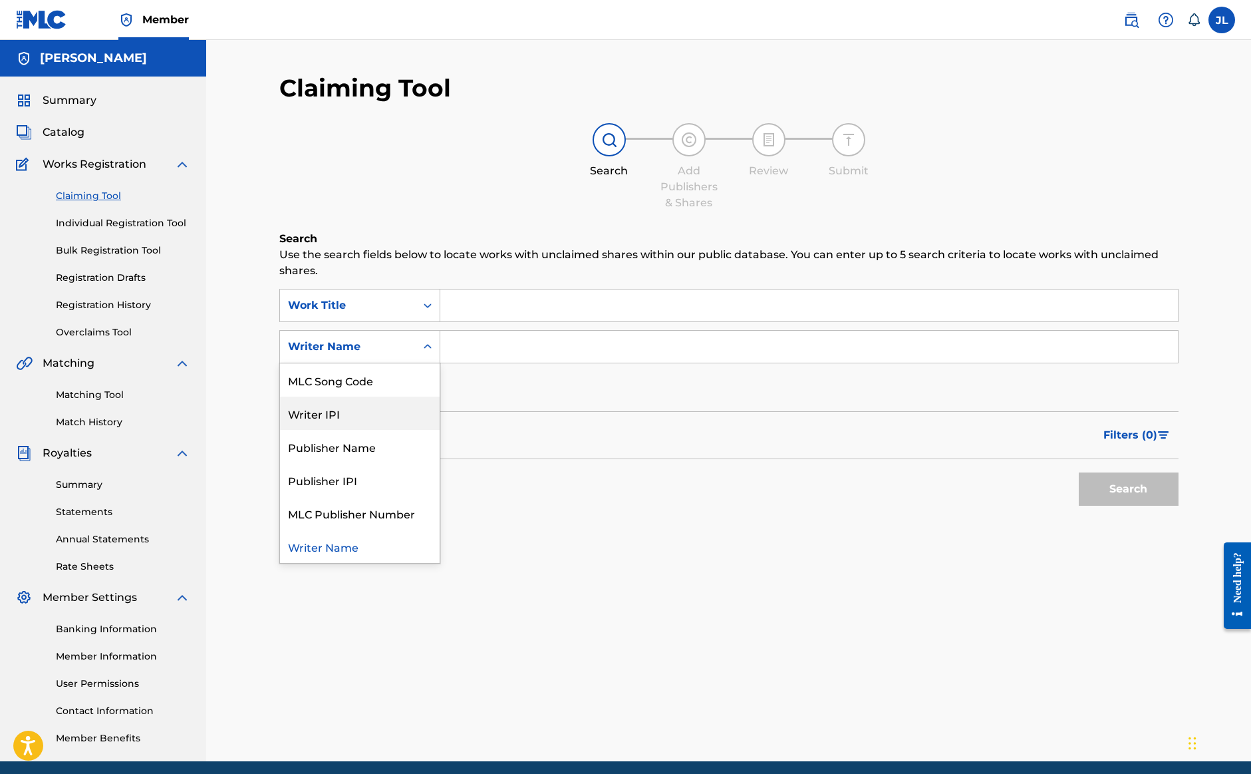
click at [334, 412] on div "Writer IPI" at bounding box center [360, 412] width 160 height 33
click at [479, 345] on input "Search Form" at bounding box center [809, 347] width 738 height 32
paste input "00627446828"
type input "00627446828"
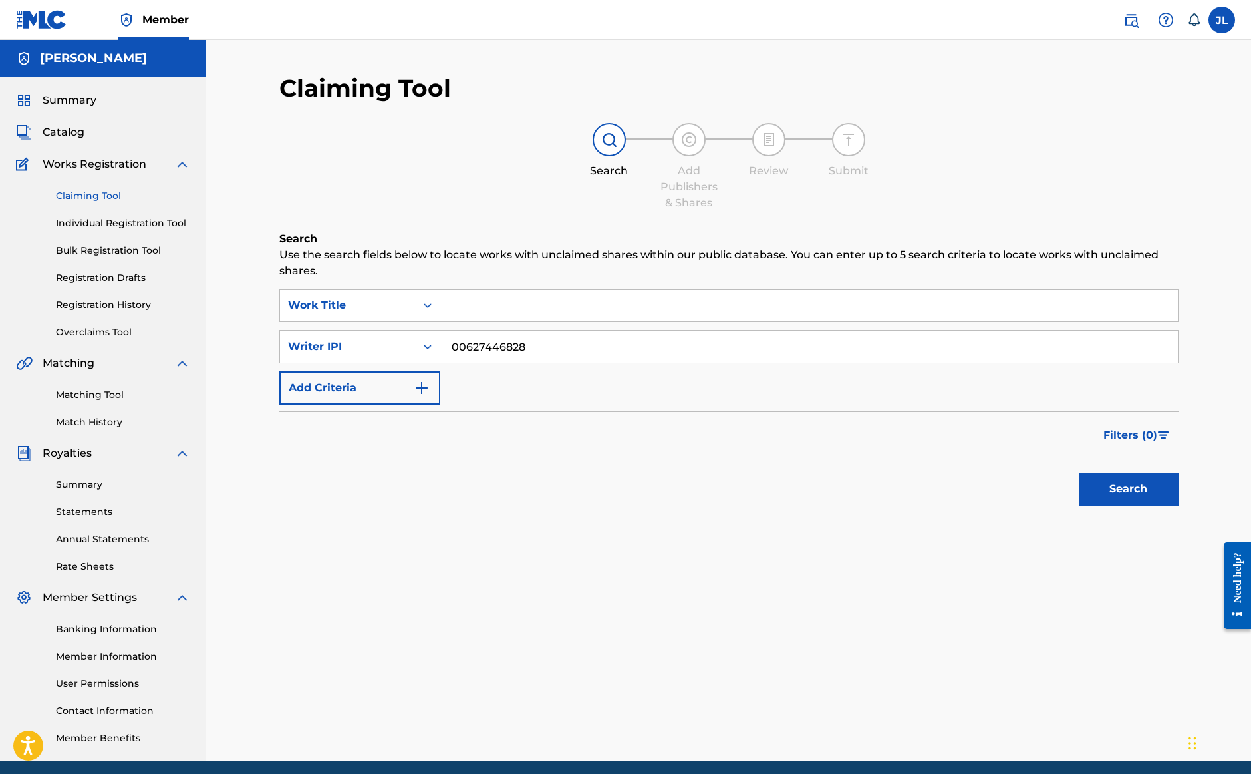
click at [1128, 489] on button "Search" at bounding box center [1129, 488] width 100 height 33
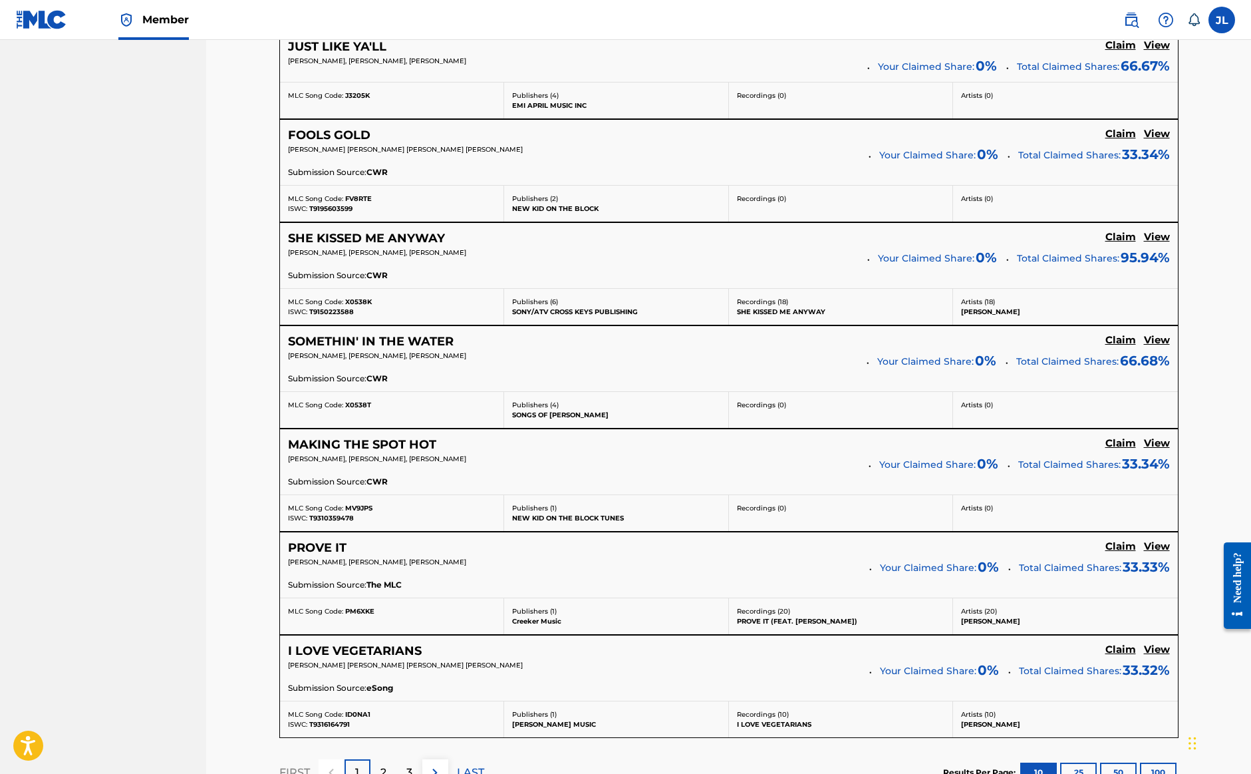
scroll to position [834, 0]
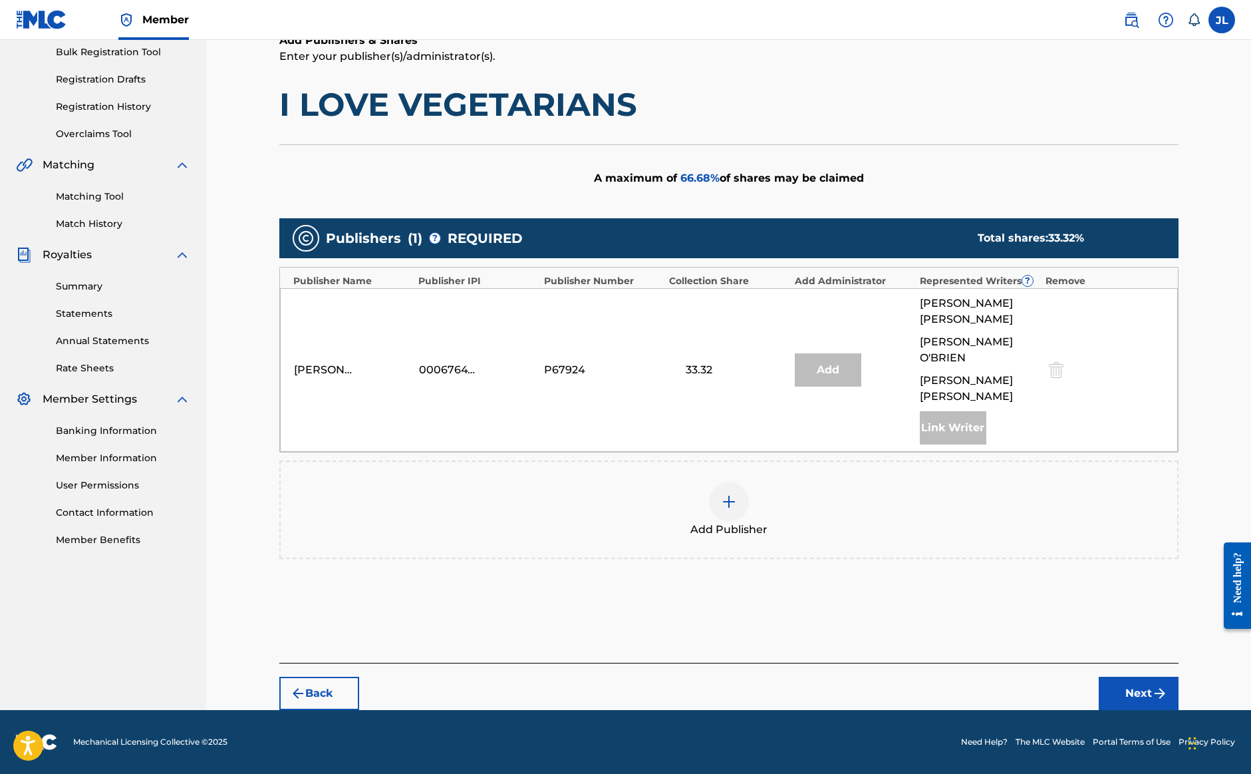
scroll to position [166, 0]
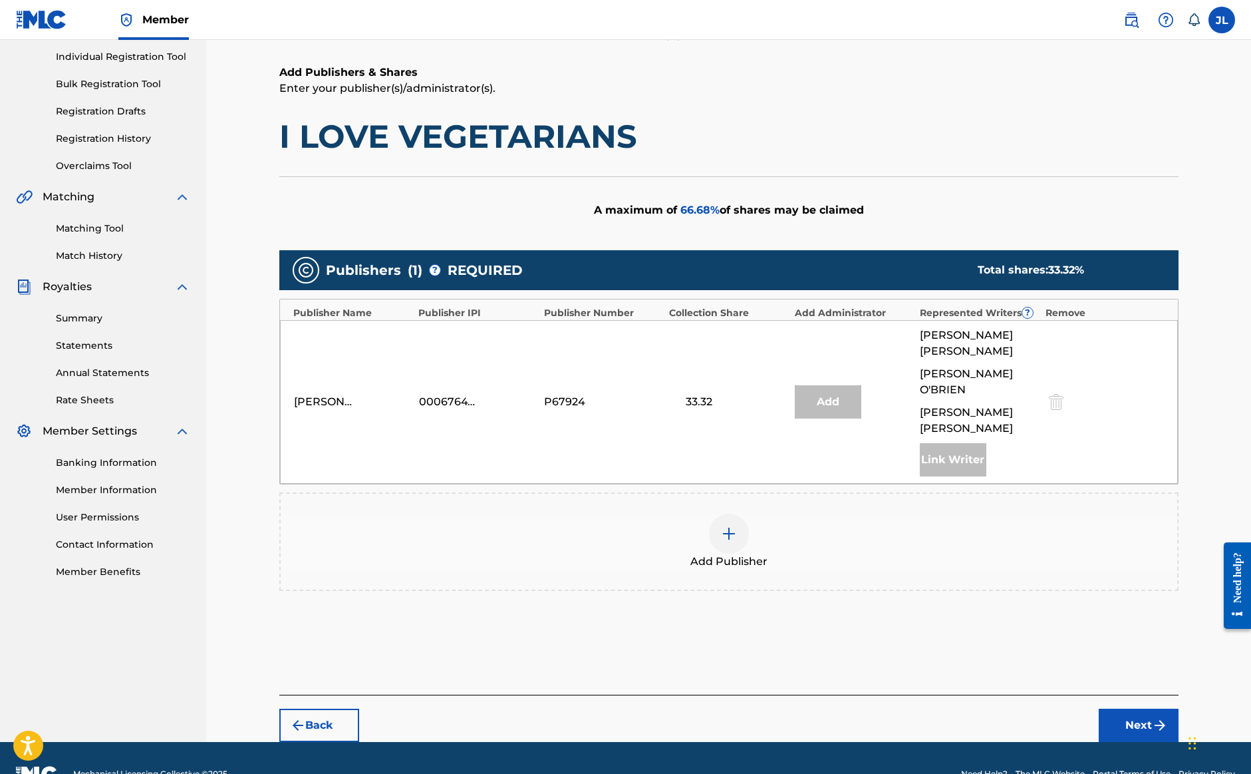
click at [730, 514] on div at bounding box center [729, 534] width 40 height 40
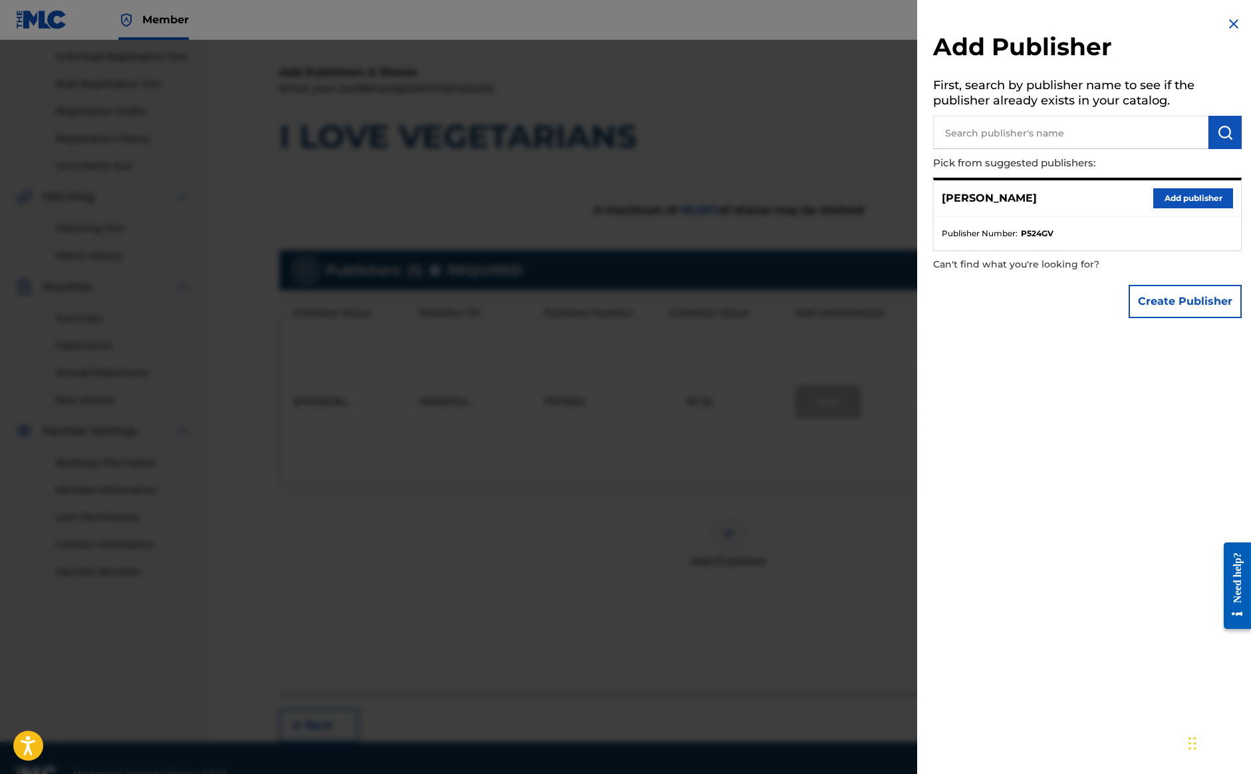
click at [1165, 204] on button "Add publisher" at bounding box center [1194, 198] width 80 height 20
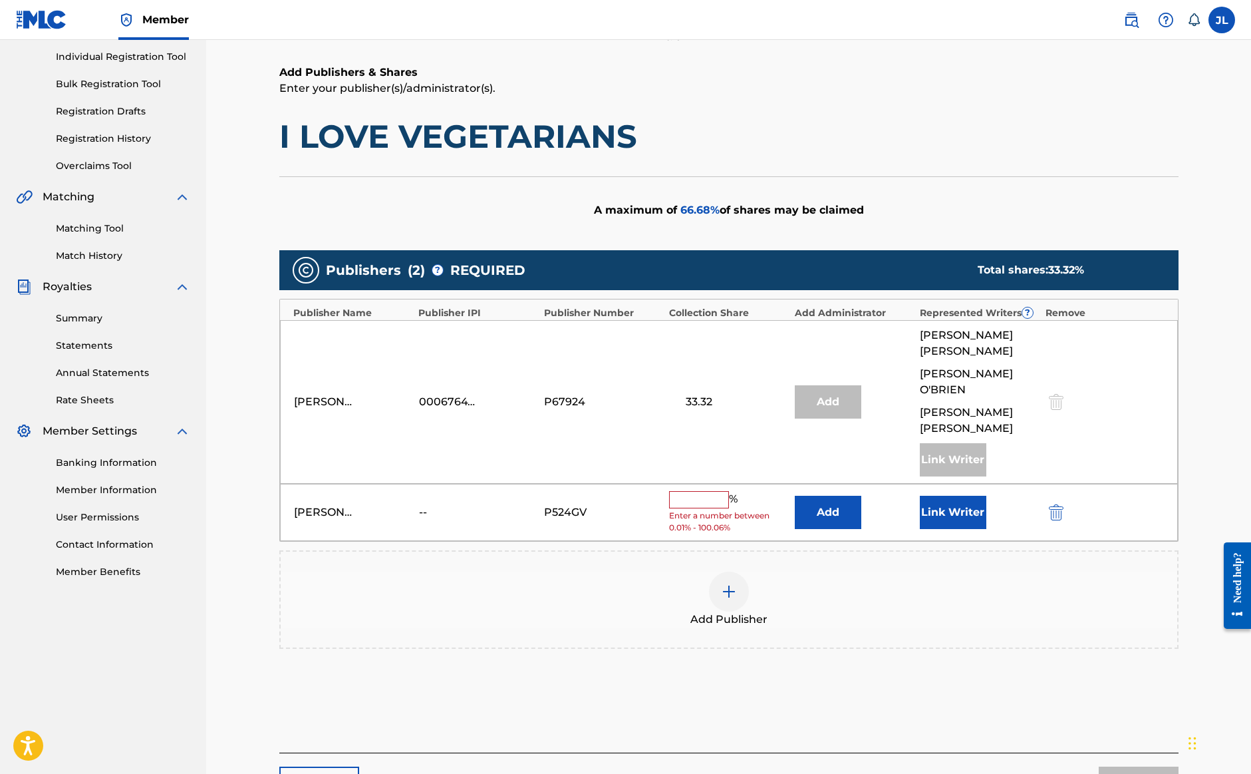
click at [683, 491] on div "%" at bounding box center [705, 499] width 72 height 17
click at [682, 491] on input "text" at bounding box center [699, 499] width 60 height 17
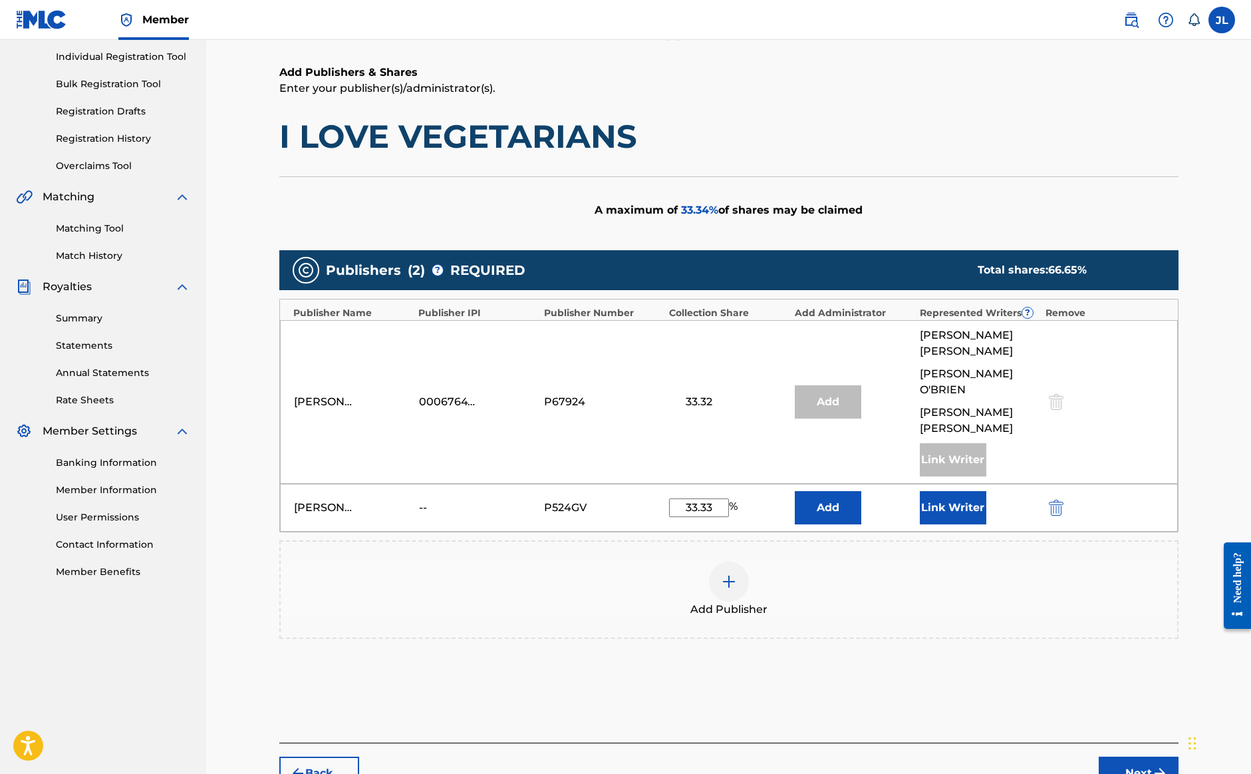
type input "33.33"
click at [951, 491] on button "Link Writer" at bounding box center [953, 507] width 67 height 33
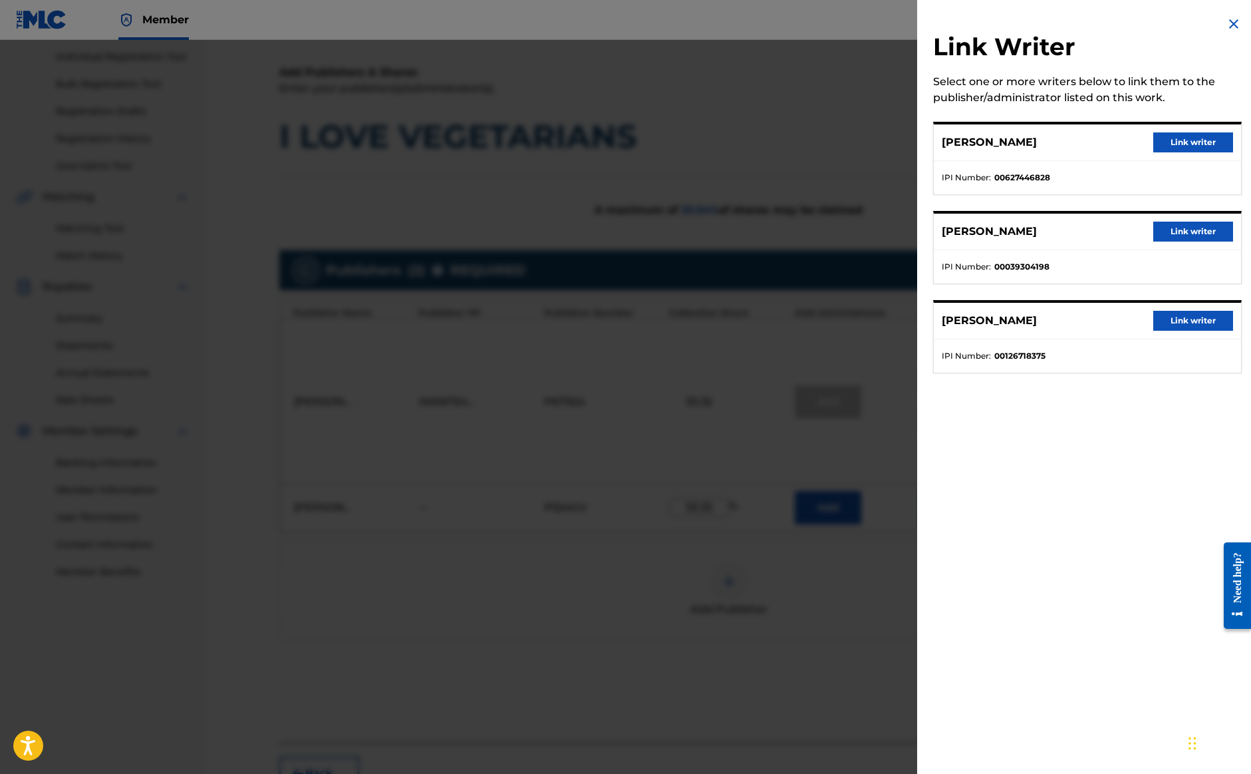
click at [1190, 144] on button "Link writer" at bounding box center [1194, 142] width 80 height 20
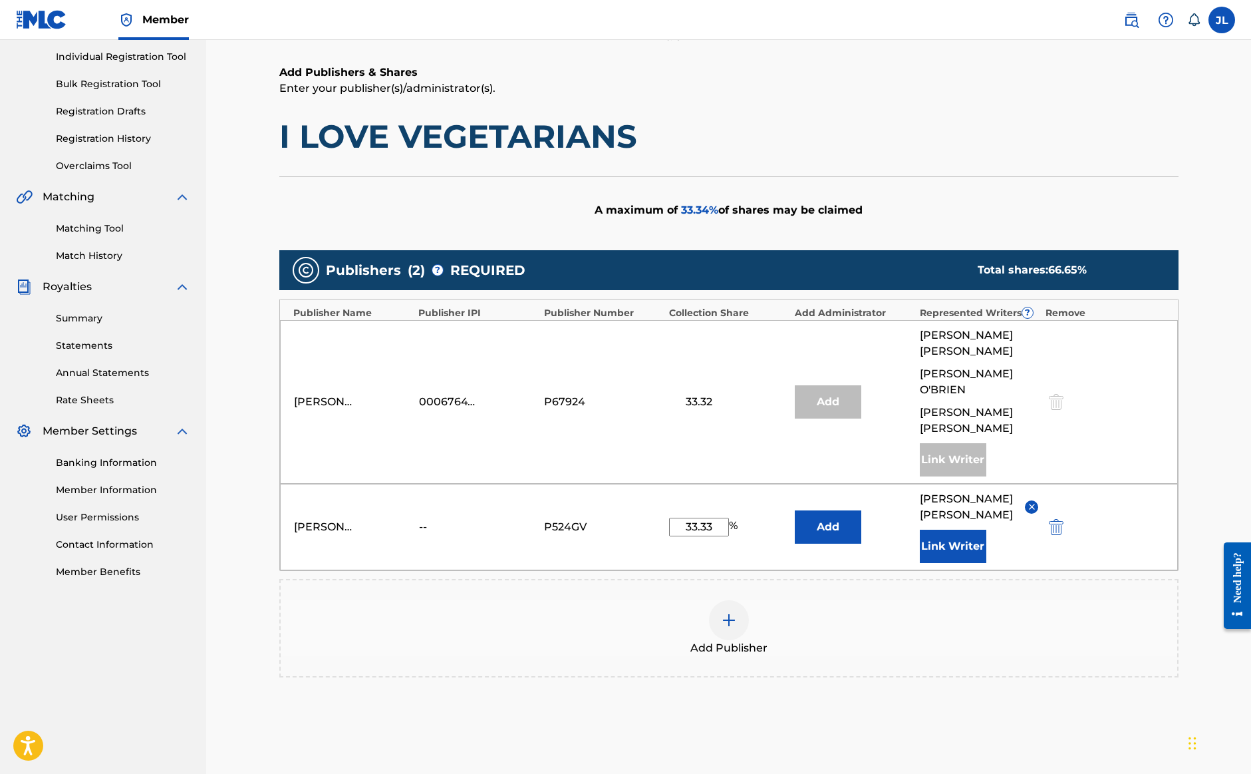
click at [1058, 519] on img "submit" at bounding box center [1056, 527] width 15 height 16
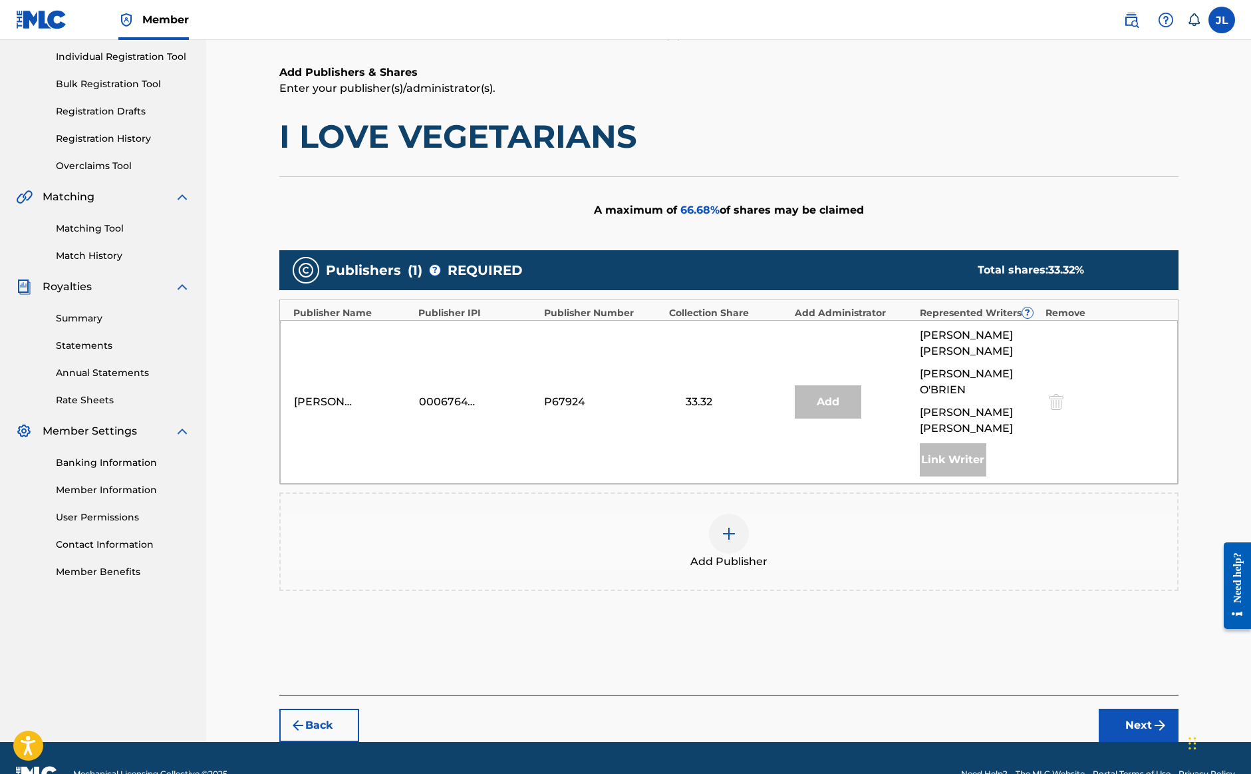
click at [736, 514] on div at bounding box center [729, 534] width 40 height 40
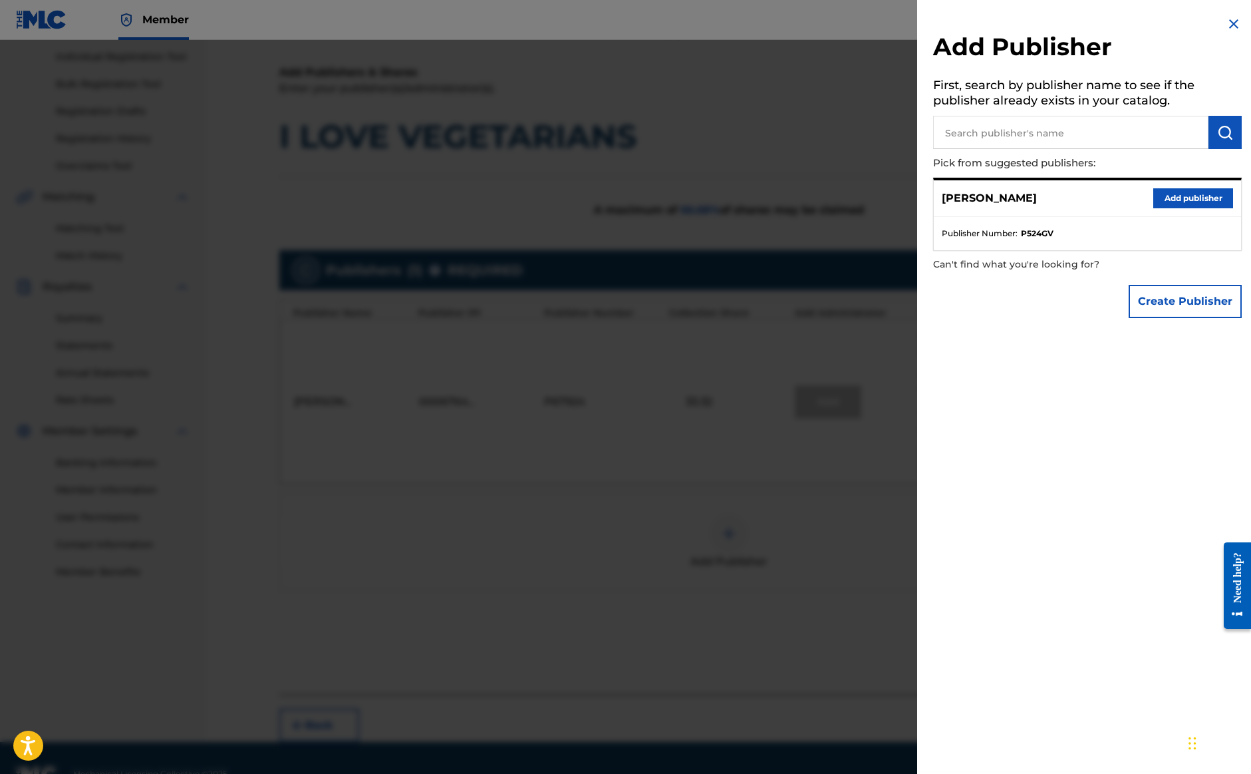
click at [1217, 202] on button "Add publisher" at bounding box center [1194, 198] width 80 height 20
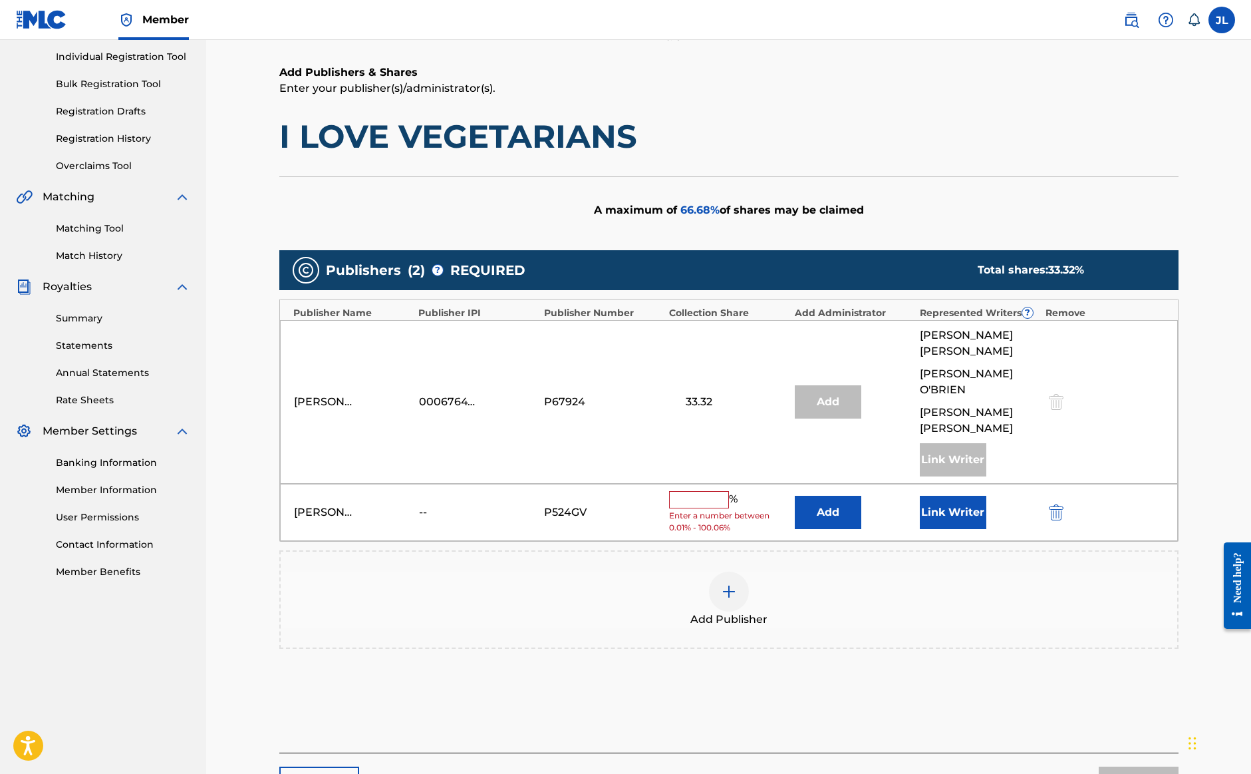
click at [720, 491] on input "text" at bounding box center [699, 499] width 60 height 17
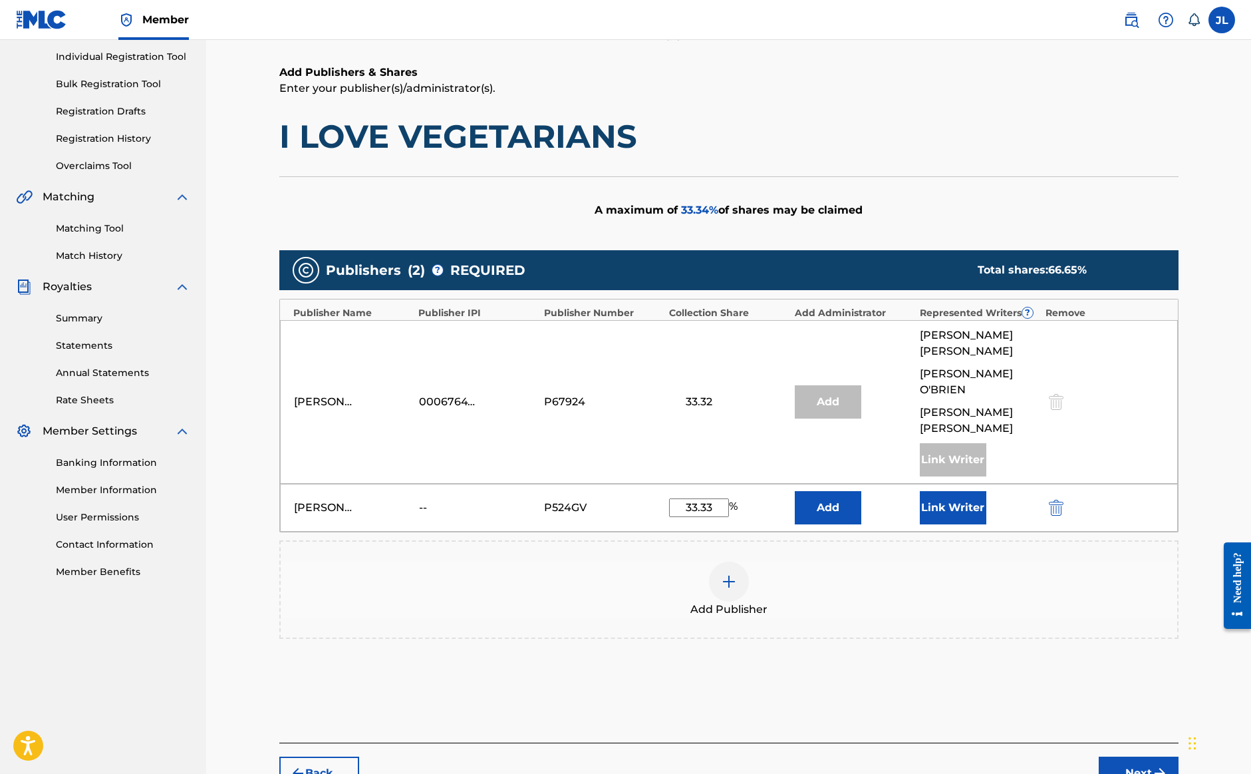
type input "33.33"
click at [1148, 756] on button "Next" at bounding box center [1139, 772] width 80 height 33
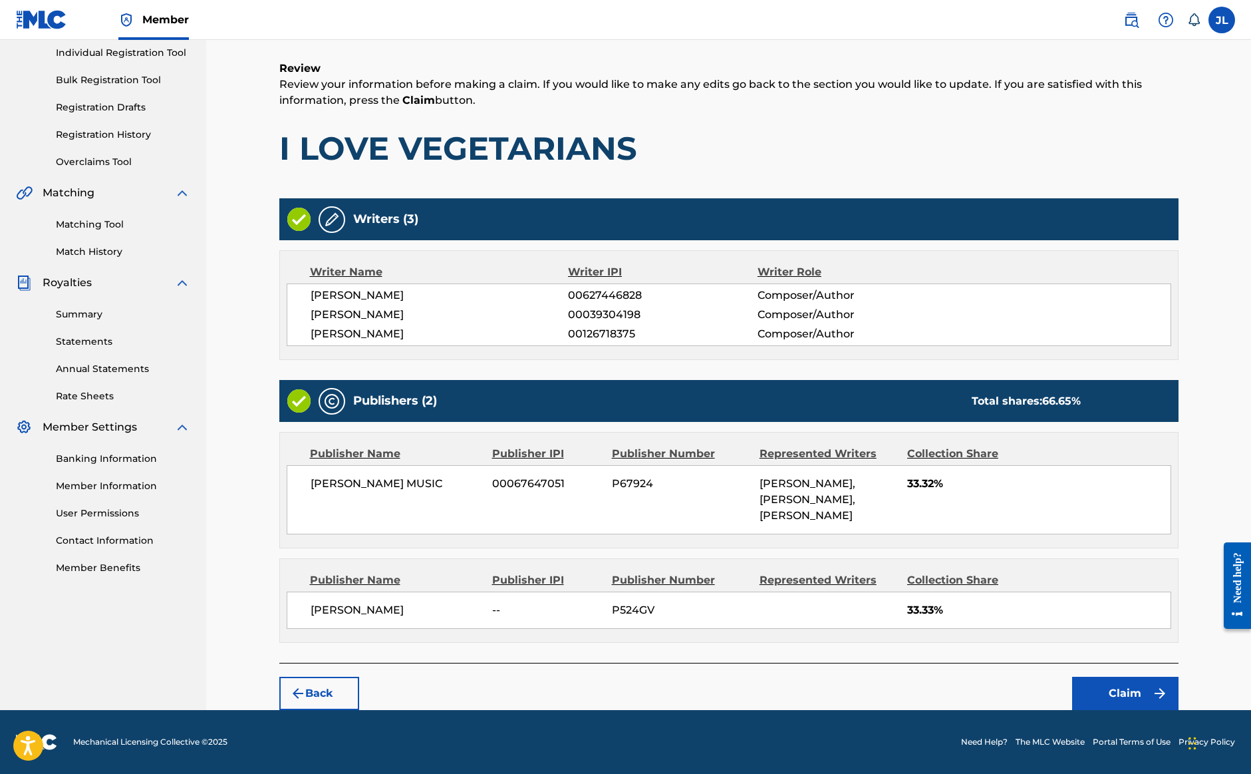
scroll to position [184, 0]
click at [341, 691] on button "Back" at bounding box center [319, 693] width 80 height 33
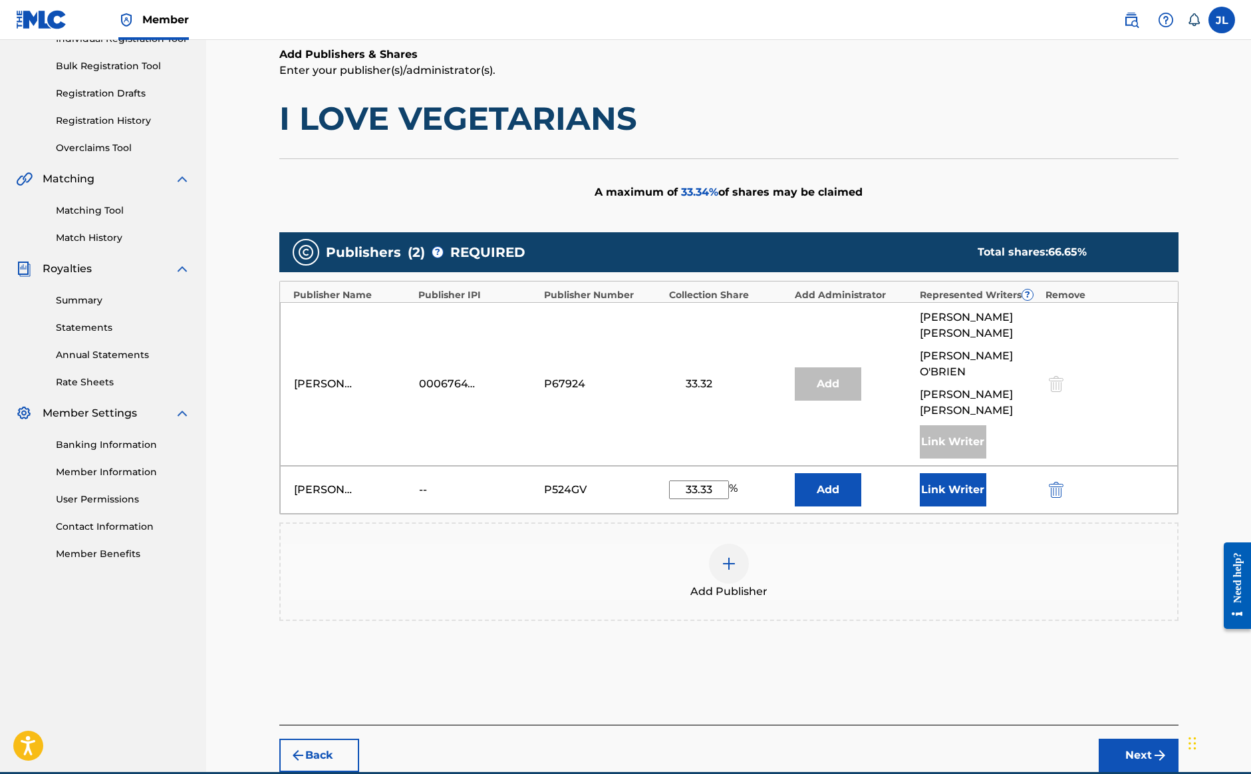
click at [963, 473] on button "Link Writer" at bounding box center [953, 489] width 67 height 33
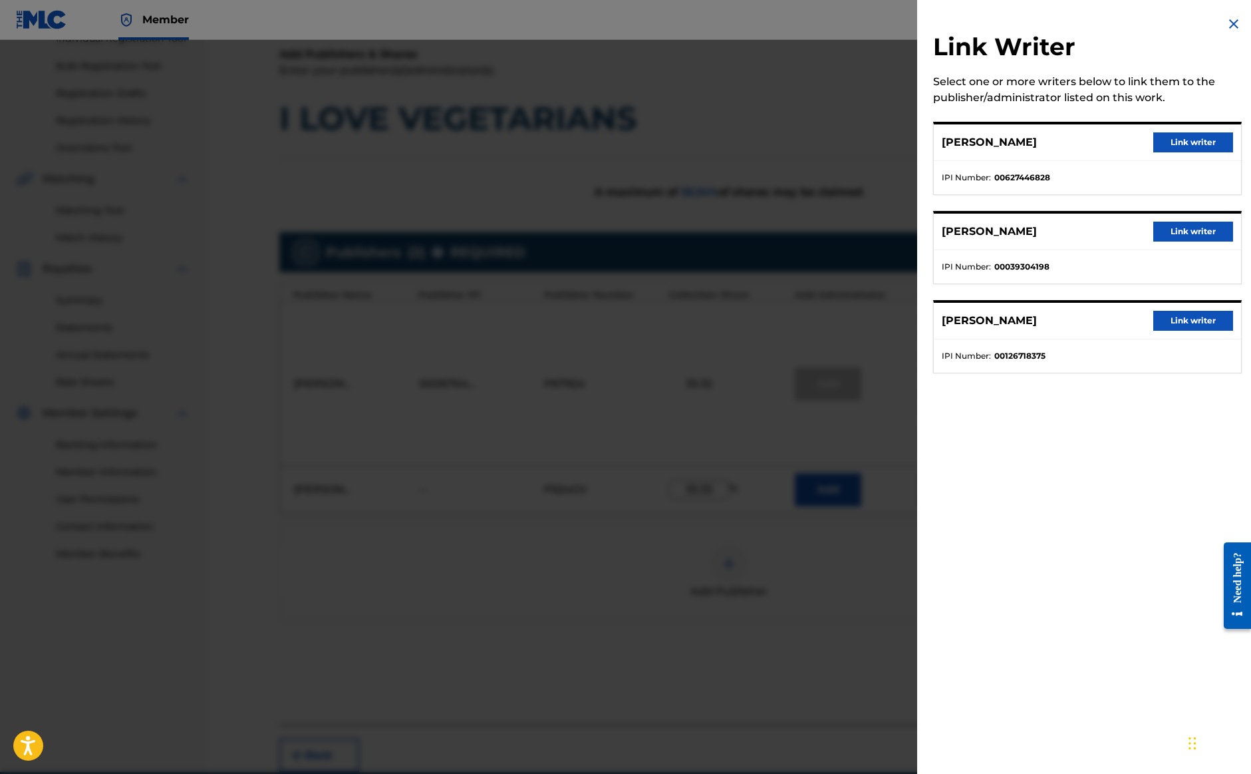
click at [1164, 143] on button "Link writer" at bounding box center [1194, 142] width 80 height 20
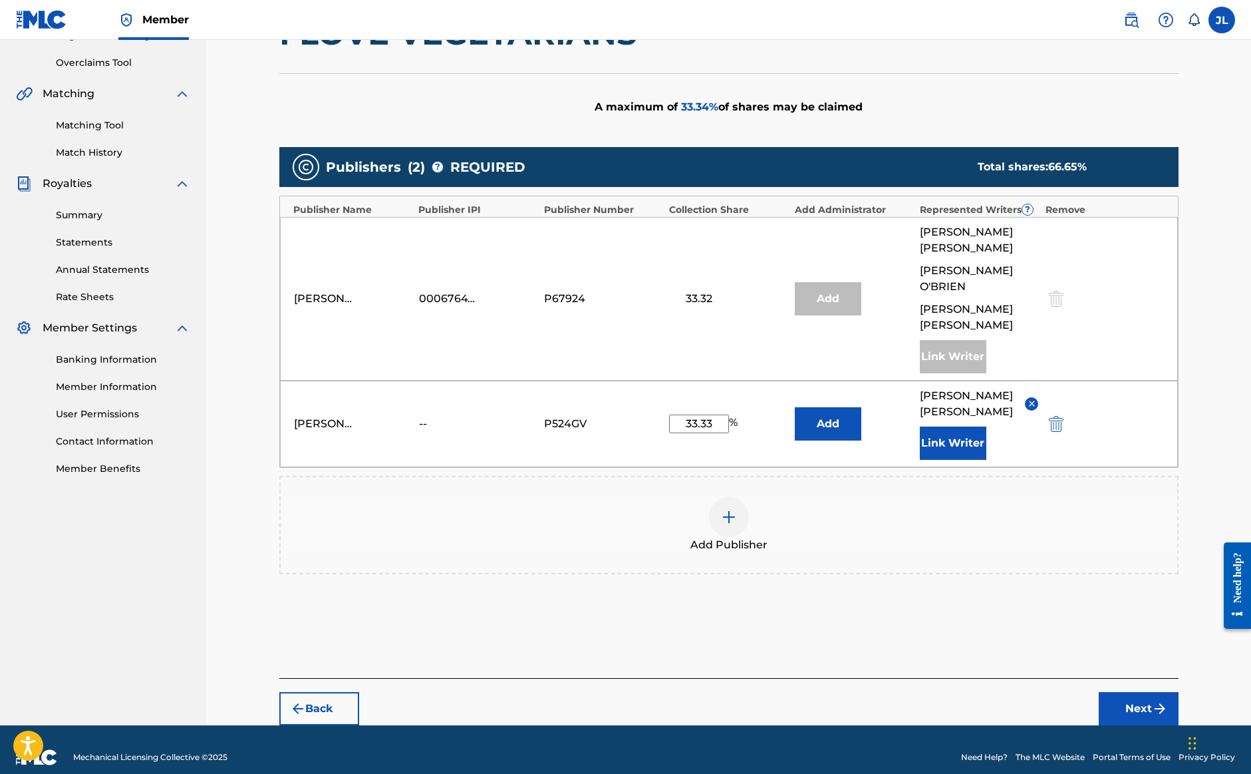
scroll to position [269, 0]
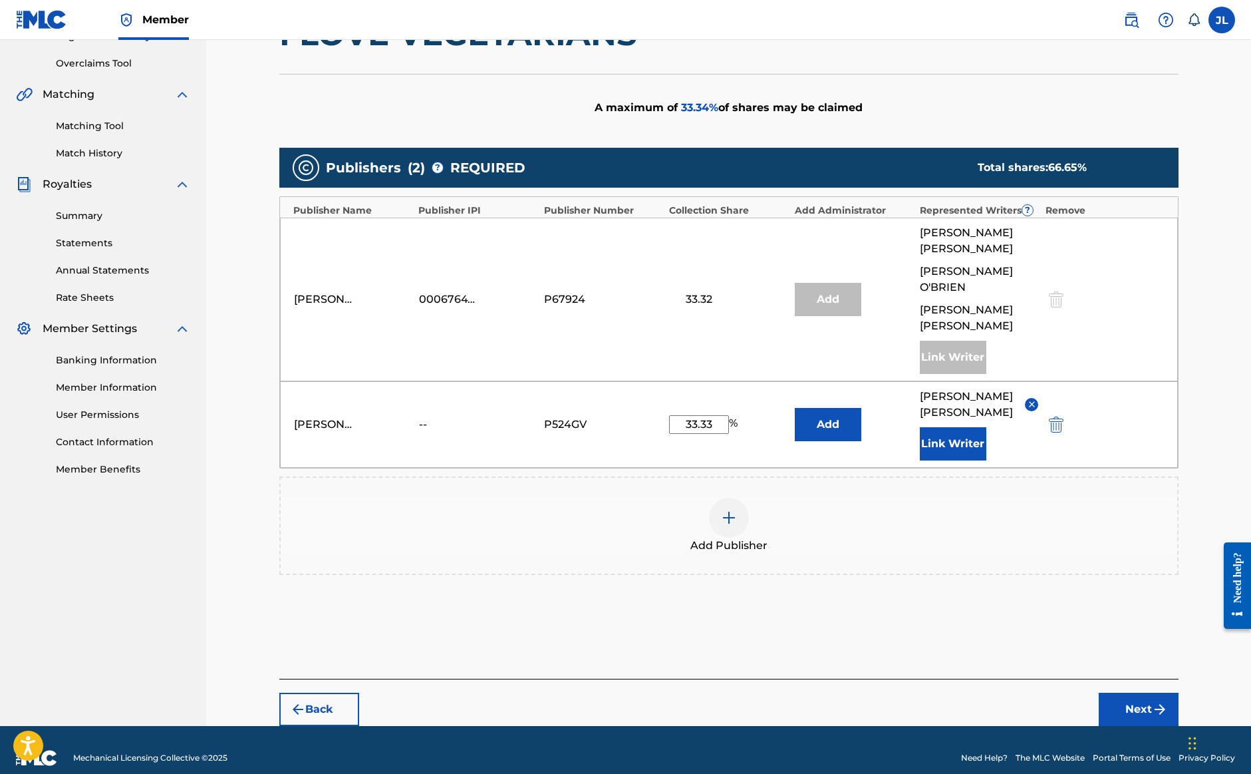
click at [1124, 693] on button "Next" at bounding box center [1139, 709] width 80 height 33
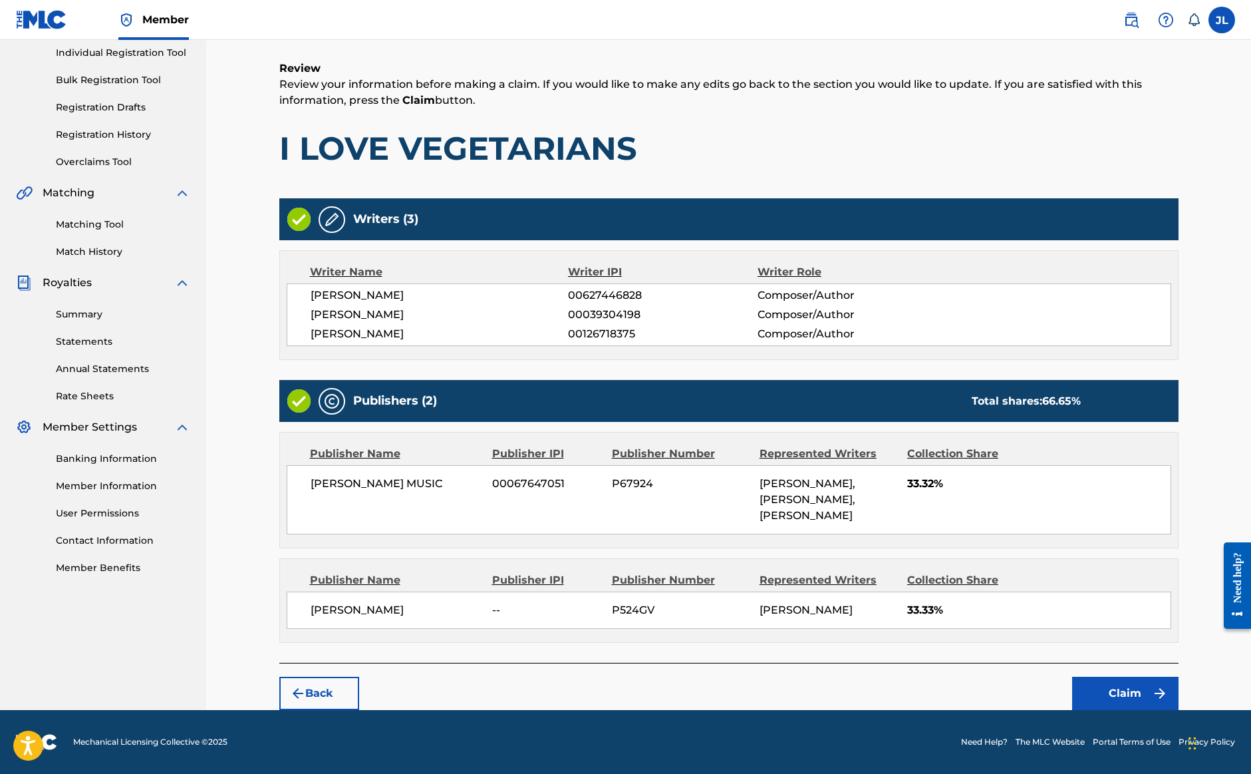
scroll to position [200, 0]
click at [1132, 692] on button "Claim" at bounding box center [1125, 693] width 106 height 33
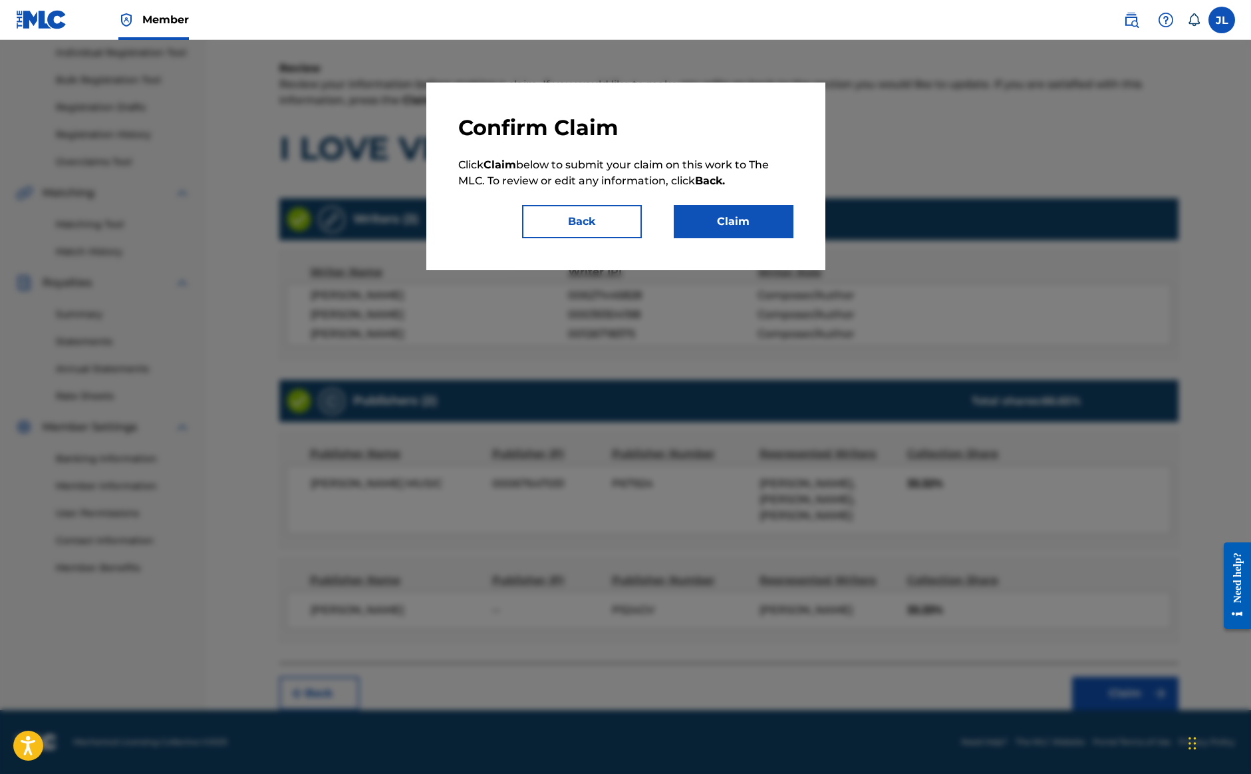
click at [774, 235] on button "Claim" at bounding box center [734, 221] width 120 height 33
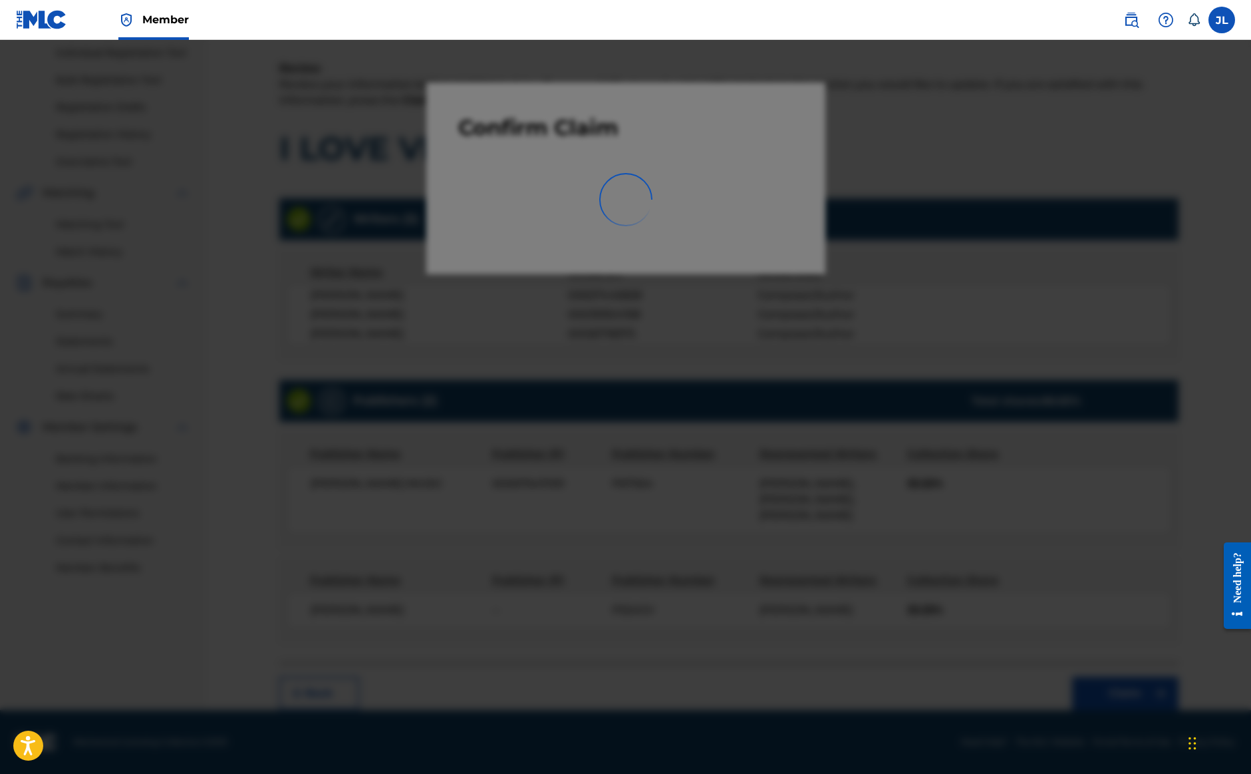
scroll to position [51, 0]
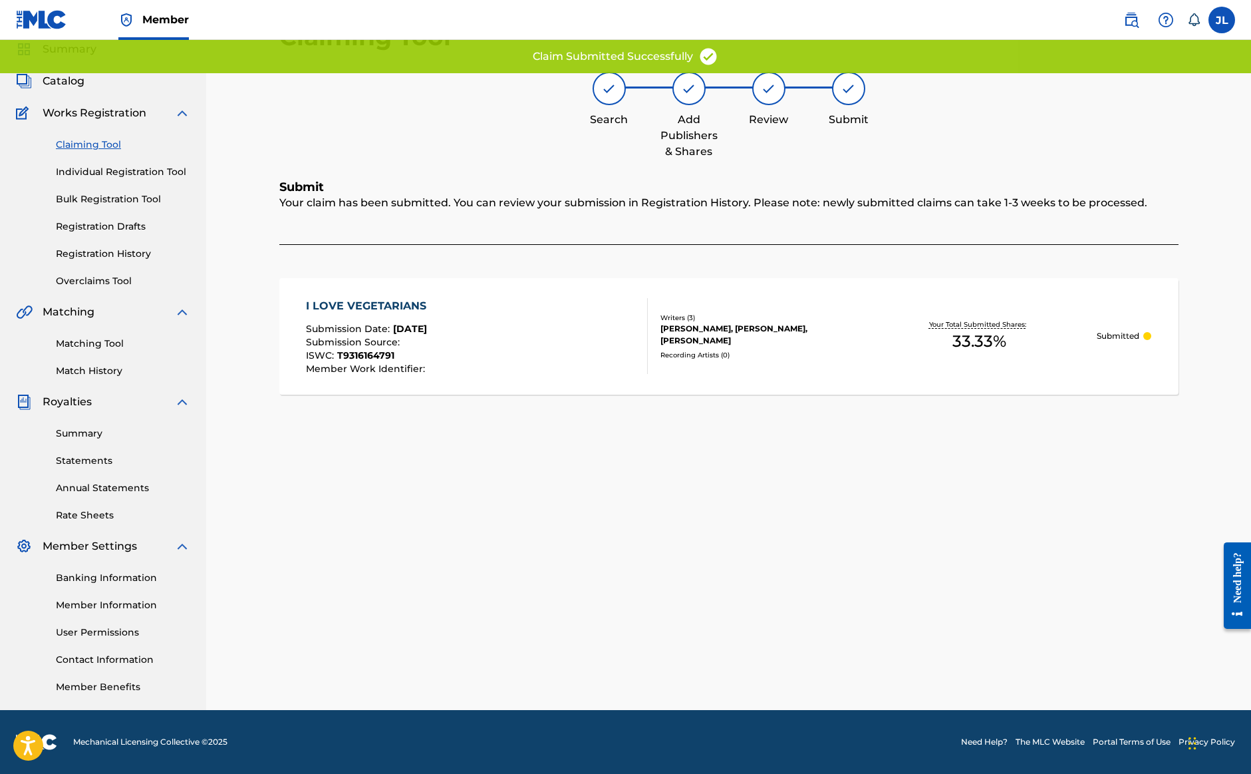
click at [95, 138] on link "Claiming Tool" at bounding box center [123, 145] width 134 height 14
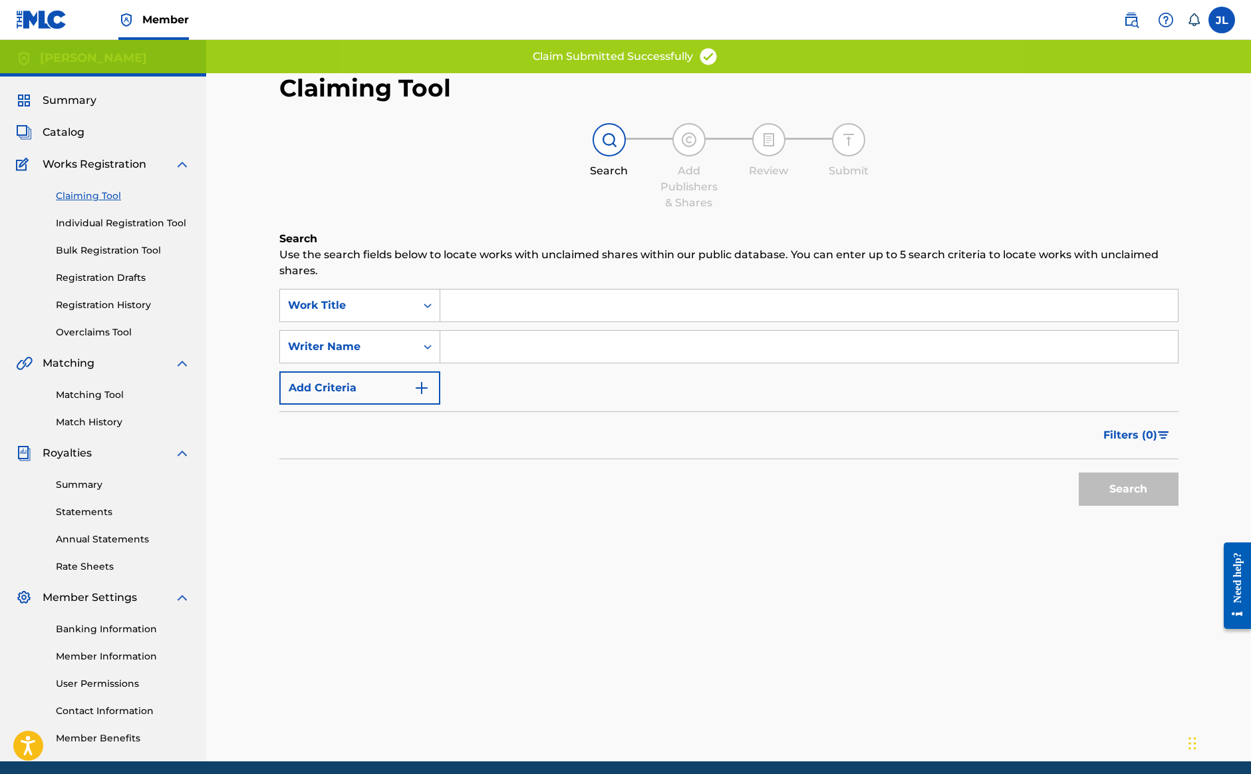
click at [537, 335] on input "Search Form" at bounding box center [809, 347] width 738 height 32
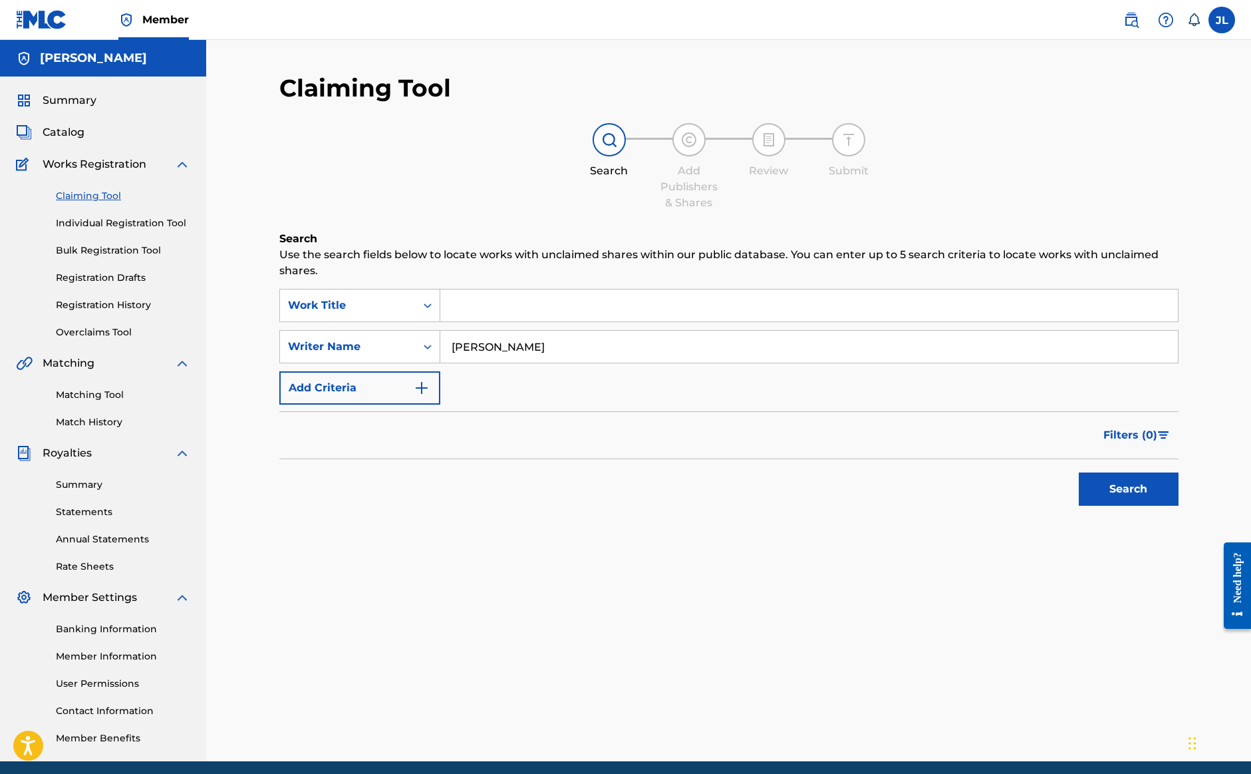
type input "[PERSON_NAME]"
click at [1126, 488] on button "Search" at bounding box center [1129, 488] width 100 height 33
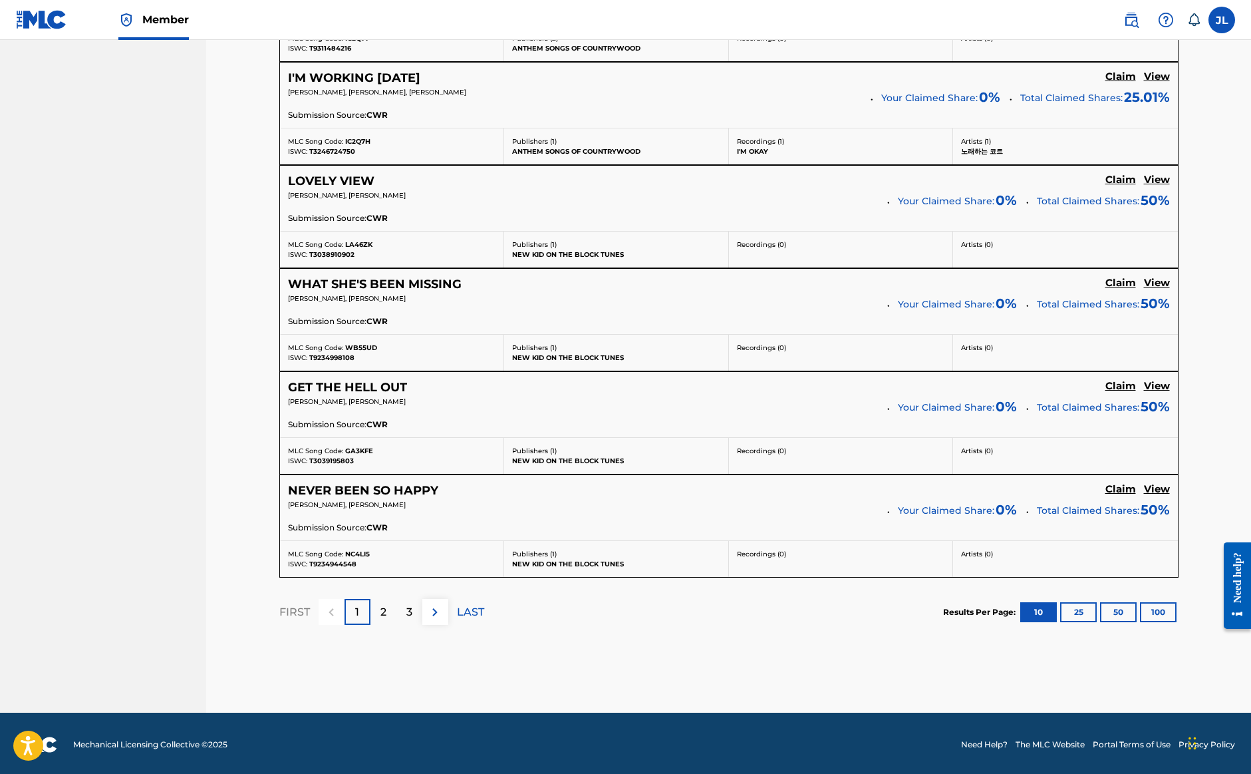
scroll to position [985, 0]
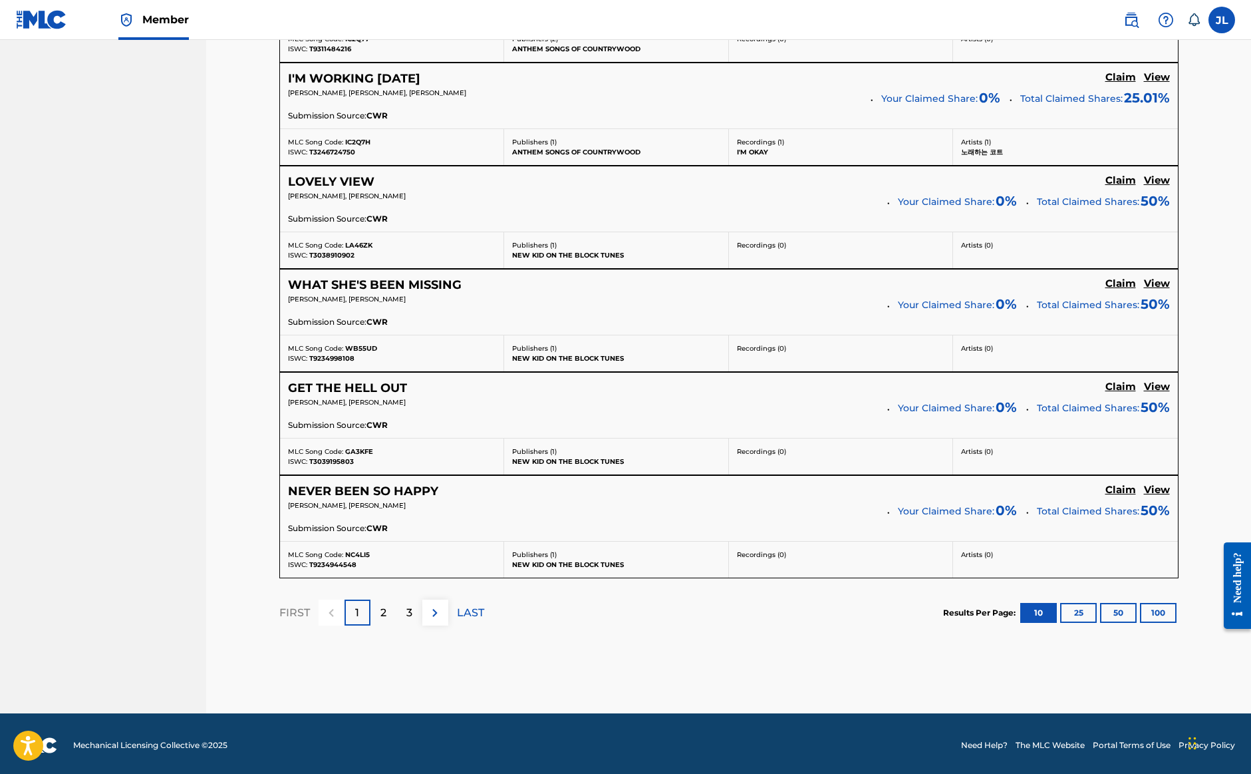
click at [383, 616] on p "2" at bounding box center [384, 613] width 6 height 16
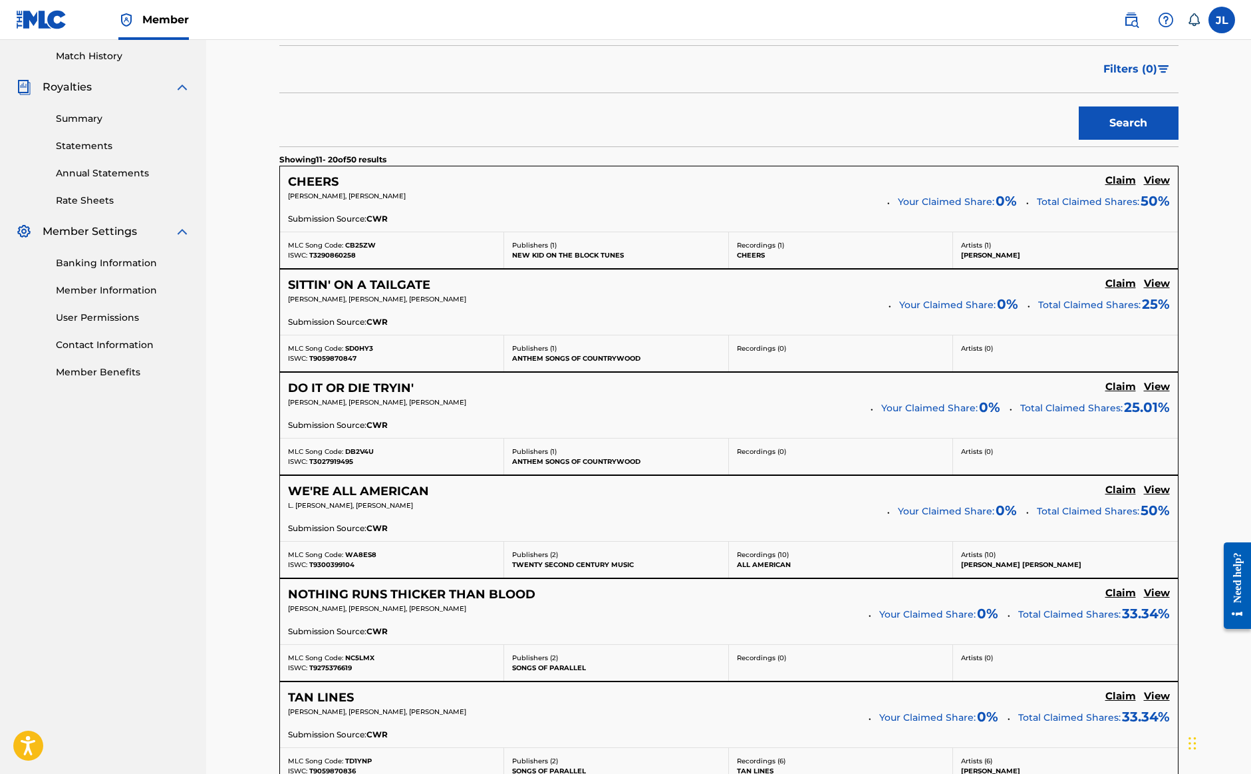
scroll to position [514, 0]
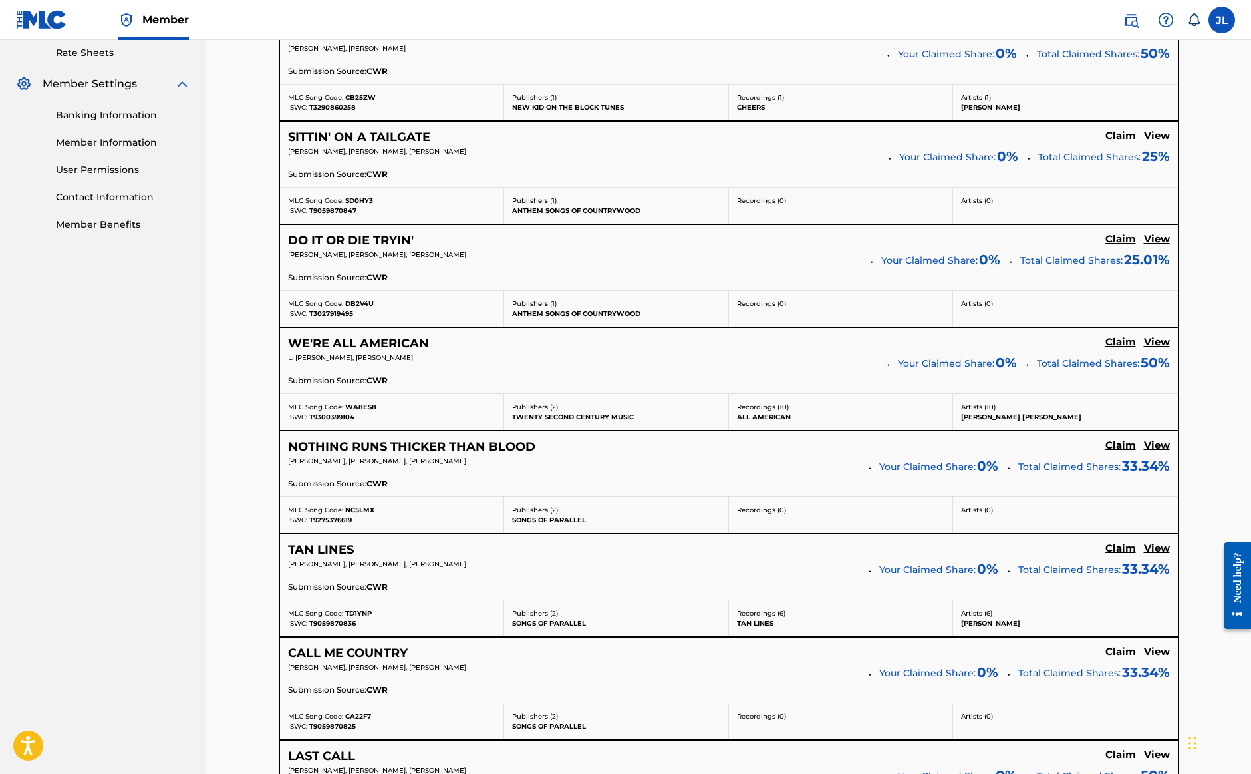
click at [1158, 137] on h5 "View" at bounding box center [1157, 136] width 26 height 13
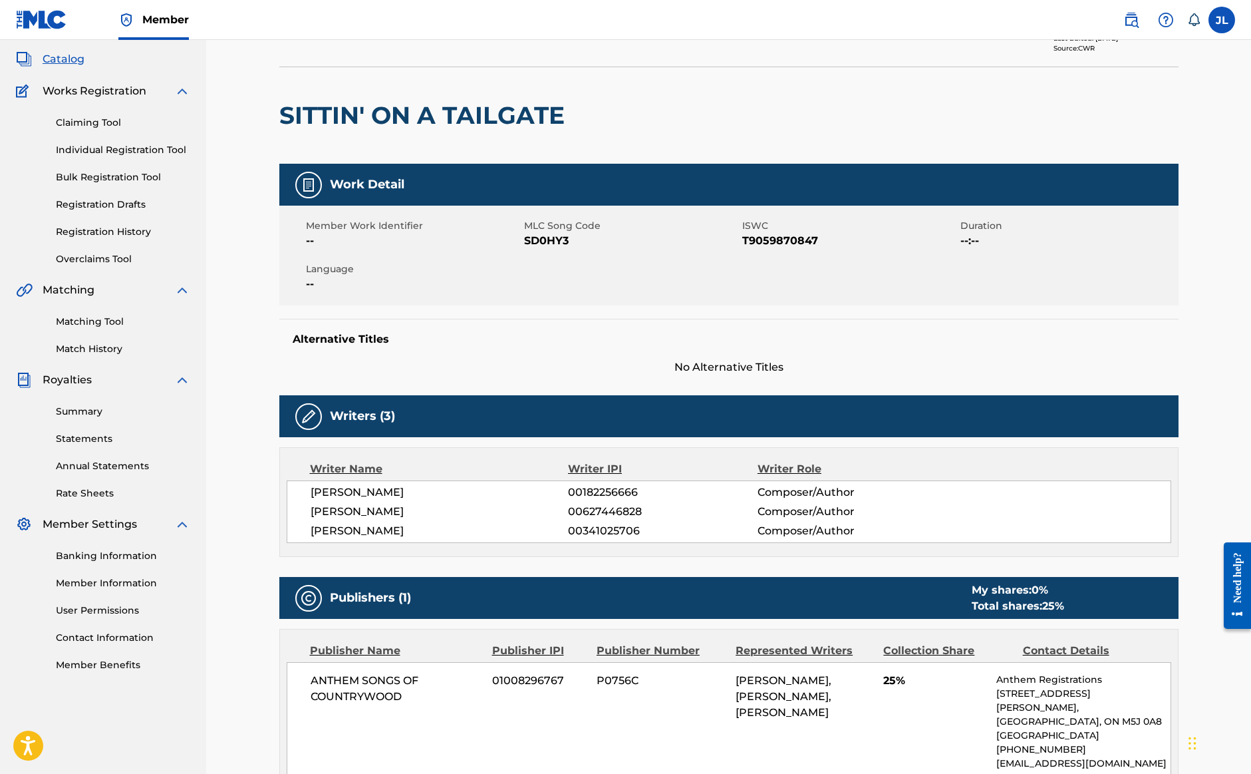
scroll to position [75, 0]
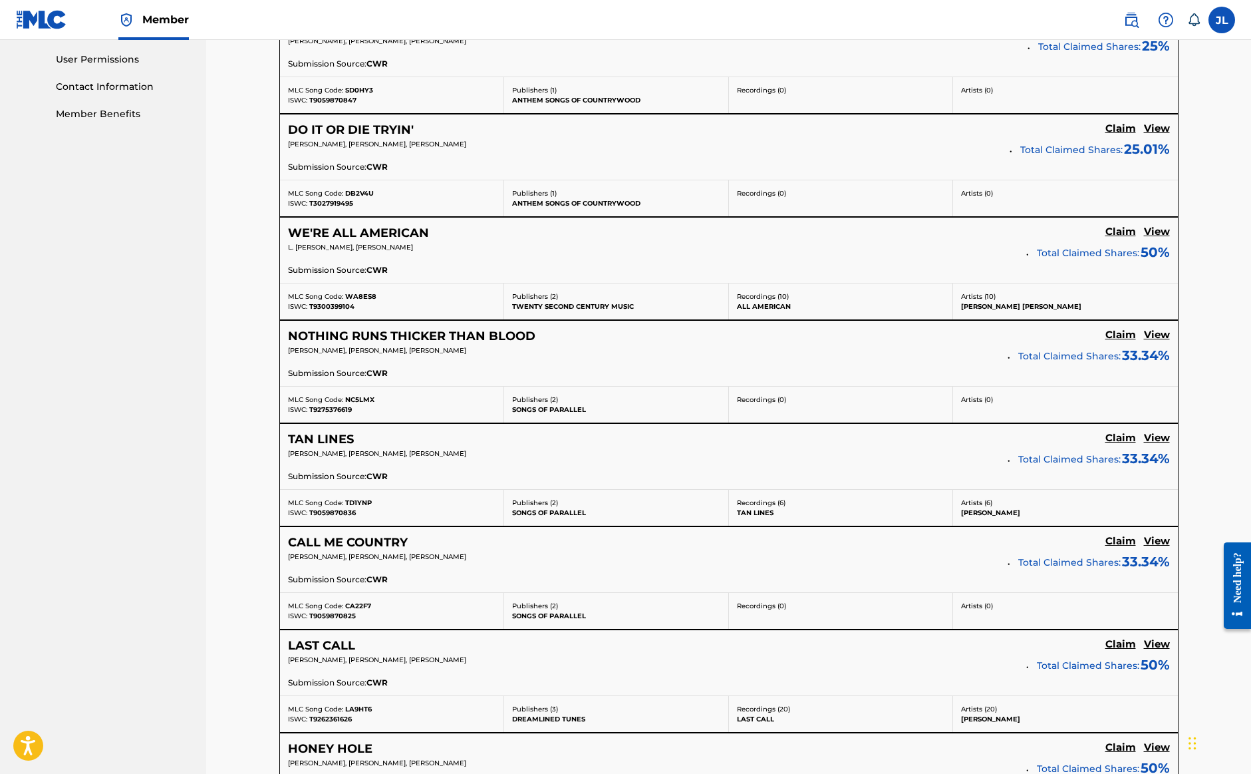
scroll to position [664, 0]
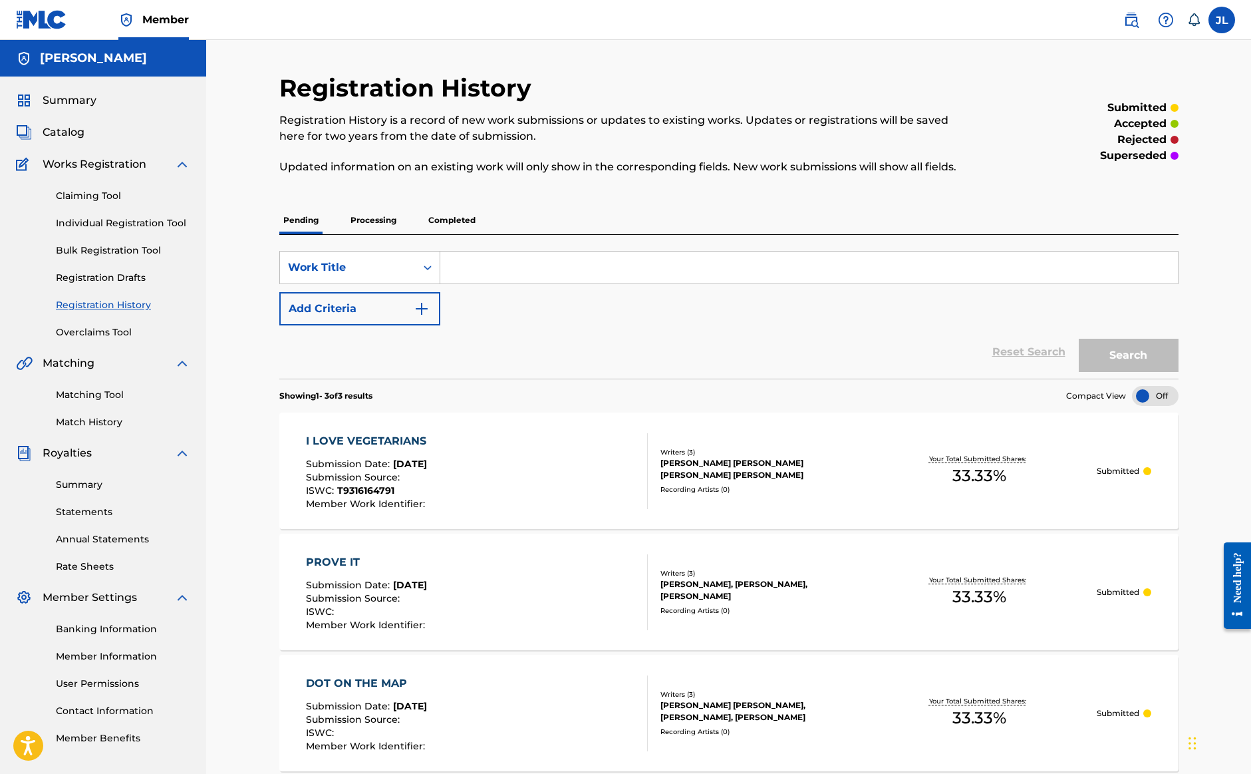
click at [369, 219] on p "Processing" at bounding box center [374, 220] width 54 height 28
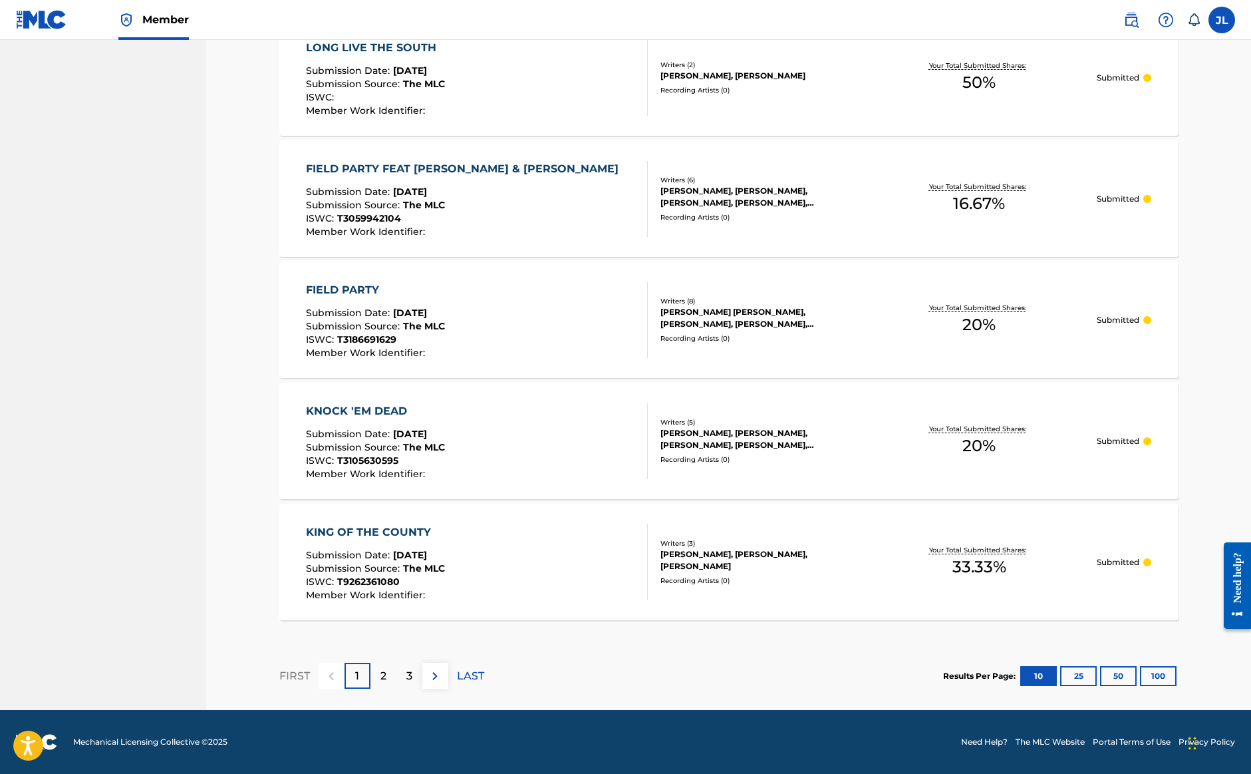
scroll to position [999, 0]
click at [394, 677] on div "2" at bounding box center [384, 676] width 26 height 26
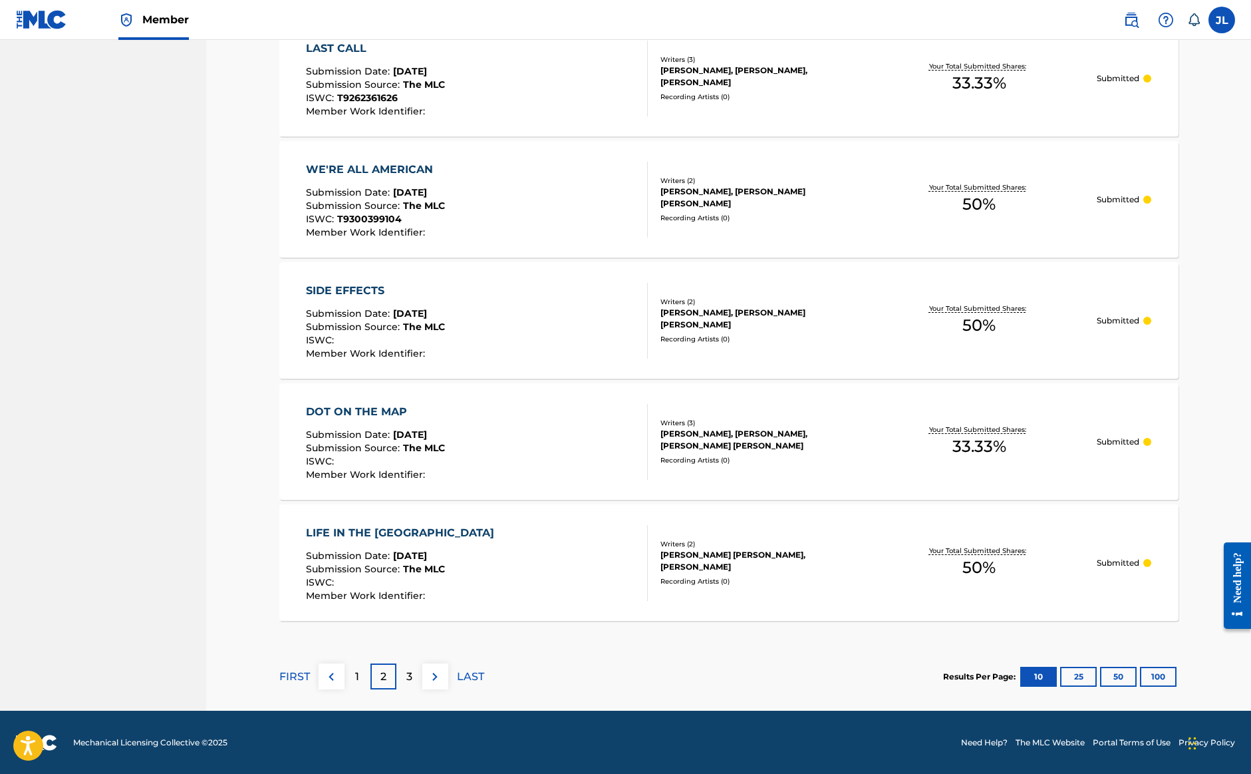
click at [410, 682] on p "3" at bounding box center [409, 677] width 6 height 16
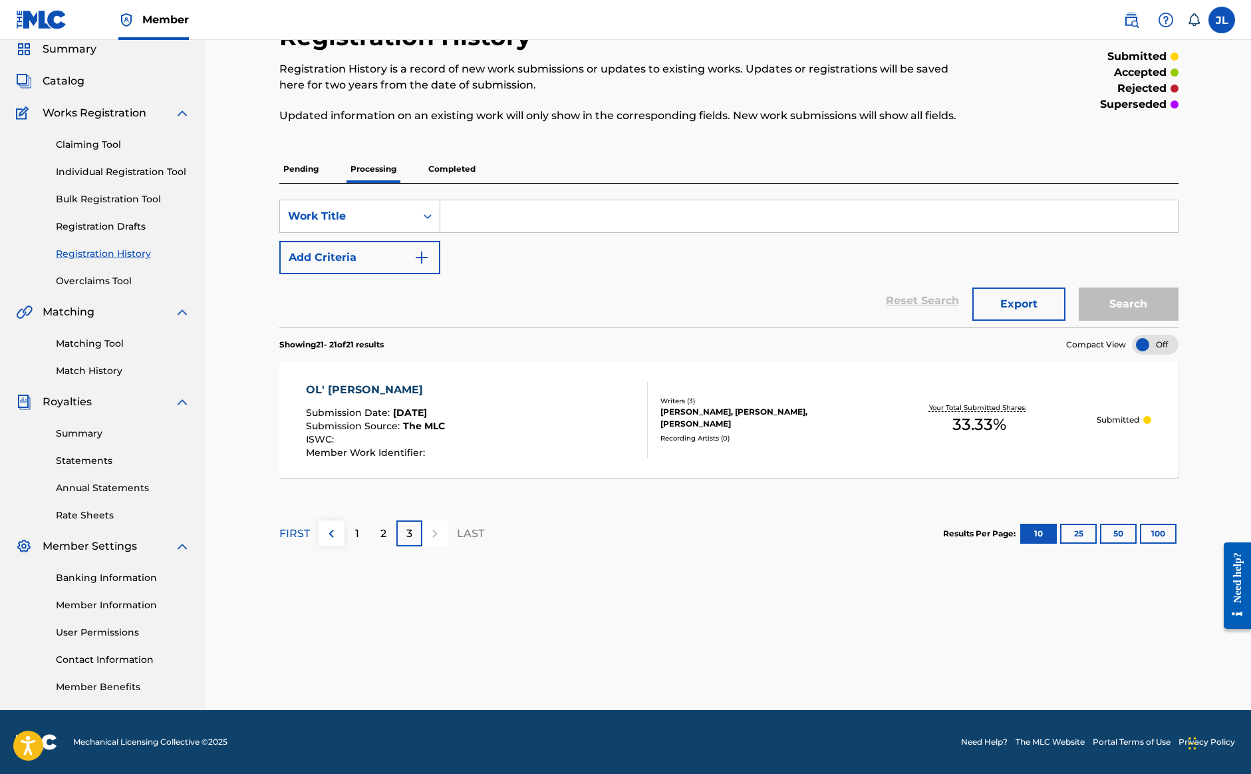
click at [455, 168] on p "Completed" at bounding box center [451, 169] width 55 height 28
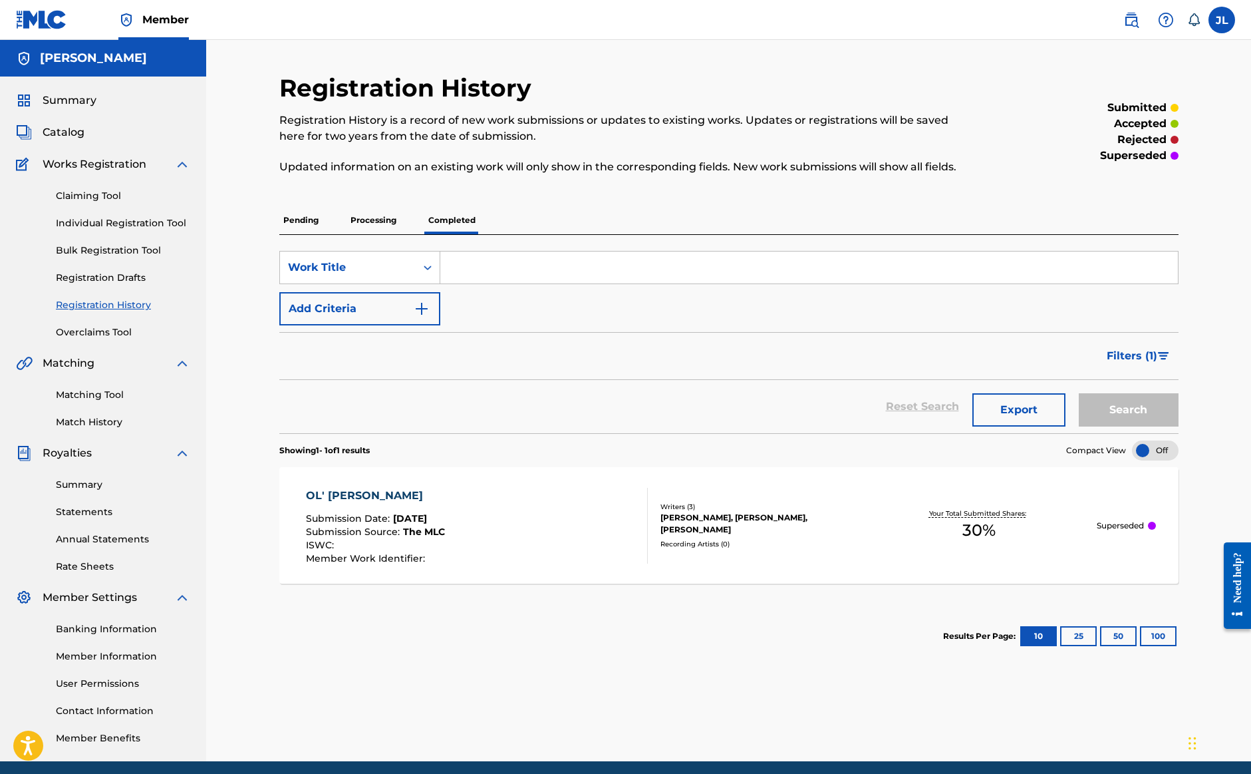
click at [1130, 526] on p "Superseded" at bounding box center [1120, 526] width 47 height 12
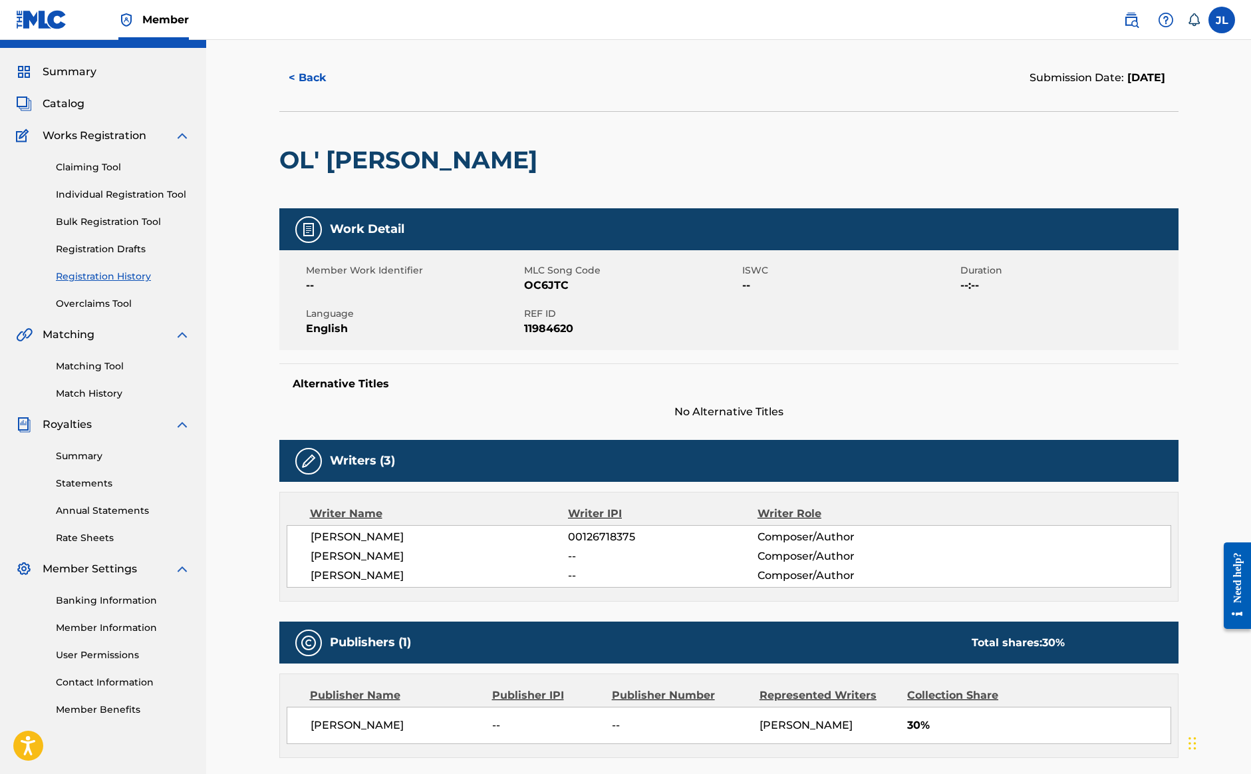
scroll to position [26, 0]
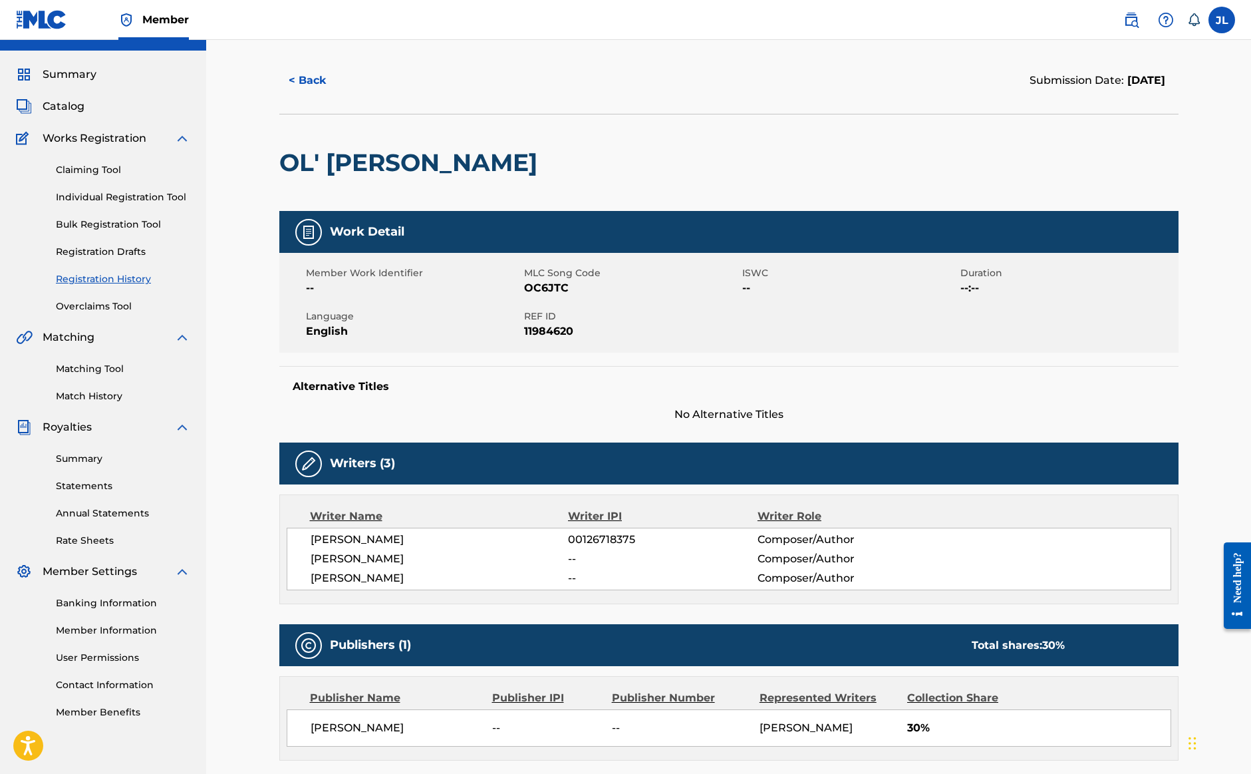
click at [307, 84] on button "< Back" at bounding box center [319, 80] width 80 height 33
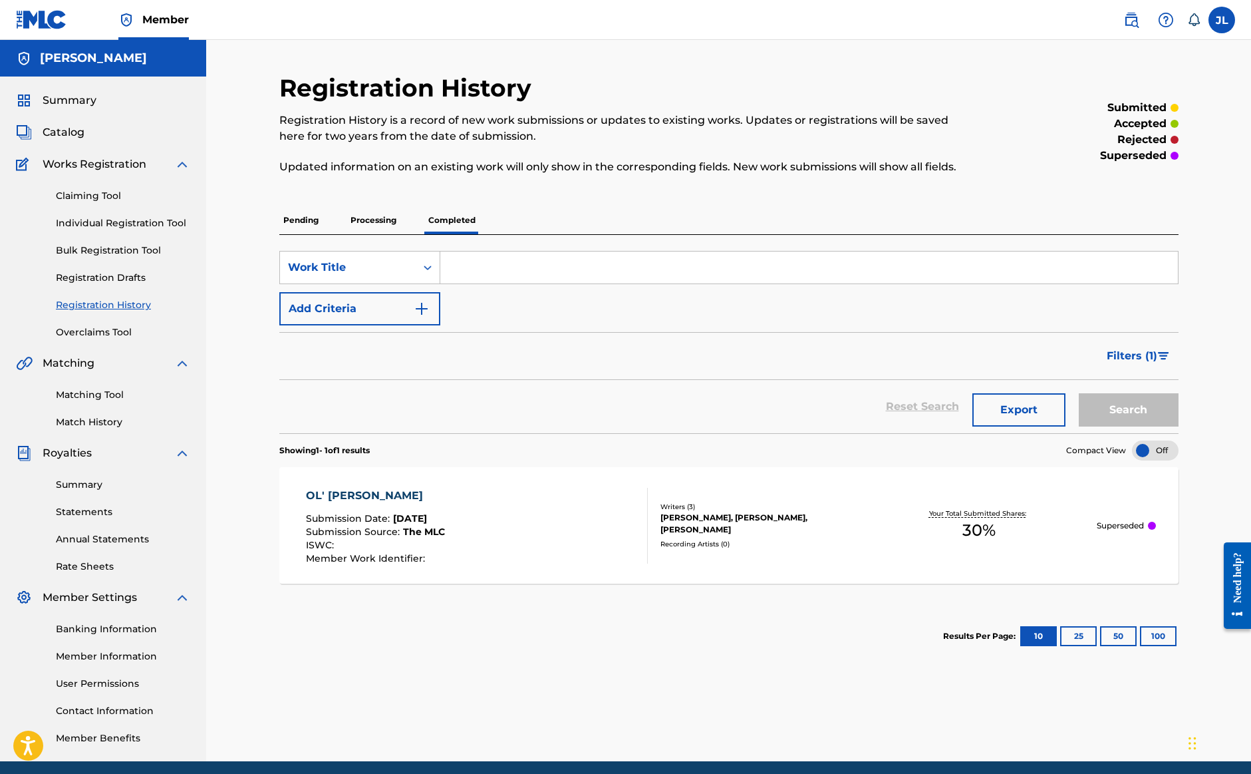
click at [396, 230] on p "Processing" at bounding box center [374, 220] width 54 height 28
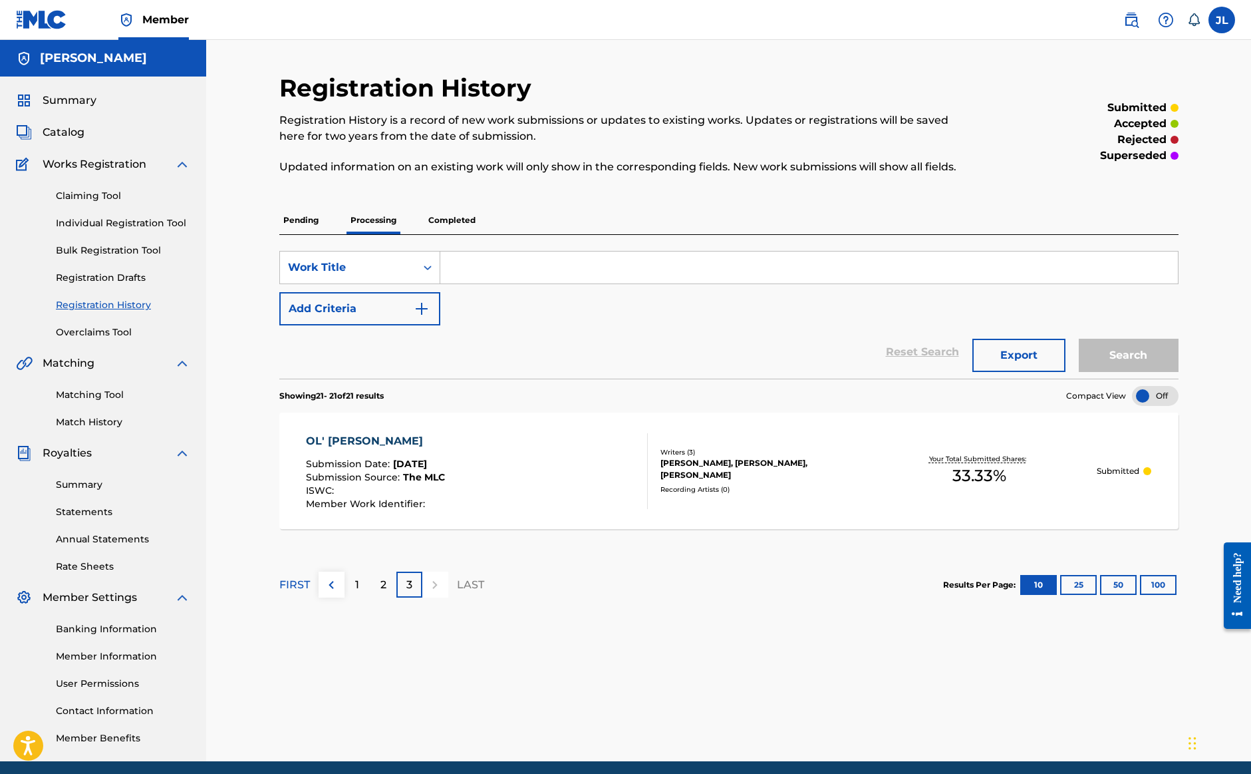
click at [310, 217] on p "Pending" at bounding box center [300, 220] width 43 height 28
